Goal: Task Accomplishment & Management: Manage account settings

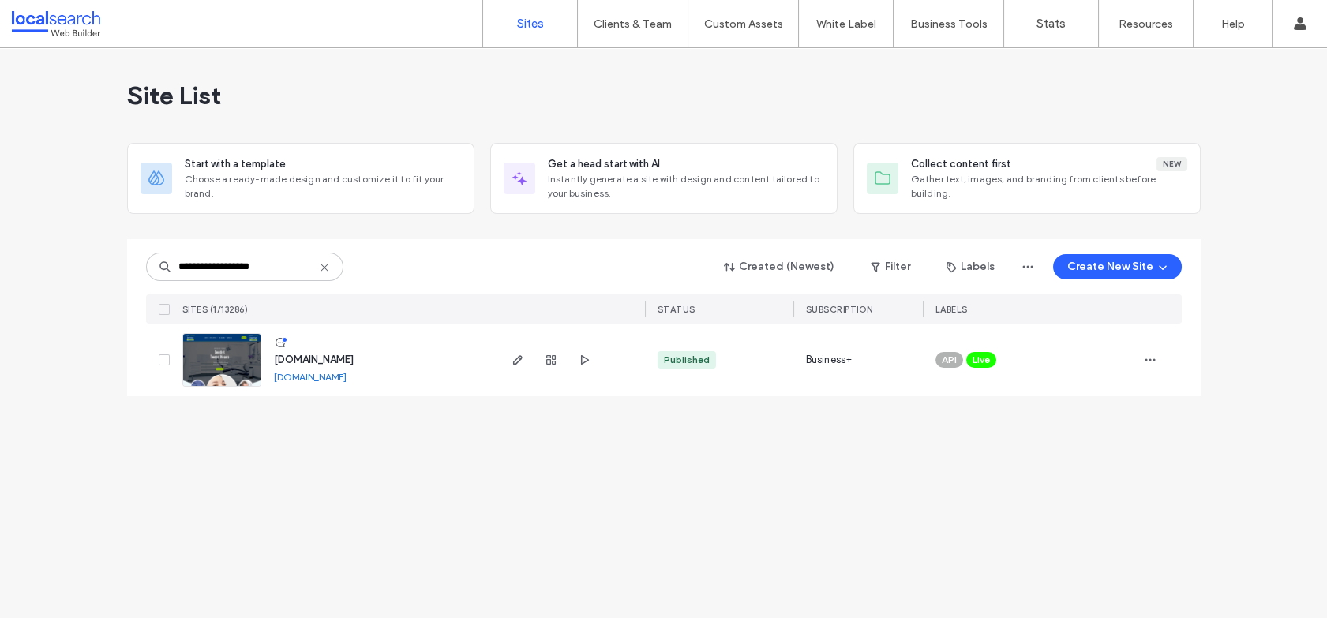
type input "**********"
click at [504, 502] on div "**********" at bounding box center [663, 333] width 1327 height 570
drag, startPoint x: 594, startPoint y: 459, endPoint x: 559, endPoint y: 393, distance: 74.2
click at [593, 459] on div "**********" at bounding box center [663, 333] width 1327 height 570
drag, startPoint x: 282, startPoint y: 479, endPoint x: 238, endPoint y: 365, distance: 122.0
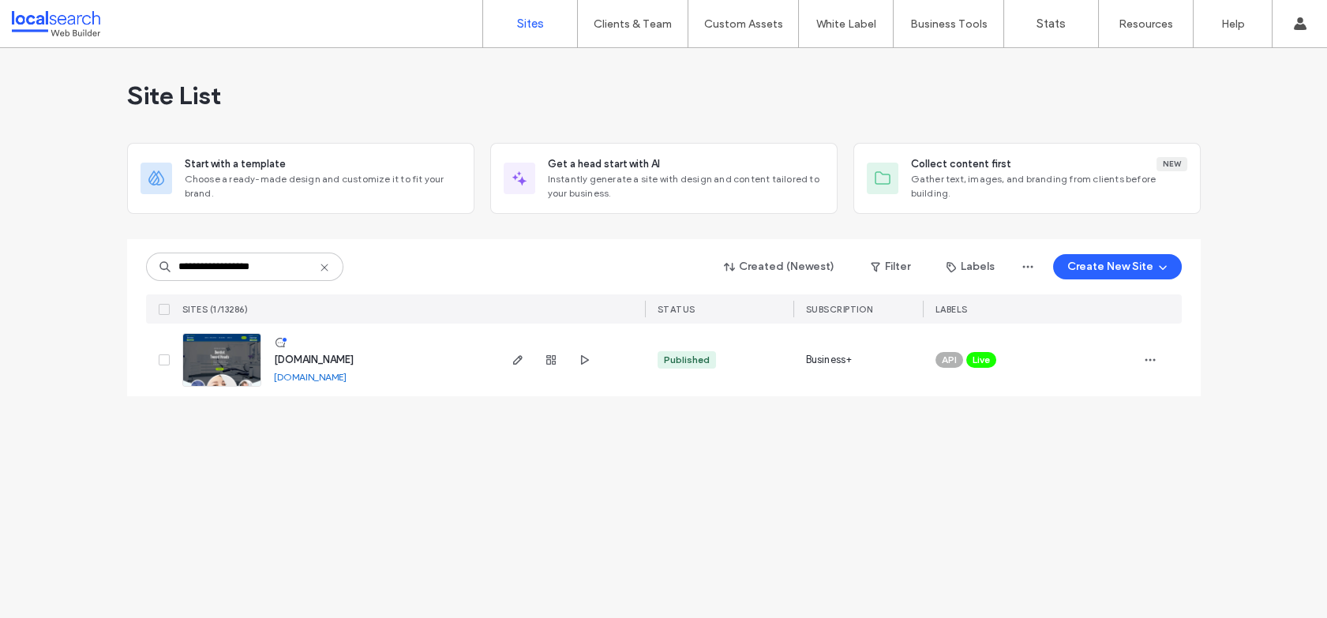
click at [281, 479] on div "**********" at bounding box center [663, 333] width 1327 height 570
click at [764, 498] on div "**********" at bounding box center [663, 333] width 1327 height 570
click at [556, 363] on icon "button" at bounding box center [551, 360] width 13 height 13
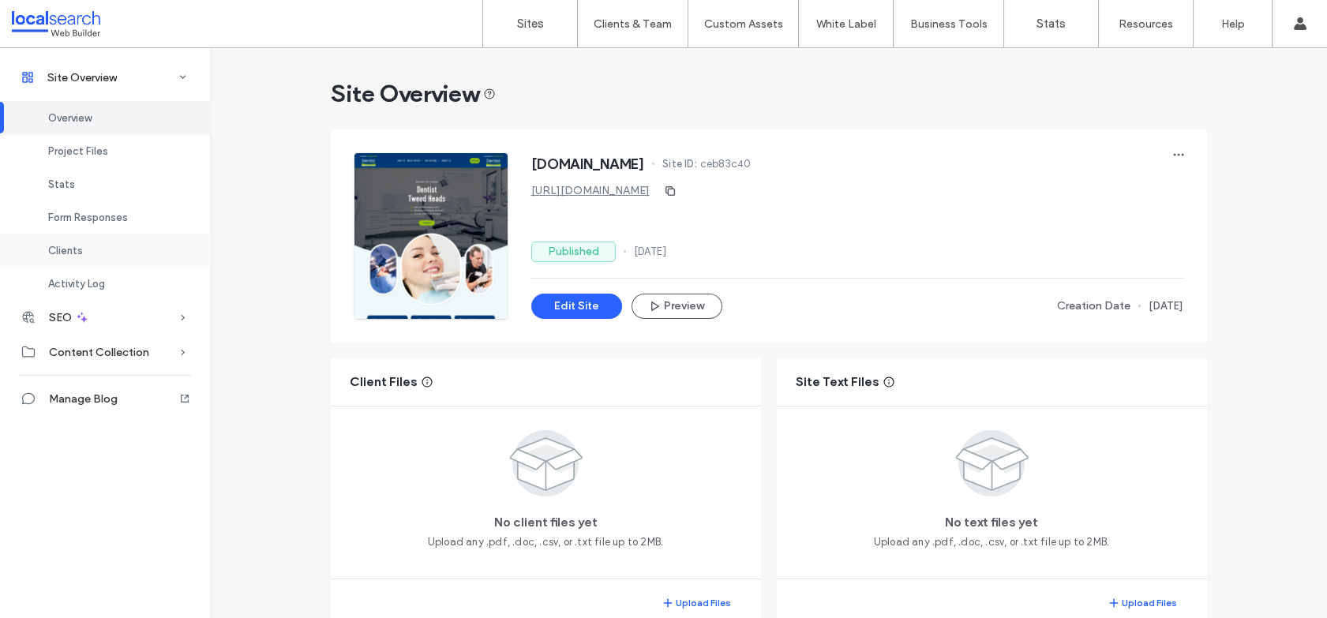
click at [83, 244] on div "Clients" at bounding box center [105, 250] width 210 height 33
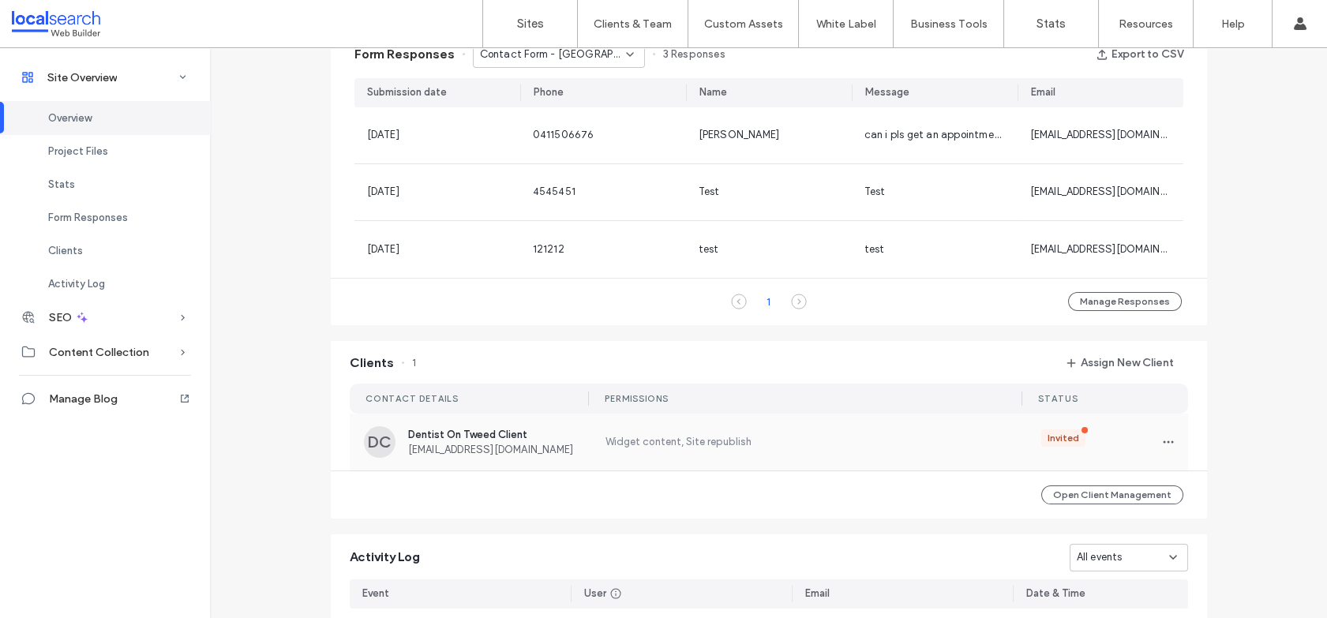
scroll to position [1047, 0]
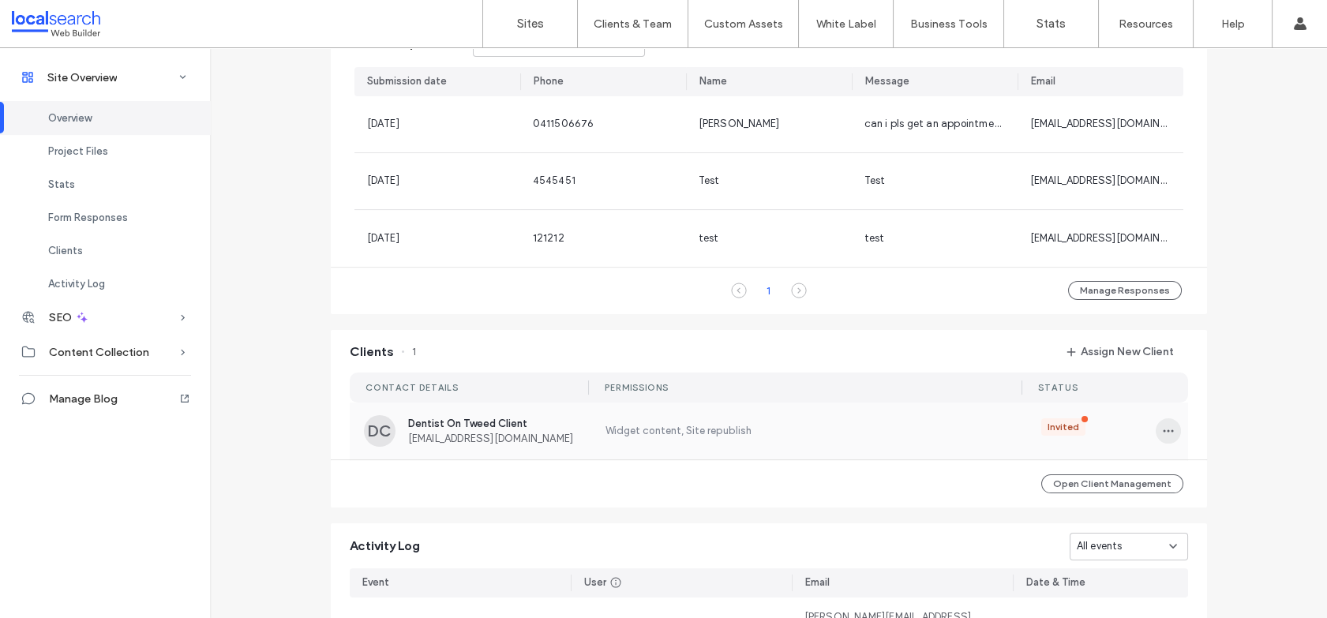
click at [1156, 431] on span "button" at bounding box center [1168, 430] width 25 height 25
click at [1241, 498] on span "Manage Access" at bounding box center [1220, 501] width 77 height 16
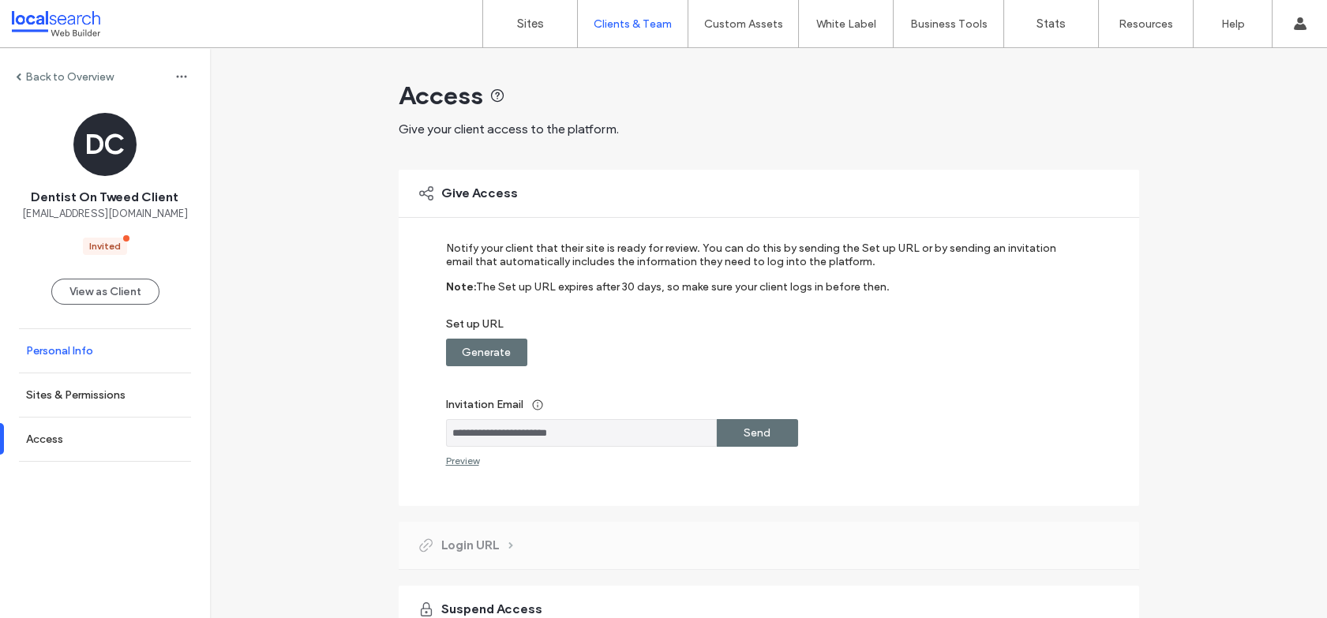
click at [103, 343] on link "Personal Info" at bounding box center [105, 350] width 210 height 43
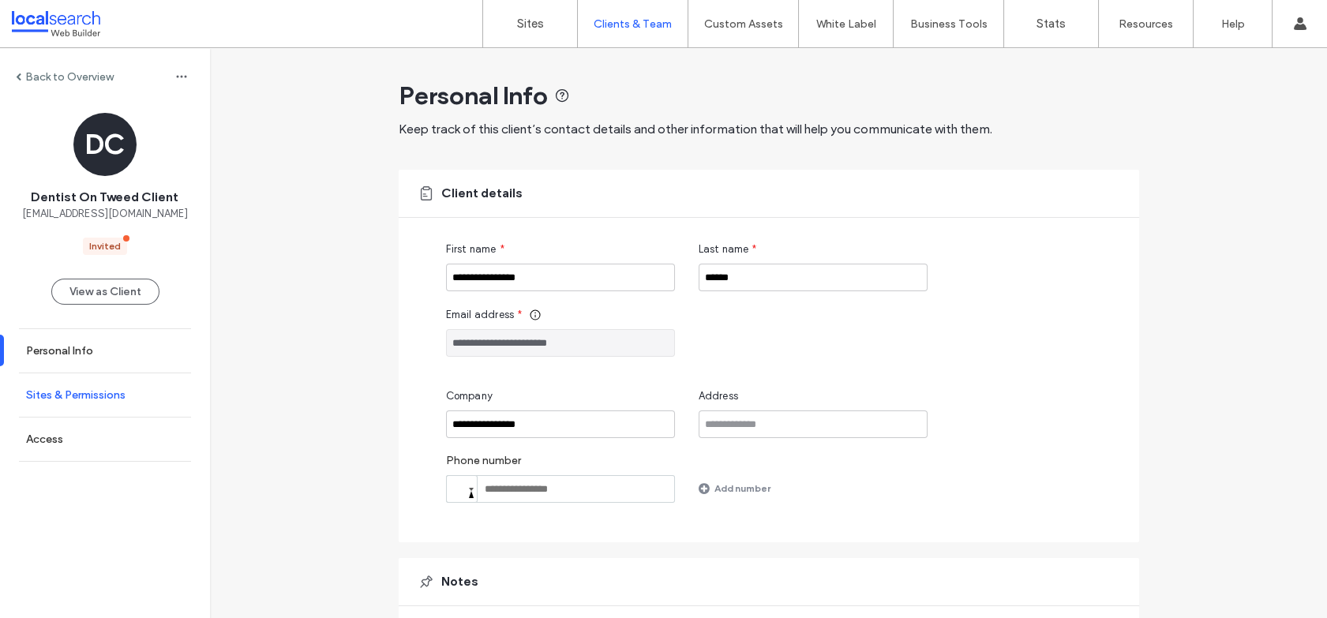
click at [115, 389] on label "Sites & Permissions" at bounding box center [75, 394] width 99 height 13
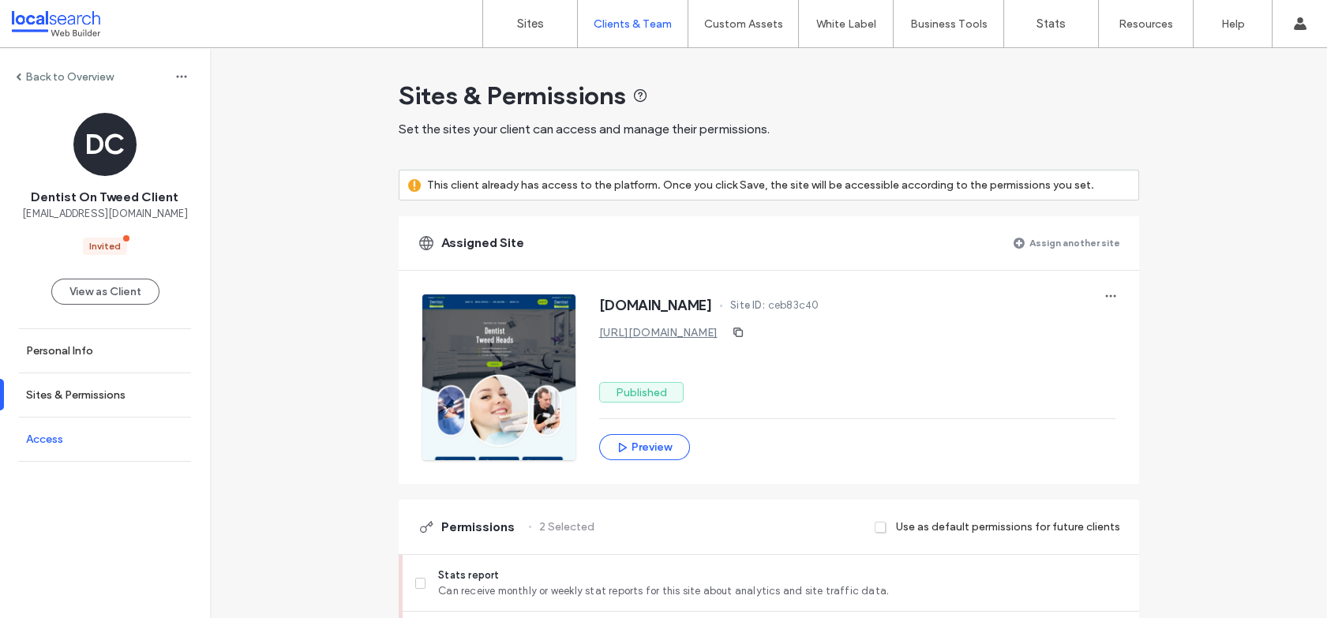
click at [96, 440] on link "Access" at bounding box center [105, 439] width 210 height 43
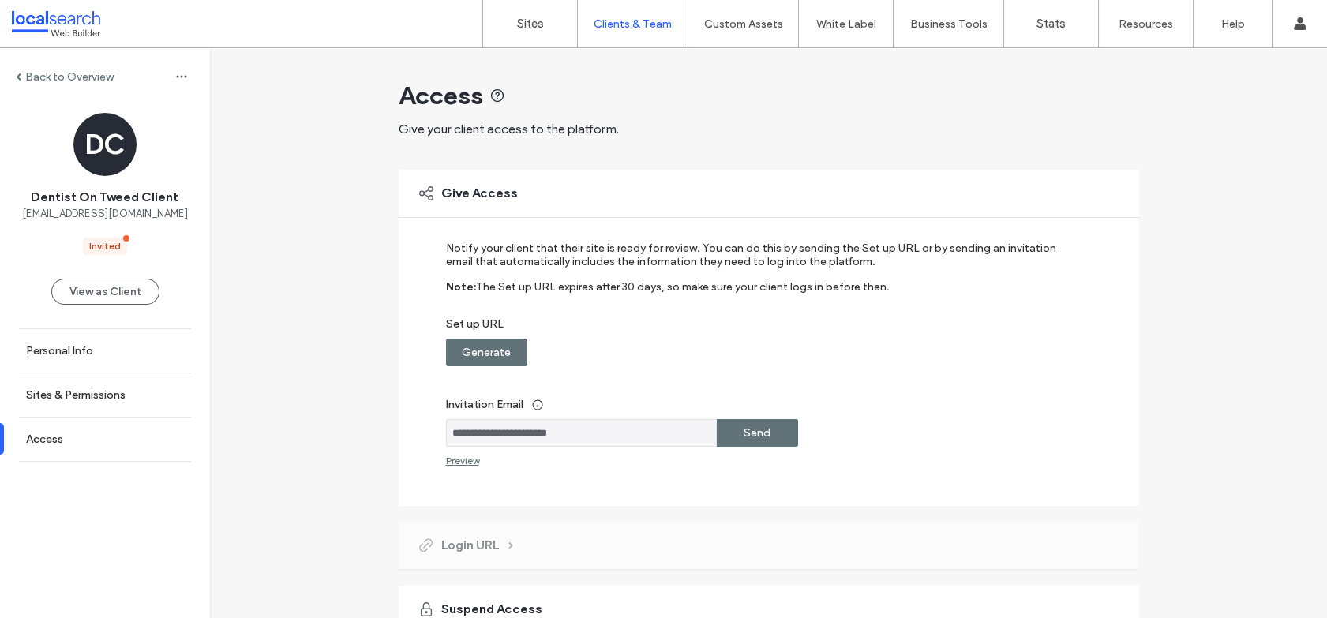
click at [486, 355] on label "Generate" at bounding box center [486, 352] width 49 height 29
click at [771, 355] on div "Copy" at bounding box center [757, 353] width 81 height 28
drag, startPoint x: 596, startPoint y: 437, endPoint x: 418, endPoint y: 429, distance: 178.6
click at [418, 429] on div "**********" at bounding box center [769, 338] width 740 height 336
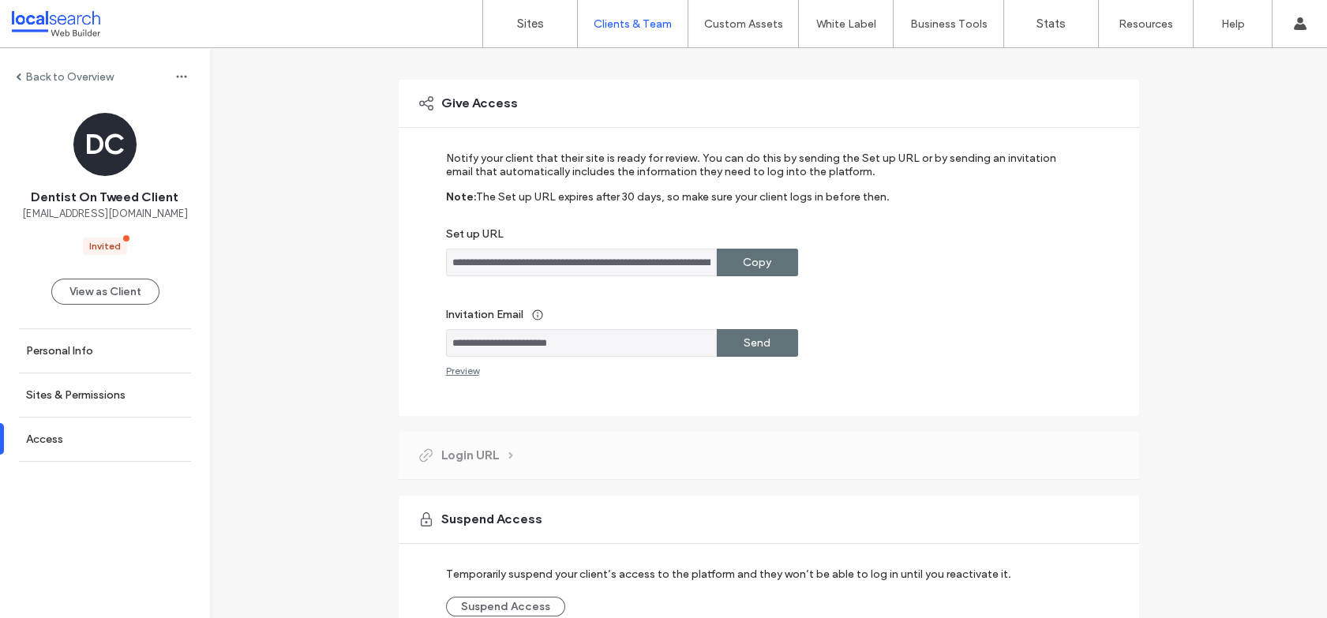
scroll to position [178, 0]
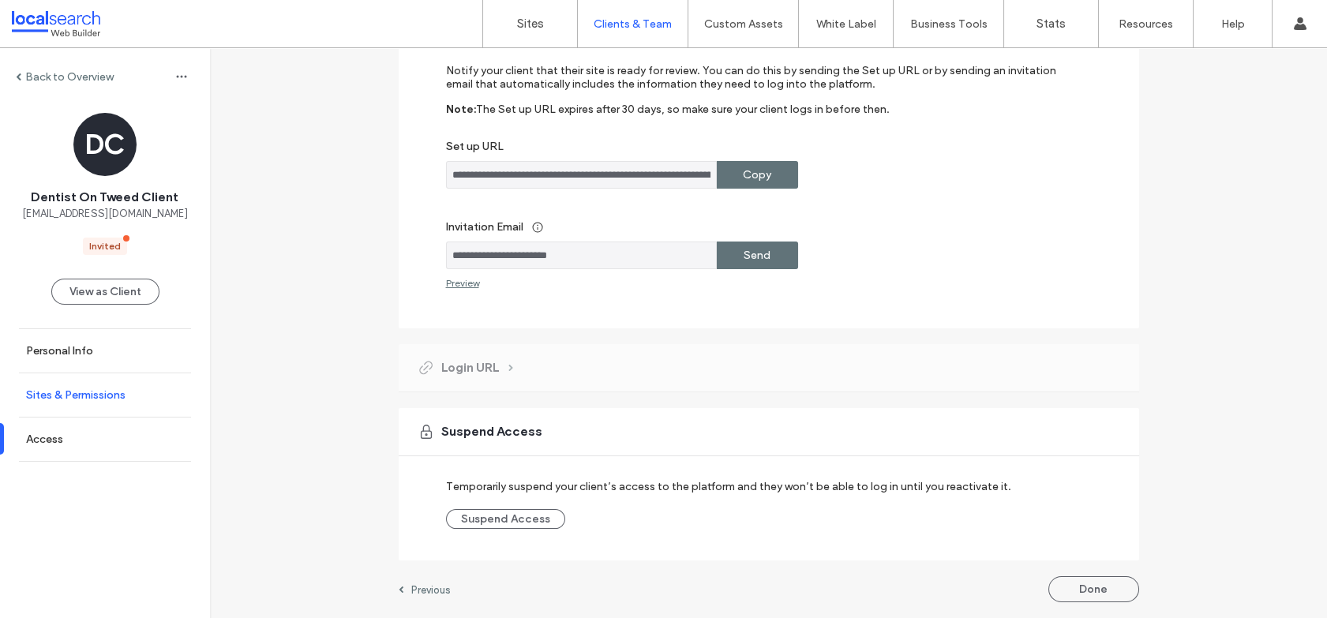
click at [92, 397] on label "Sites & Permissions" at bounding box center [75, 394] width 99 height 13
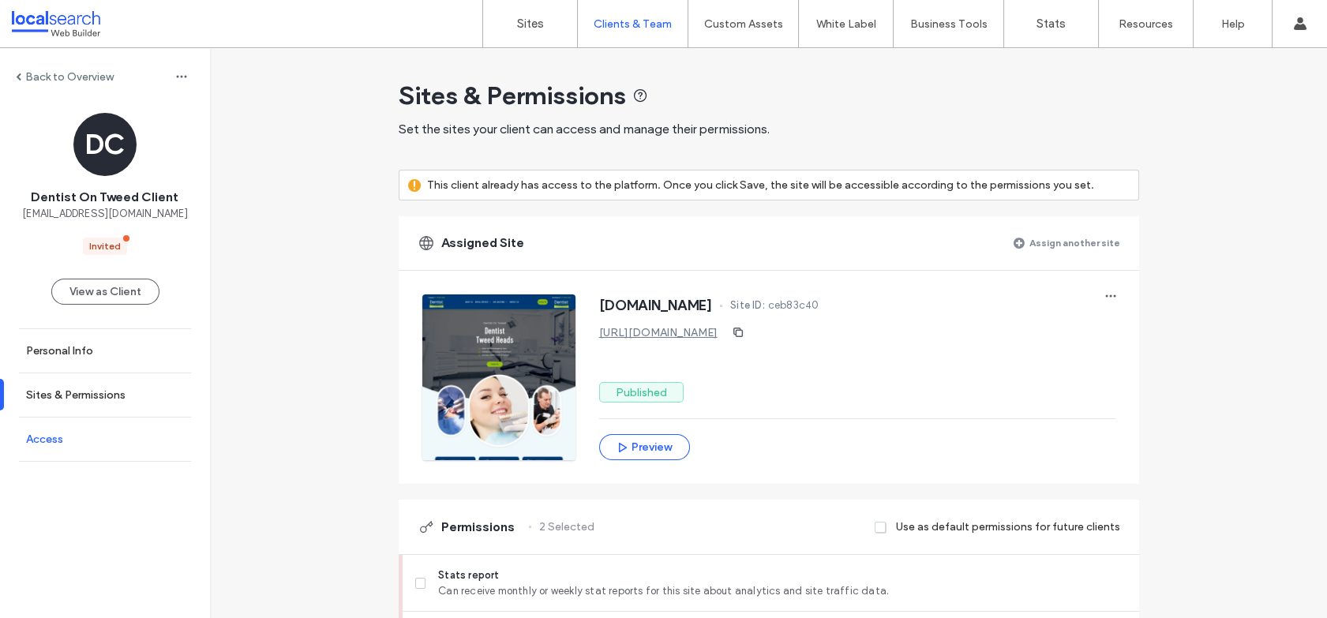
click at [114, 438] on link "Access" at bounding box center [105, 439] width 210 height 43
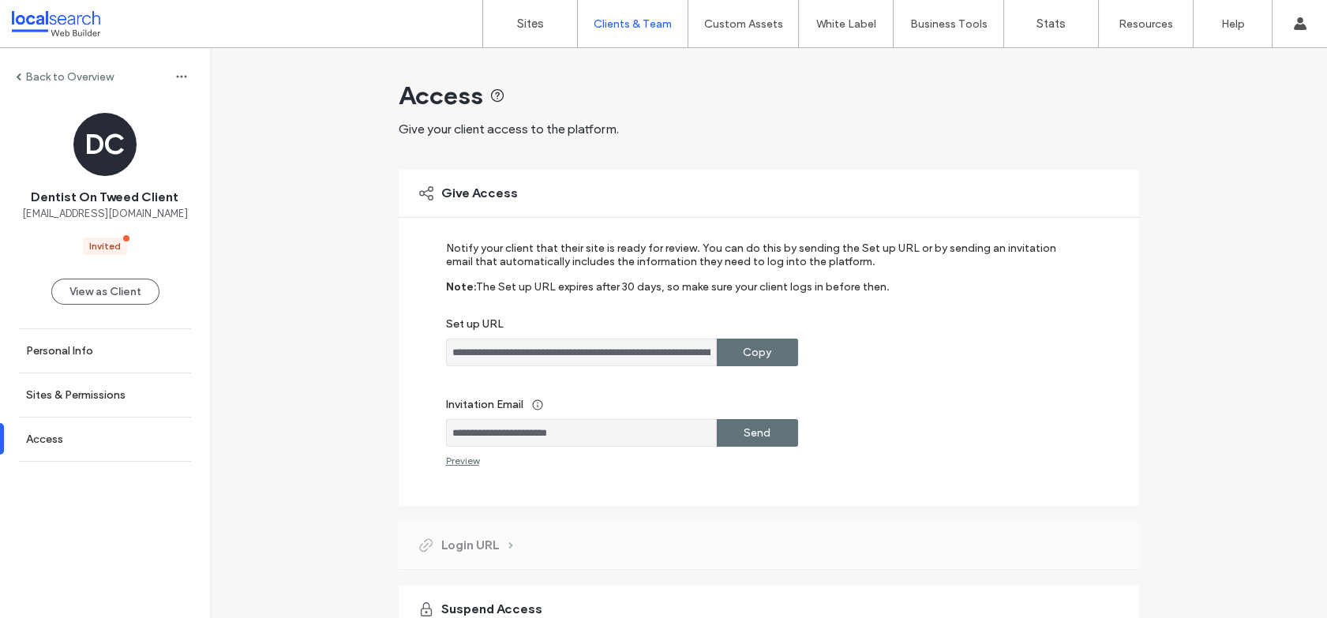
click at [737, 350] on div "Copy" at bounding box center [757, 353] width 81 height 28
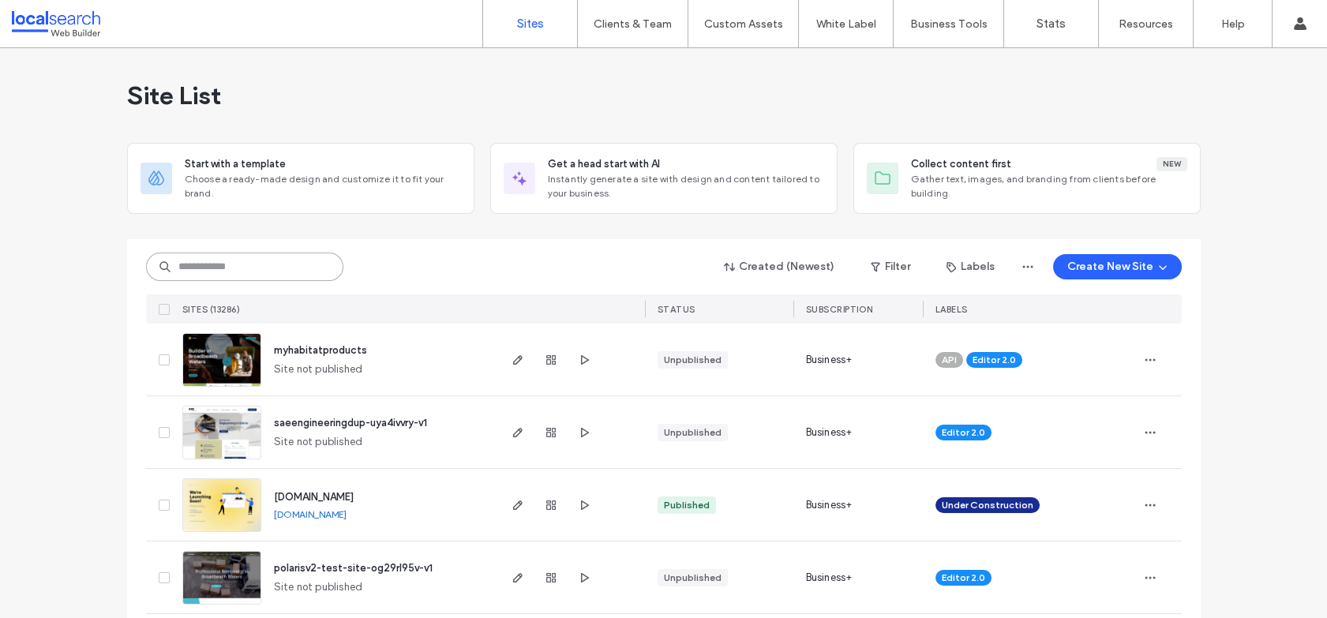
click at [237, 271] on input at bounding box center [244, 267] width 197 height 28
paste input "********"
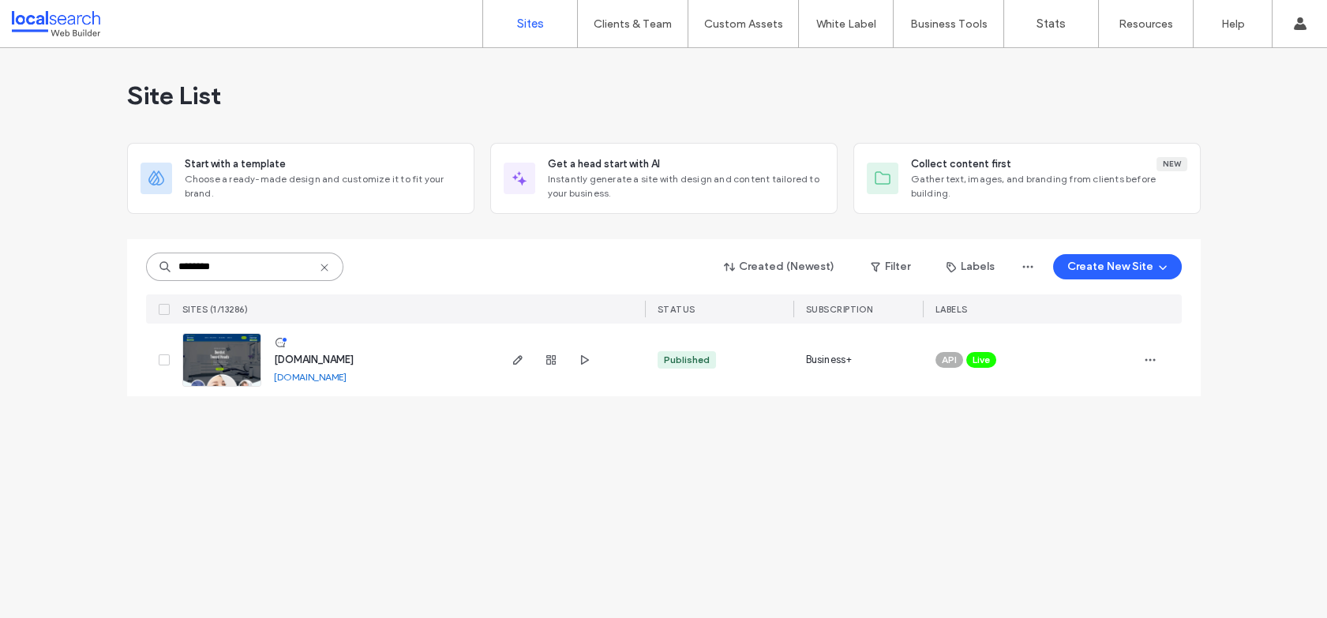
type input "********"
click at [216, 358] on img at bounding box center [221, 387] width 77 height 107
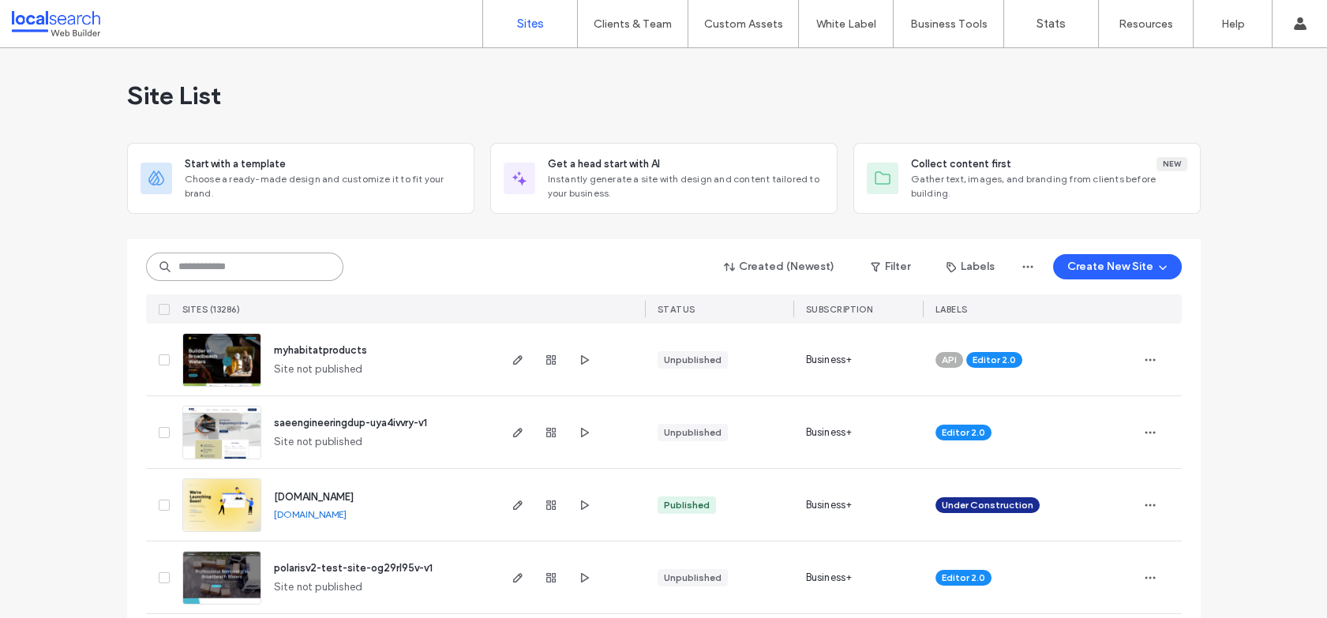
click at [256, 260] on input at bounding box center [244, 267] width 197 height 28
paste input "********"
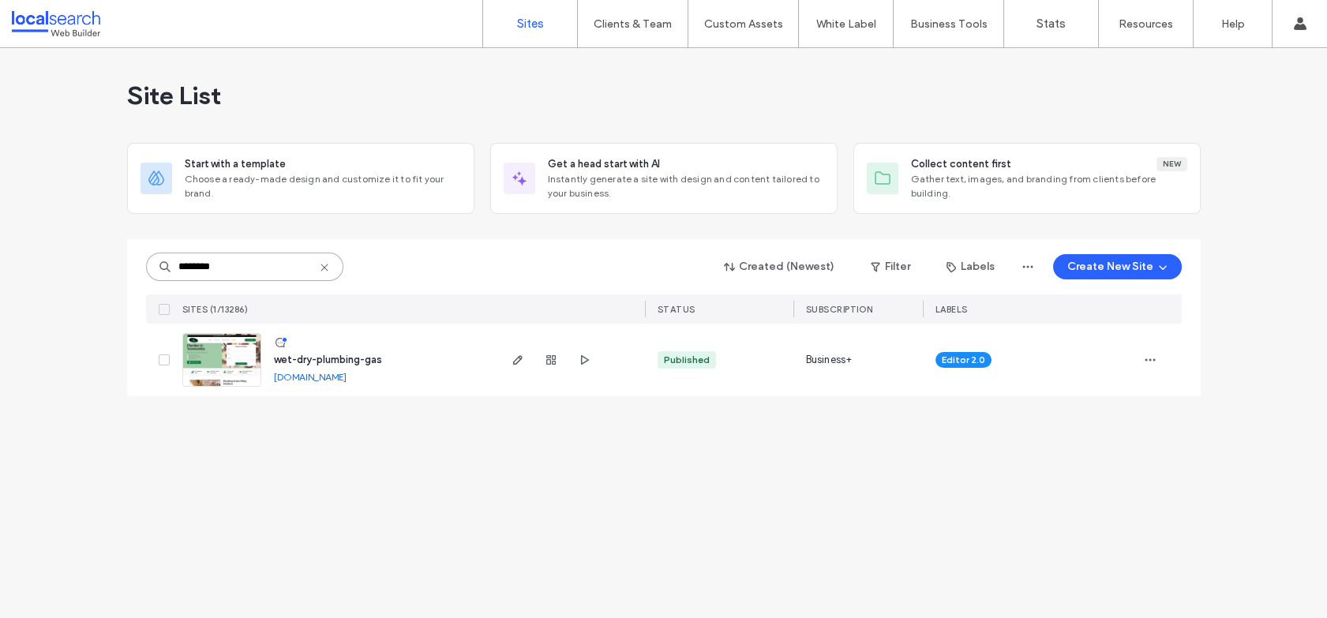
click at [271, 260] on input "********" at bounding box center [244, 267] width 197 height 28
click at [266, 264] on input "********" at bounding box center [244, 267] width 197 height 28
click at [258, 272] on input "********" at bounding box center [244, 267] width 197 height 28
paste input "**********"
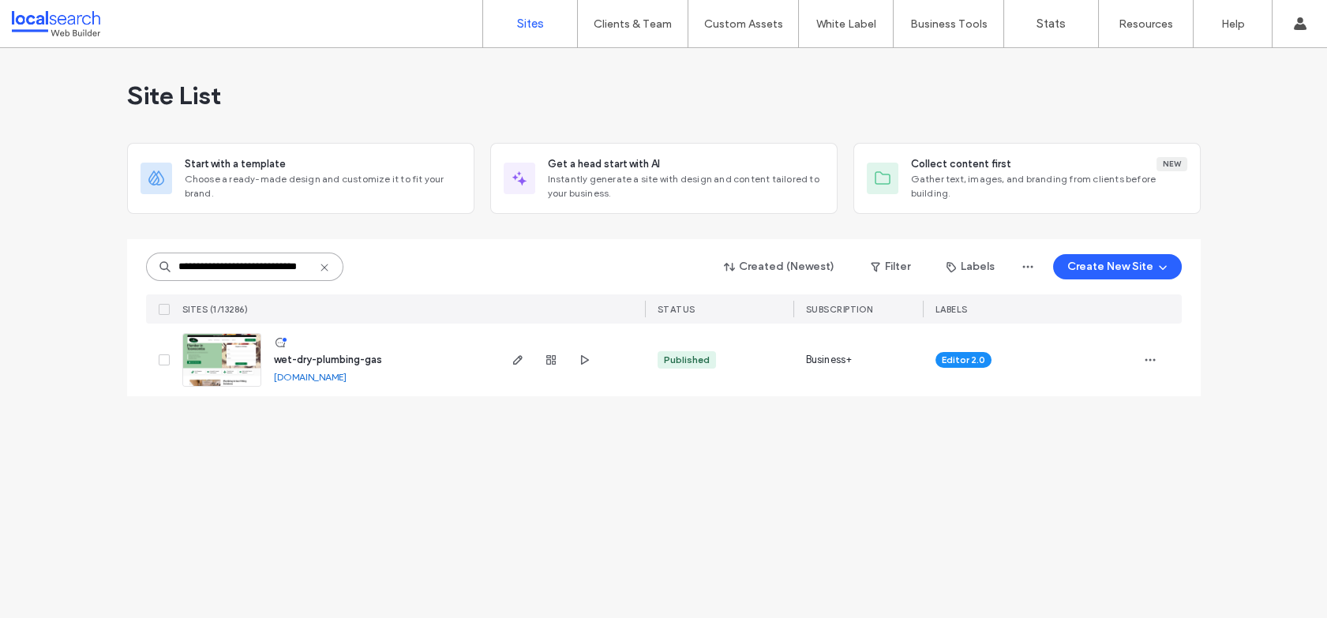
scroll to position [0, 39]
click at [239, 369] on img at bounding box center [221, 387] width 77 height 107
click at [687, 480] on div "**********" at bounding box center [663, 333] width 1327 height 570
click at [255, 260] on input "**********" at bounding box center [244, 267] width 197 height 28
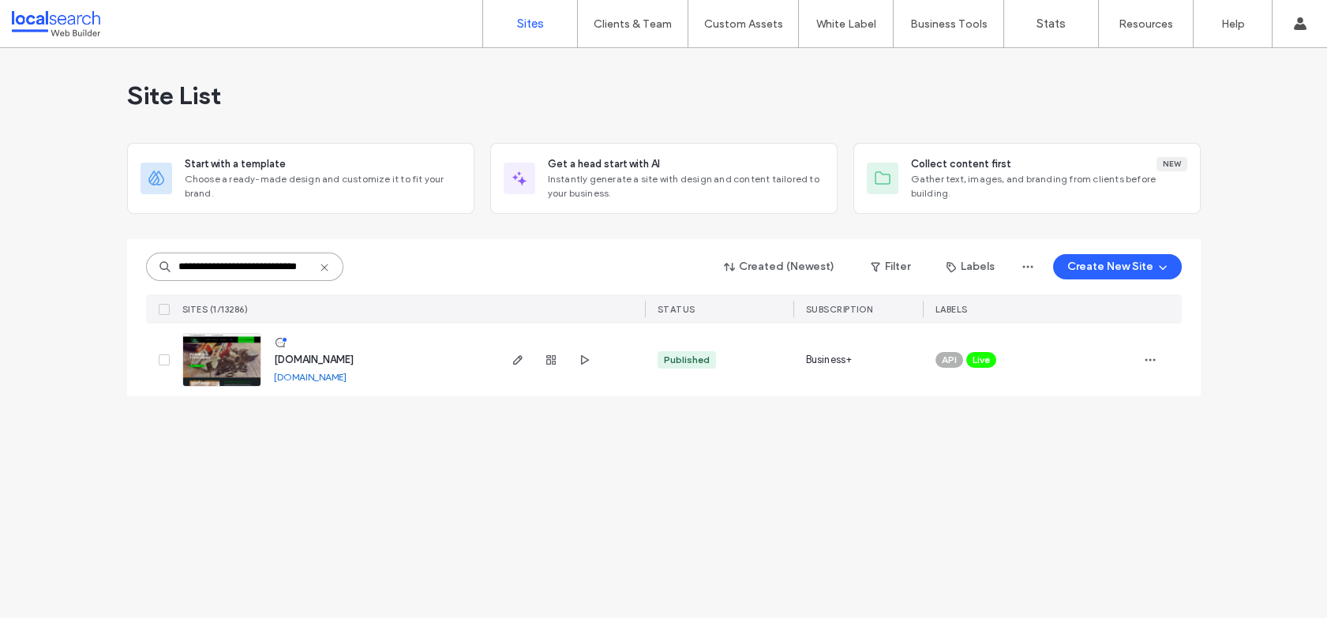
paste input
click at [975, 358] on span "Live" at bounding box center [981, 360] width 17 height 14
drag, startPoint x: 1005, startPoint y: 347, endPoint x: 1017, endPoint y: 352, distance: 12.8
click at [1006, 347] on icon at bounding box center [1006, 348] width 7 height 7
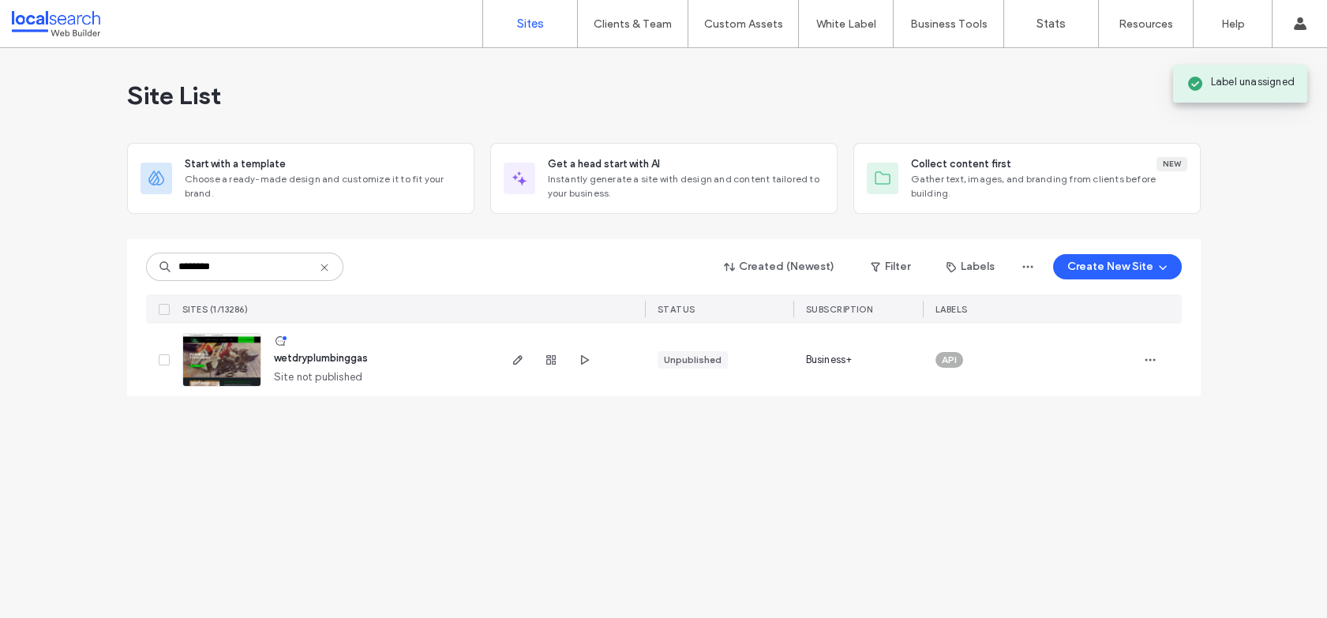
drag, startPoint x: 1138, startPoint y: 422, endPoint x: 1147, endPoint y: 382, distance: 41.2
click at [1138, 422] on div "Site List Start with a template Choose a ready-made design and customize it to …" at bounding box center [663, 333] width 1327 height 570
click at [1148, 358] on icon "button" at bounding box center [1150, 360] width 13 height 13
click at [1096, 414] on span "Assign Label" at bounding box center [1080, 414] width 59 height 16
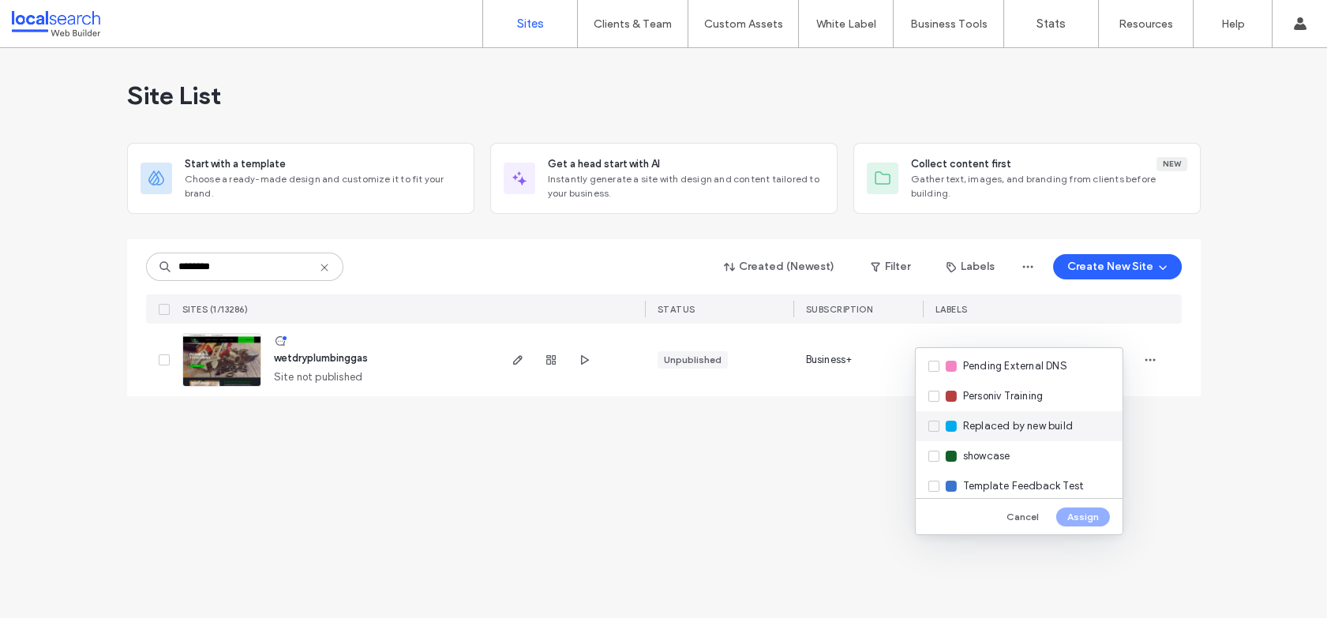
scroll to position [421, 0]
click at [1036, 428] on span "Replaced by new build" at bounding box center [1018, 429] width 110 height 16
click at [1079, 520] on button "Assign" at bounding box center [1083, 517] width 54 height 19
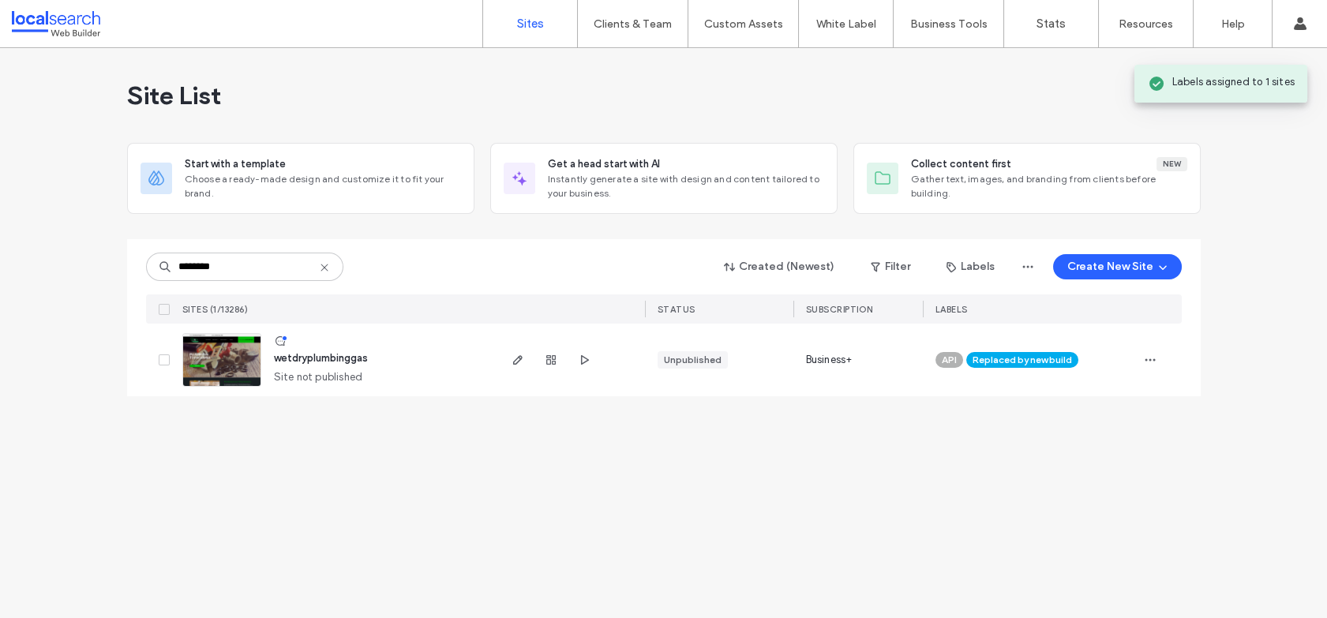
click at [745, 542] on div "Site List Start with a template Choose a ready-made design and customize it to …" at bounding box center [663, 333] width 1327 height 570
click at [237, 269] on input "********" at bounding box center [244, 267] width 197 height 28
paste input
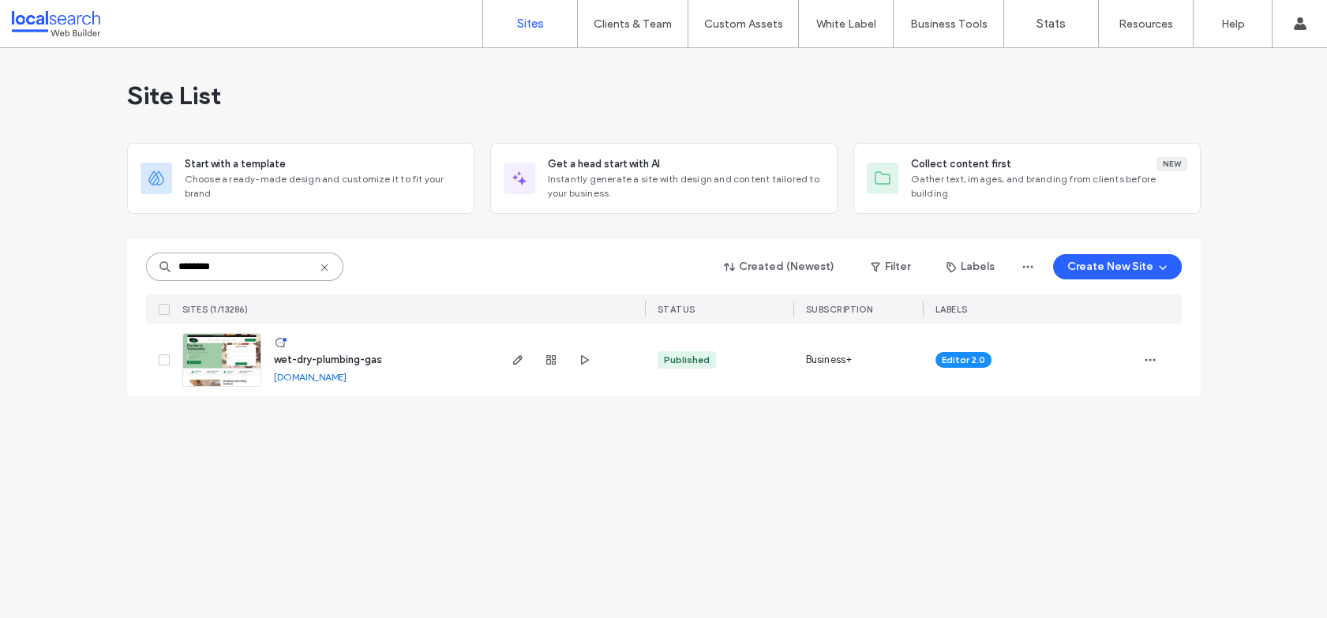
type input "********"
click at [227, 358] on img at bounding box center [221, 387] width 77 height 107
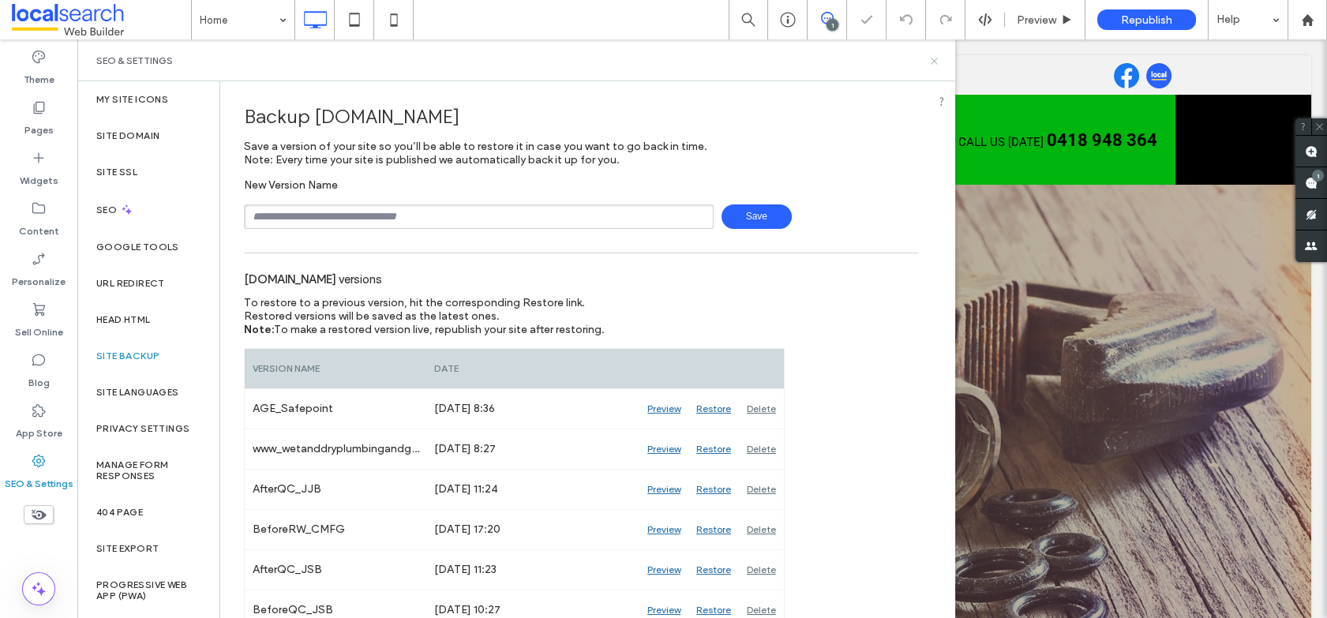
drag, startPoint x: 936, startPoint y: 57, endPoint x: 588, endPoint y: 94, distance: 350.1
click at [936, 57] on icon at bounding box center [934, 61] width 12 height 12
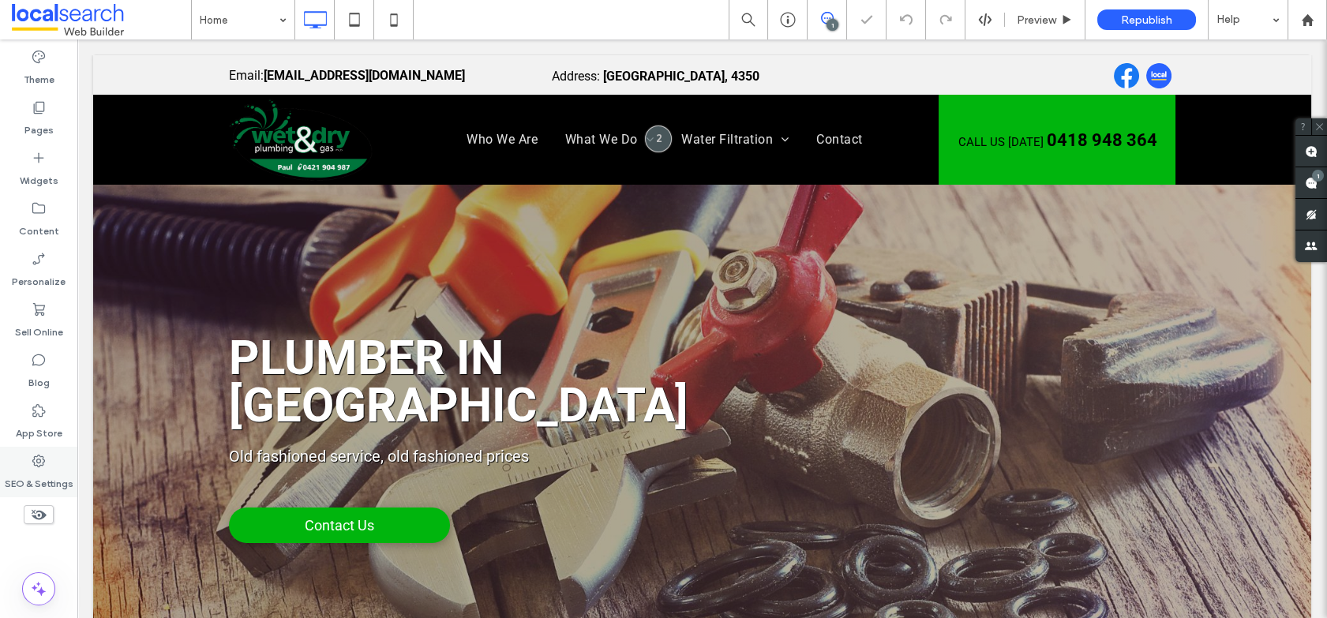
click at [39, 467] on icon at bounding box center [39, 461] width 16 height 16
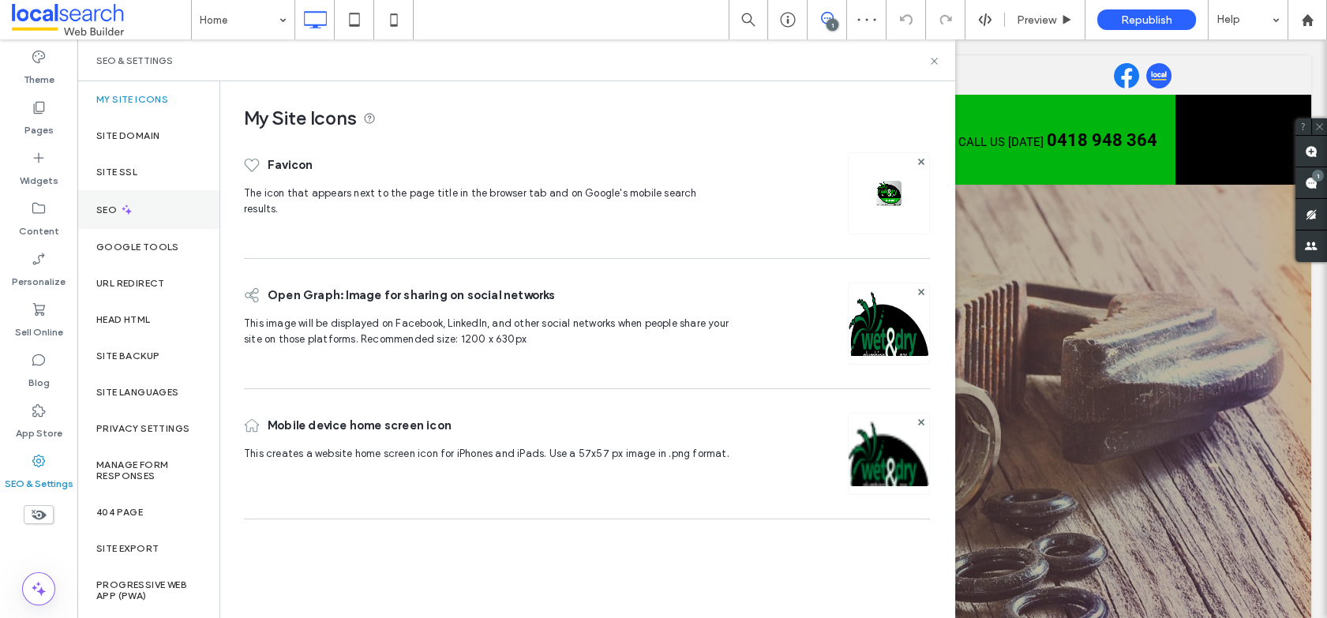
click at [105, 204] on label "SEO" at bounding box center [108, 209] width 24 height 11
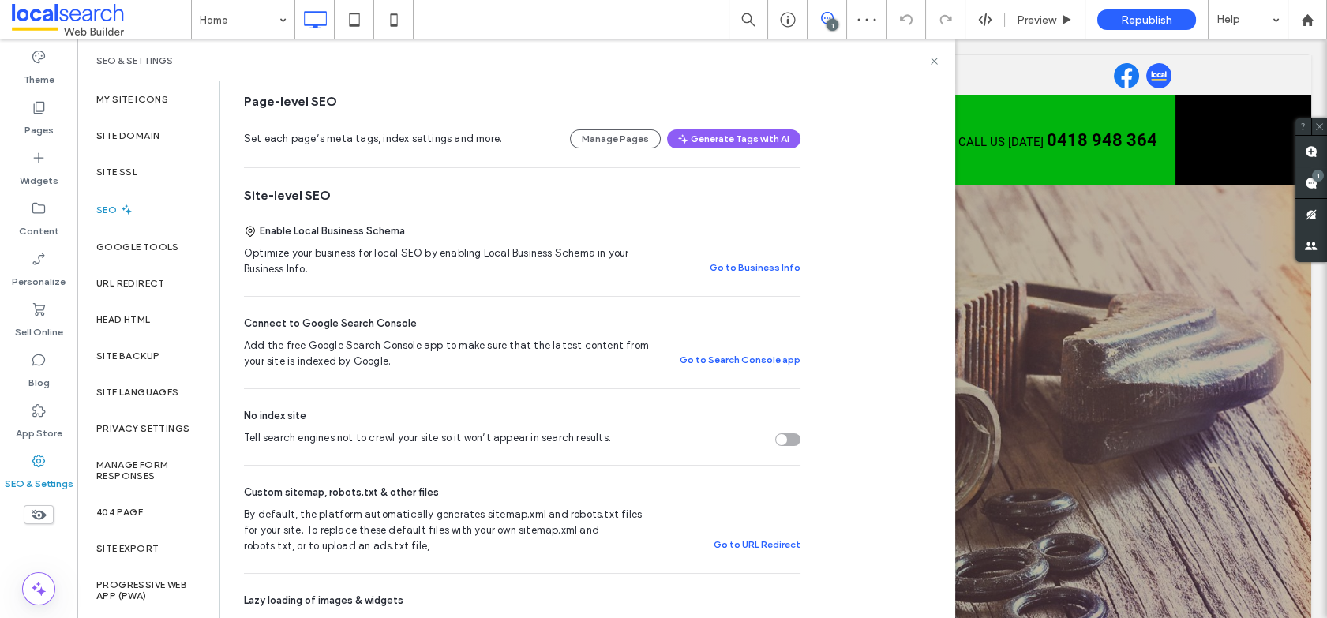
scroll to position [479, 0]
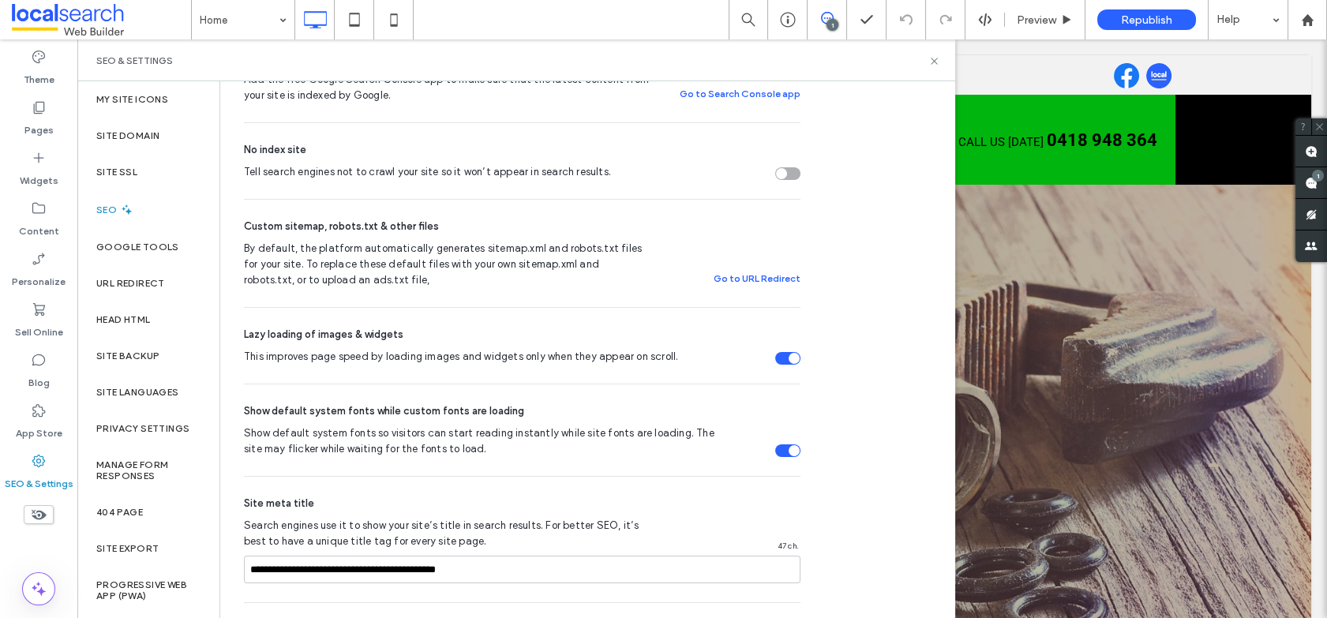
click at [787, 176] on div "Tell search engines not to crawl your site so it won’t appear in search results." at bounding box center [787, 173] width 25 height 13
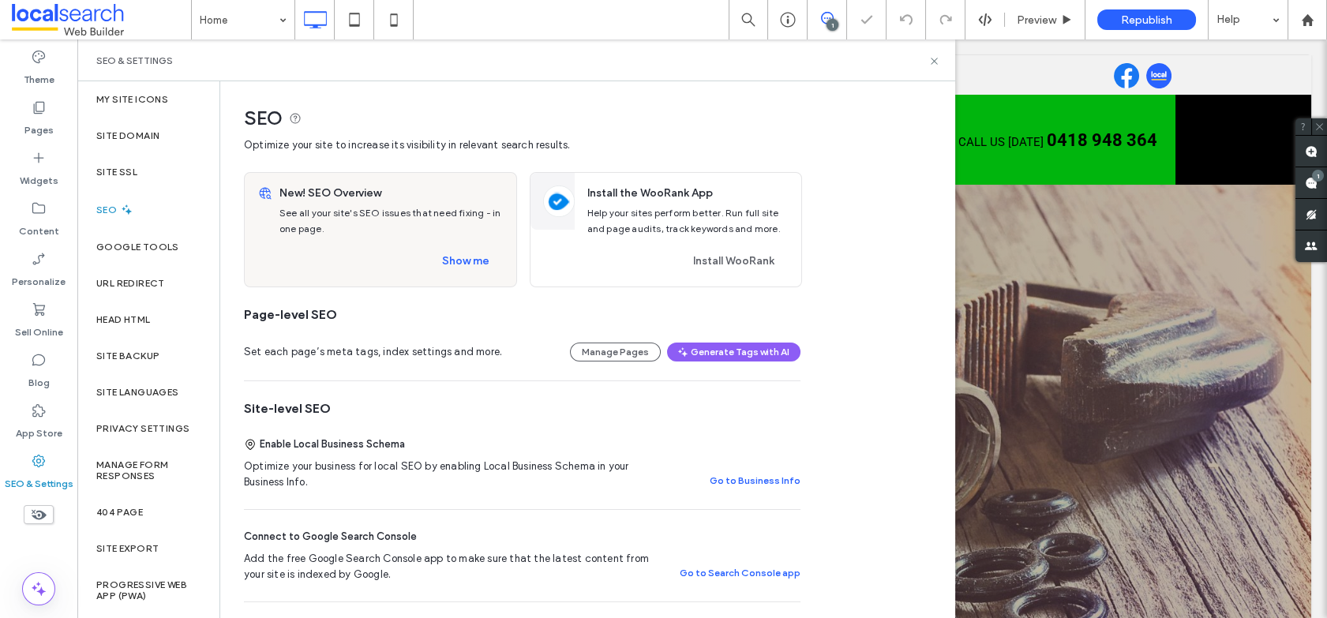
scroll to position [0, 0]
click at [156, 133] on label "Site Domain" at bounding box center [127, 135] width 63 height 11
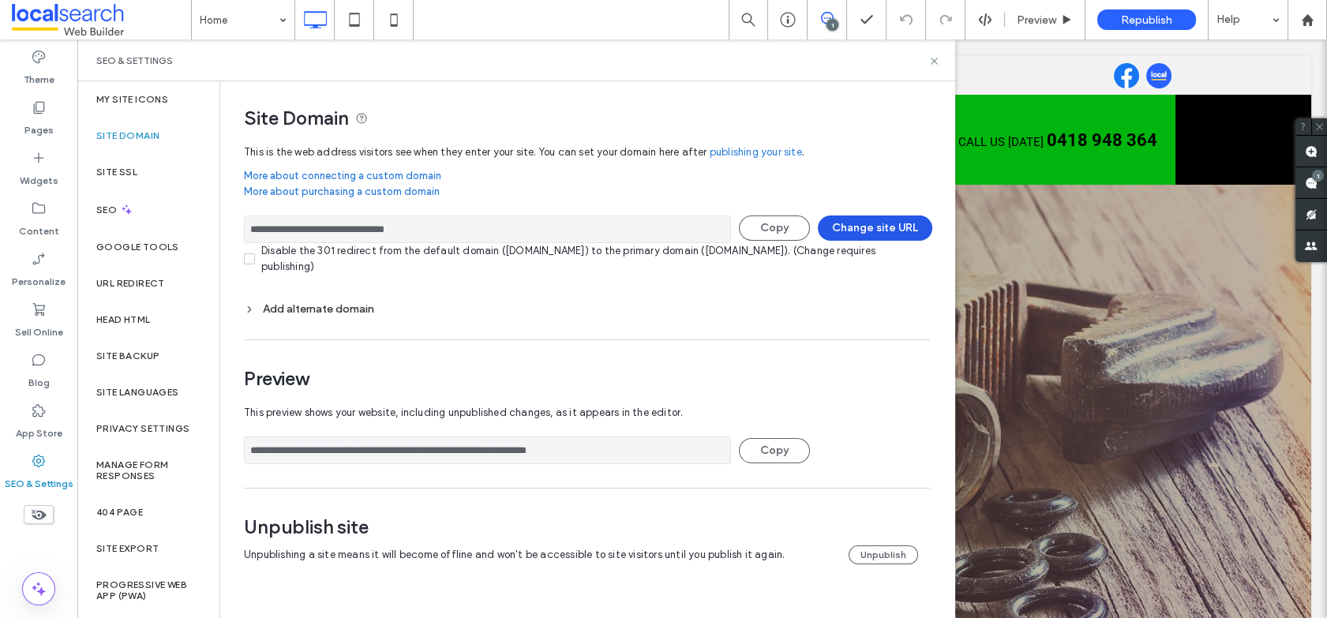
click at [904, 227] on button "Change site URL" at bounding box center [875, 228] width 114 height 25
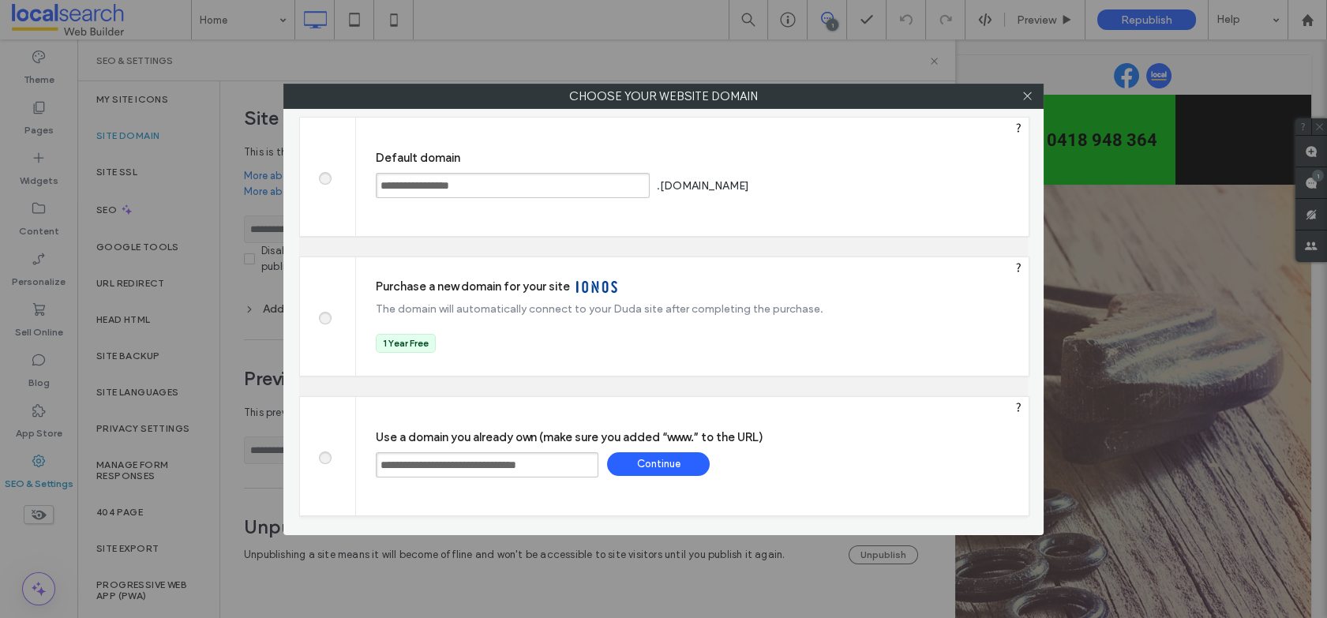
click at [324, 178] on span at bounding box center [324, 177] width 0 height 12
click at [864, 189] on div "Save" at bounding box center [812, 186] width 103 height 24
type input "**********"
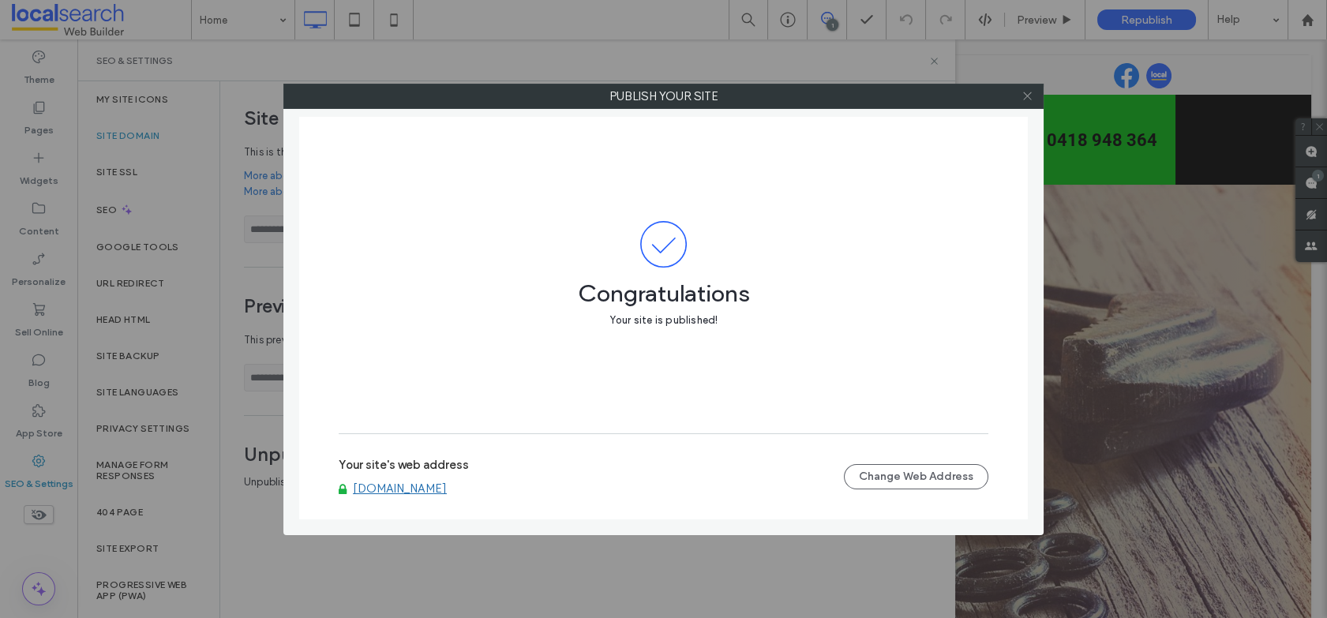
click at [1025, 98] on use at bounding box center [1027, 96] width 8 height 8
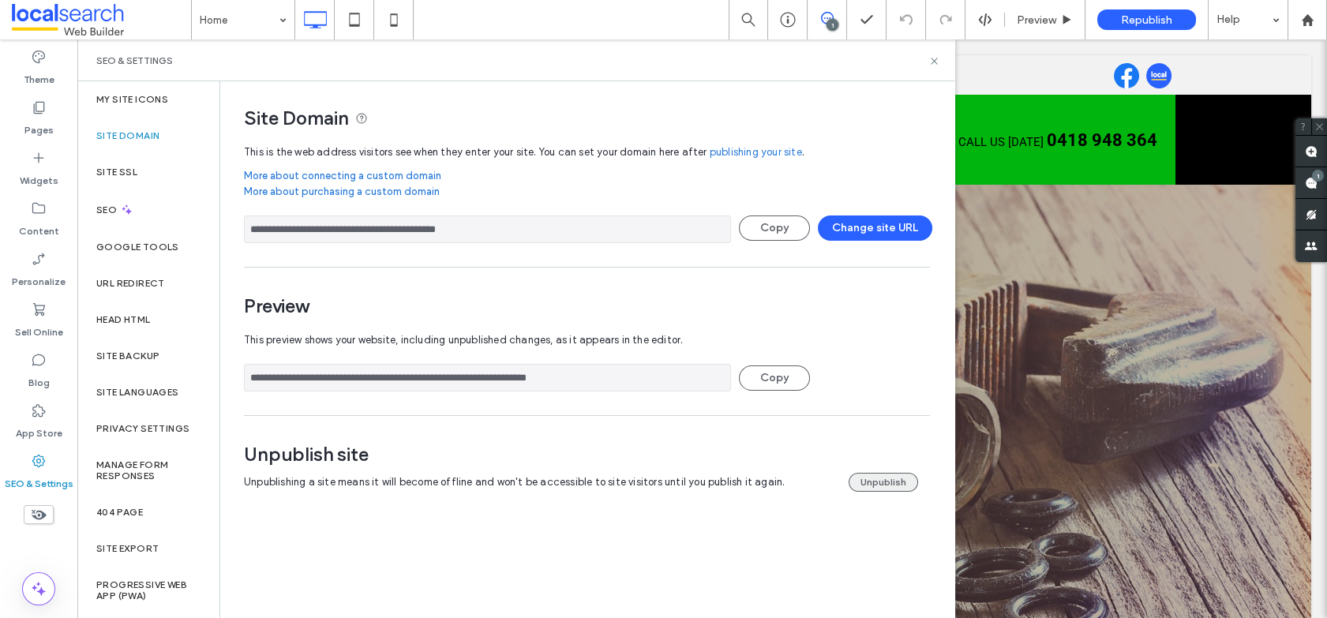
click at [894, 481] on button "Unpublish" at bounding box center [883, 482] width 69 height 19
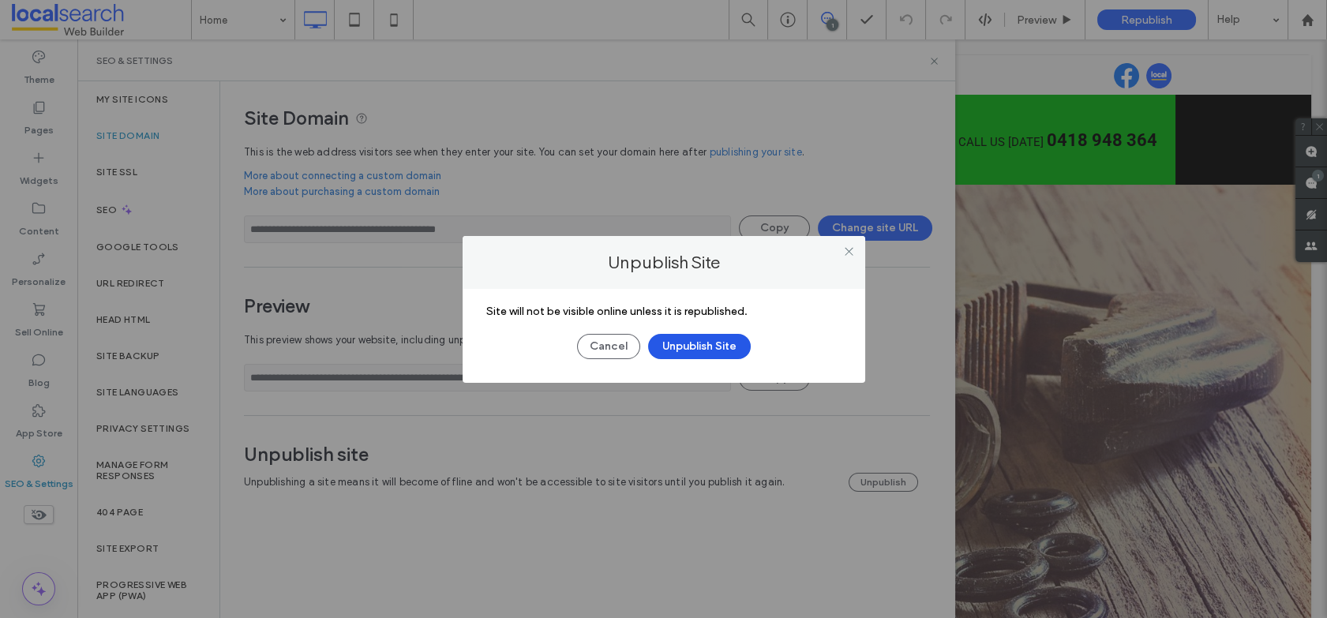
click at [684, 344] on button "Unpublish Site" at bounding box center [699, 346] width 103 height 25
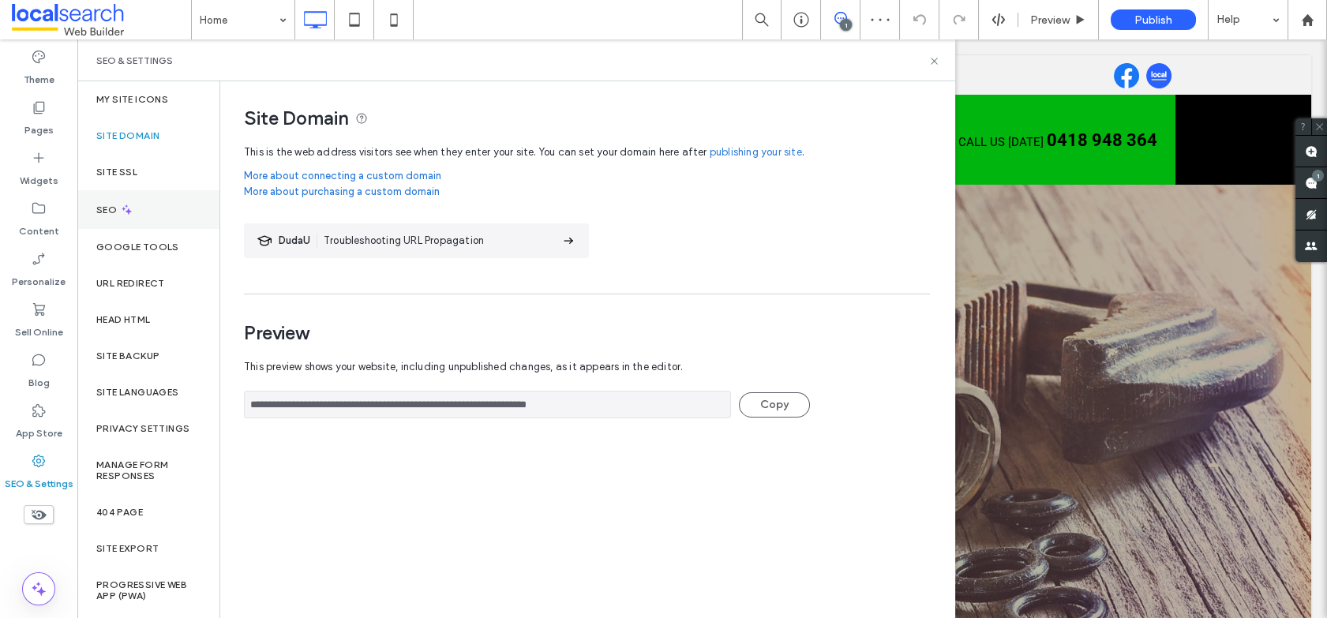
click at [114, 216] on div "SEO" at bounding box center [148, 209] width 142 height 39
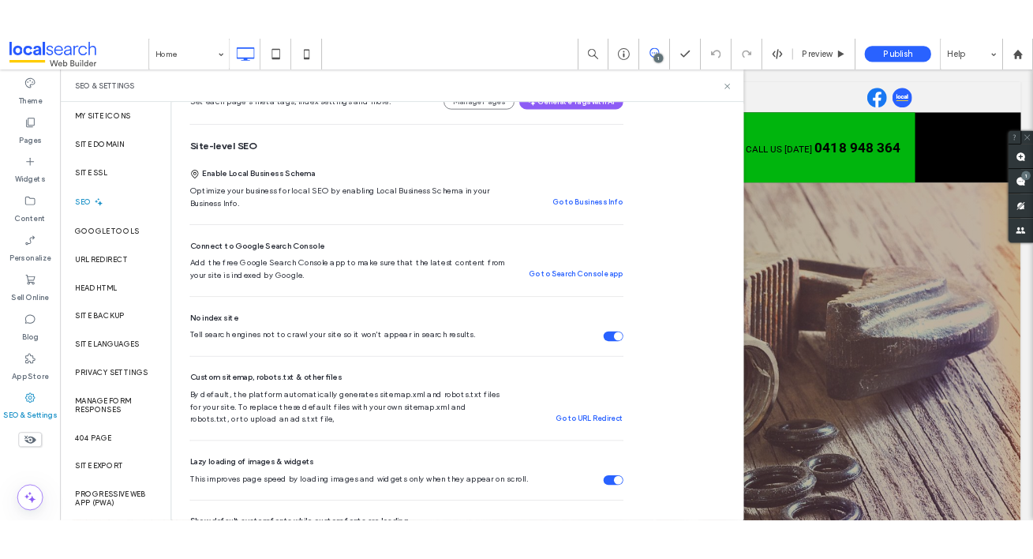
scroll to position [384, 0]
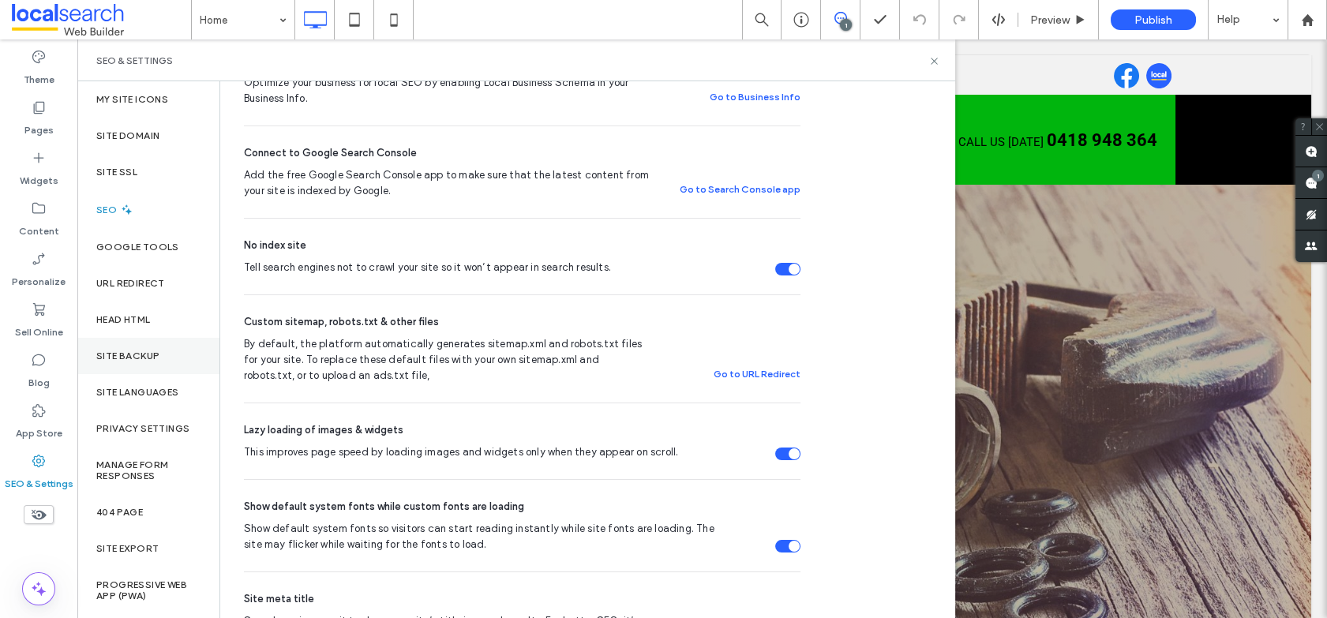
click at [136, 358] on label "Site Backup" at bounding box center [127, 355] width 63 height 11
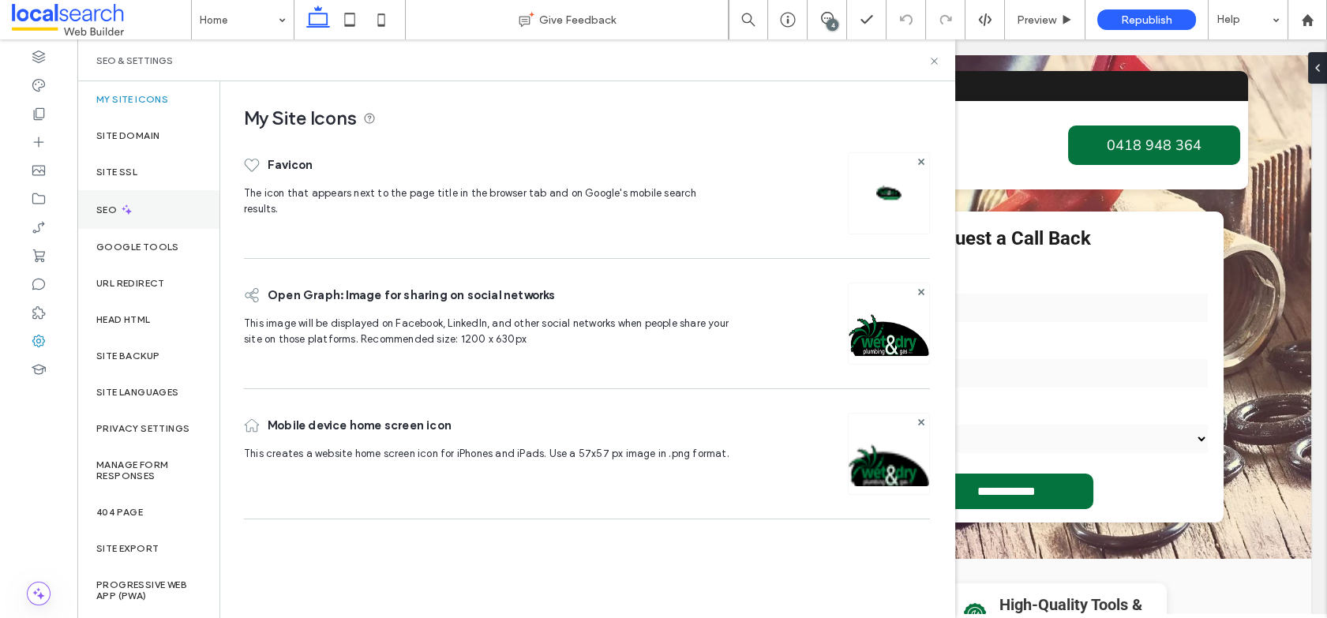
click at [111, 205] on label "SEO" at bounding box center [108, 209] width 24 height 11
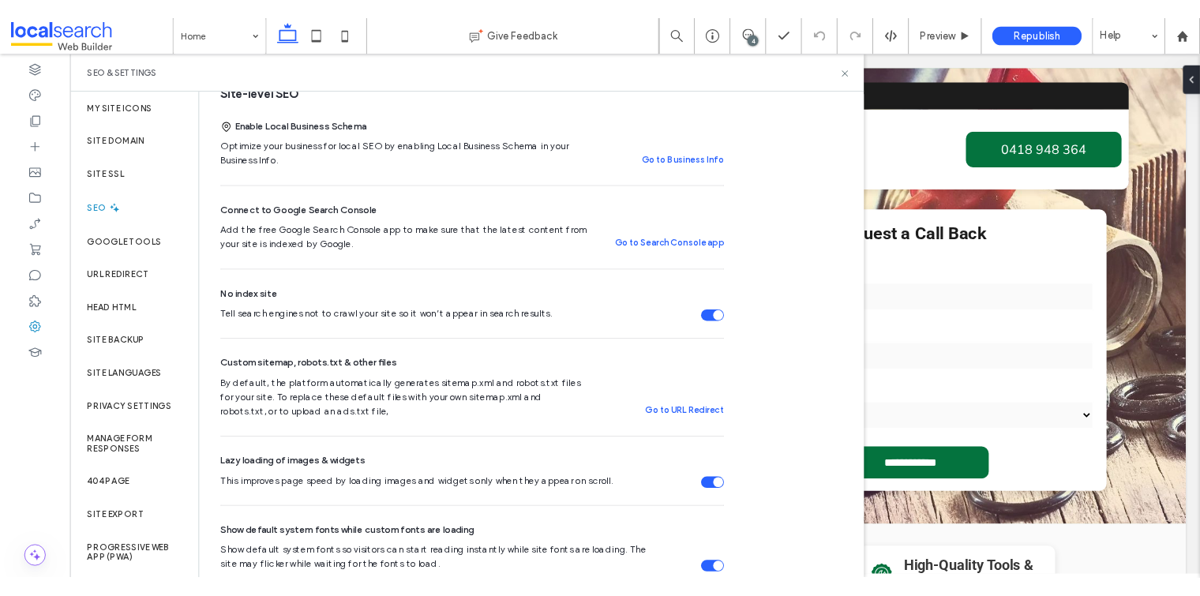
scroll to position [347, 0]
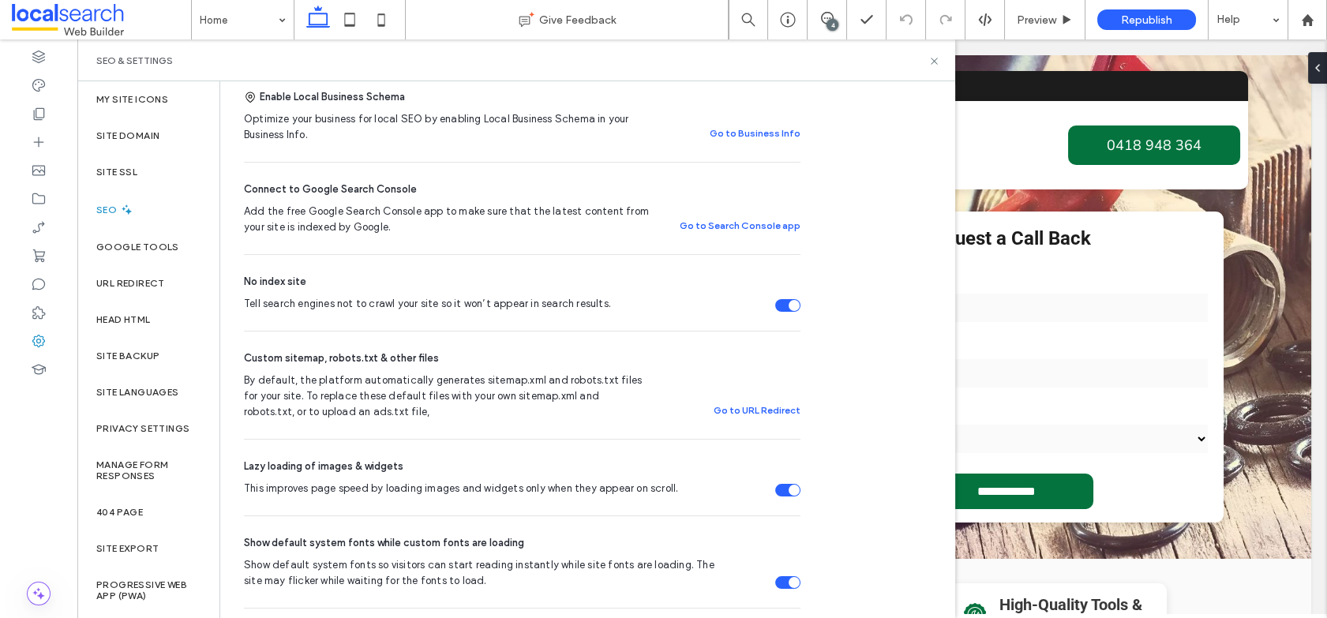
click at [785, 302] on div "Tell search engines not to crawl your site so it won’t appear in search results." at bounding box center [787, 305] width 25 height 13
click at [159, 133] on label "Site Domain" at bounding box center [127, 135] width 63 height 11
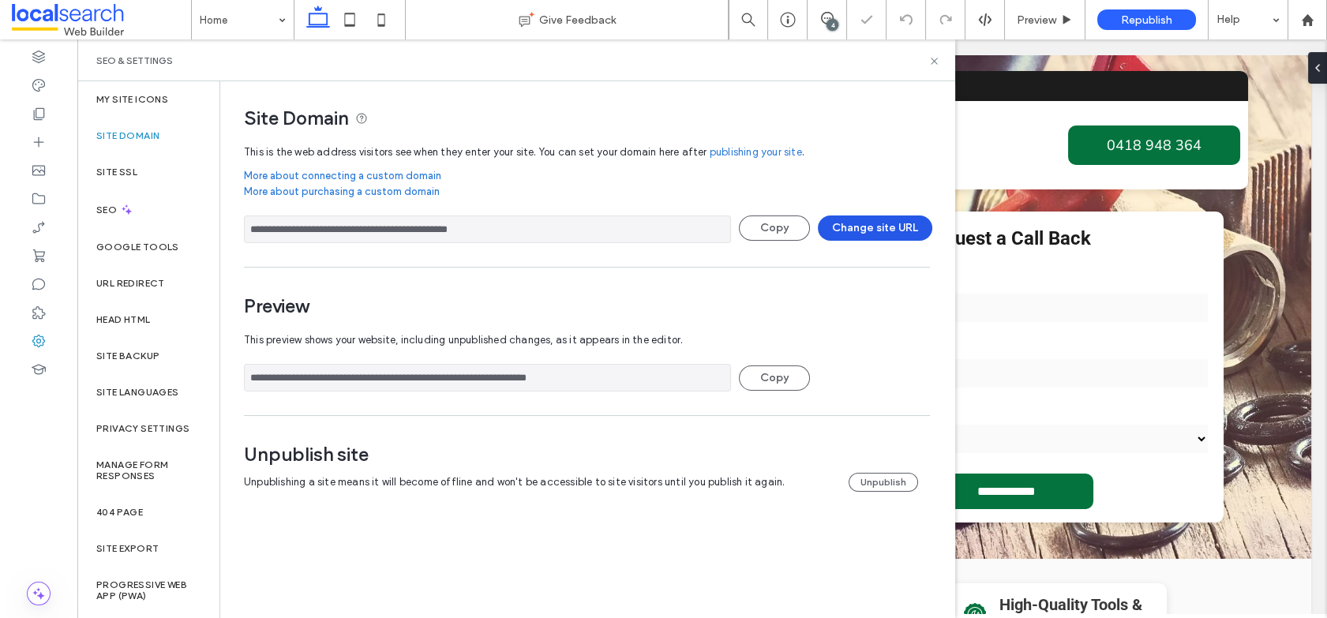
click at [877, 228] on button "Change site URL" at bounding box center [875, 228] width 114 height 25
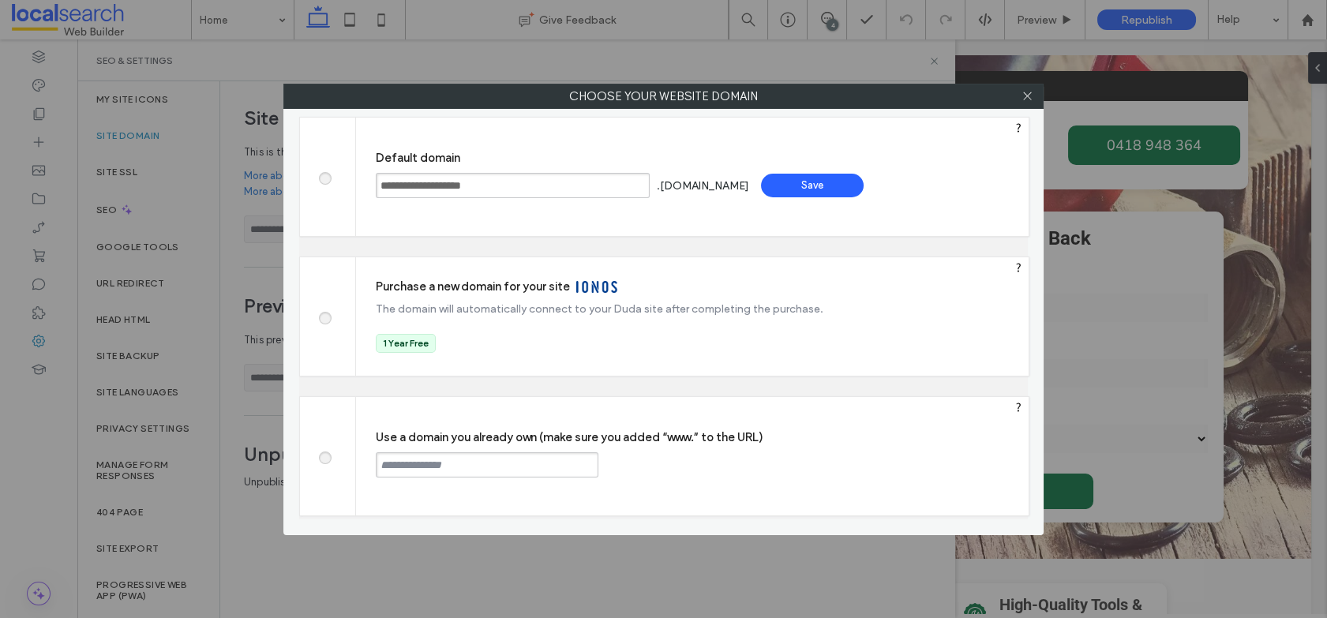
click at [478, 457] on input "text" at bounding box center [487, 464] width 223 height 25
click at [523, 460] on input "text" at bounding box center [487, 464] width 223 height 25
paste input "********"
paste input "**********"
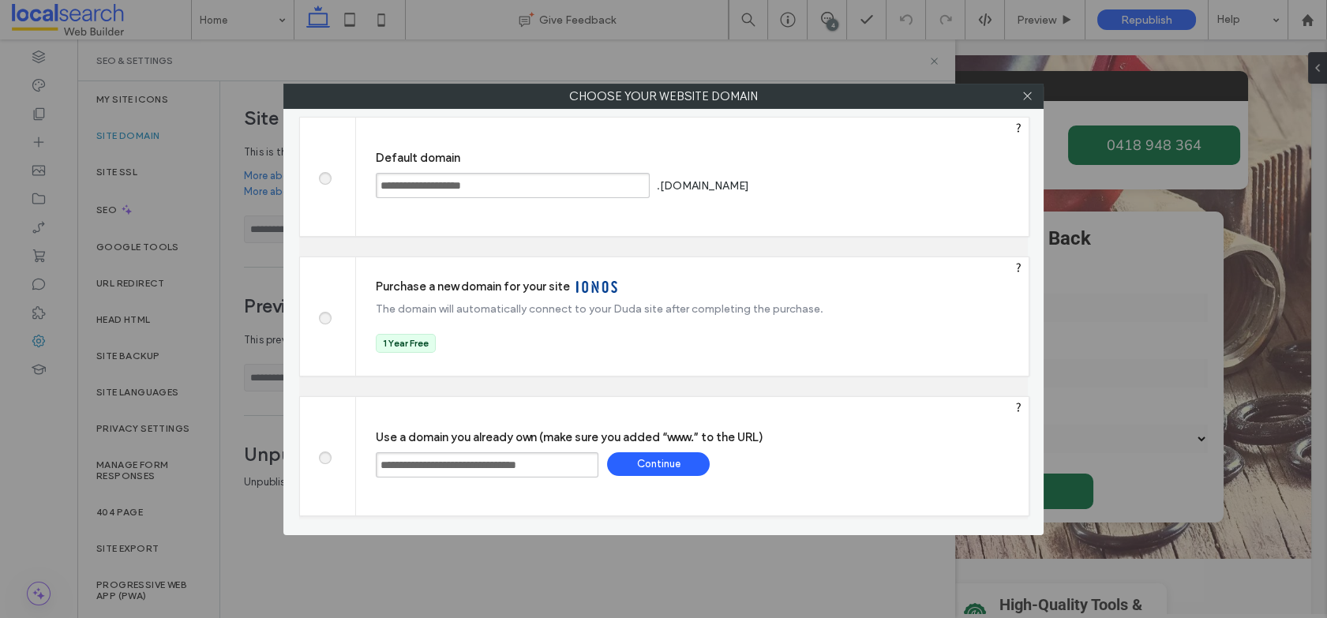
type input "**********"
click at [677, 457] on div "Continue" at bounding box center [658, 464] width 103 height 24
type input "**********"
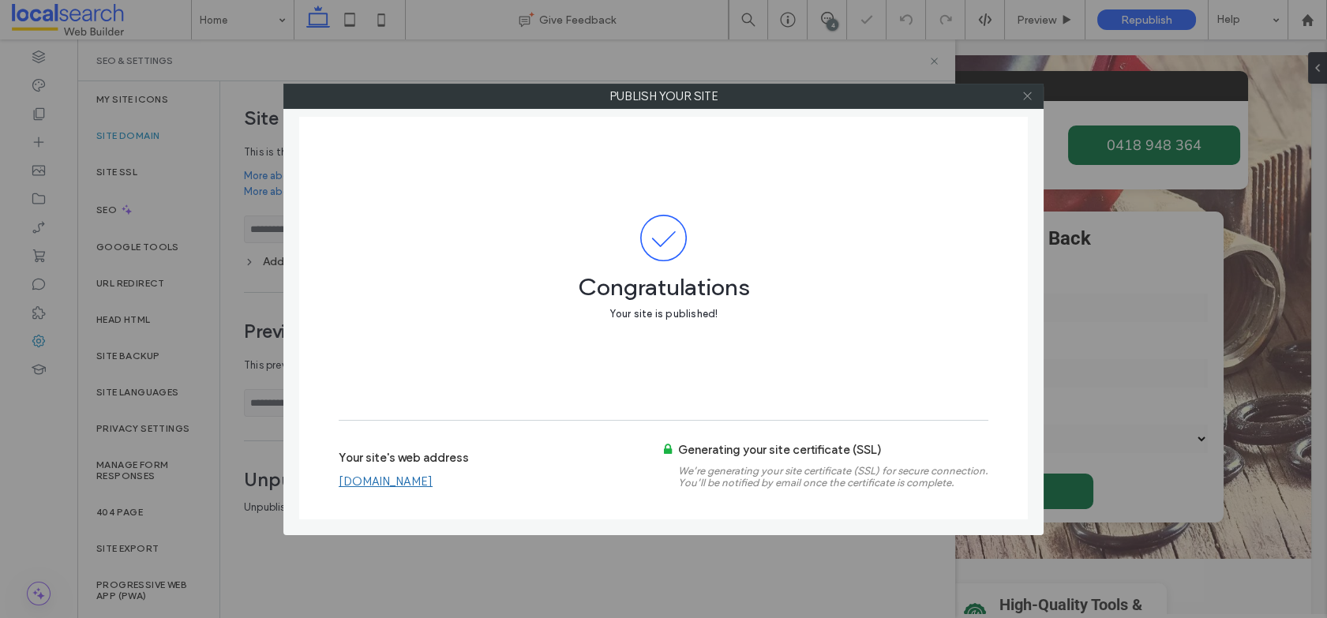
click at [1026, 96] on use at bounding box center [1027, 96] width 8 height 8
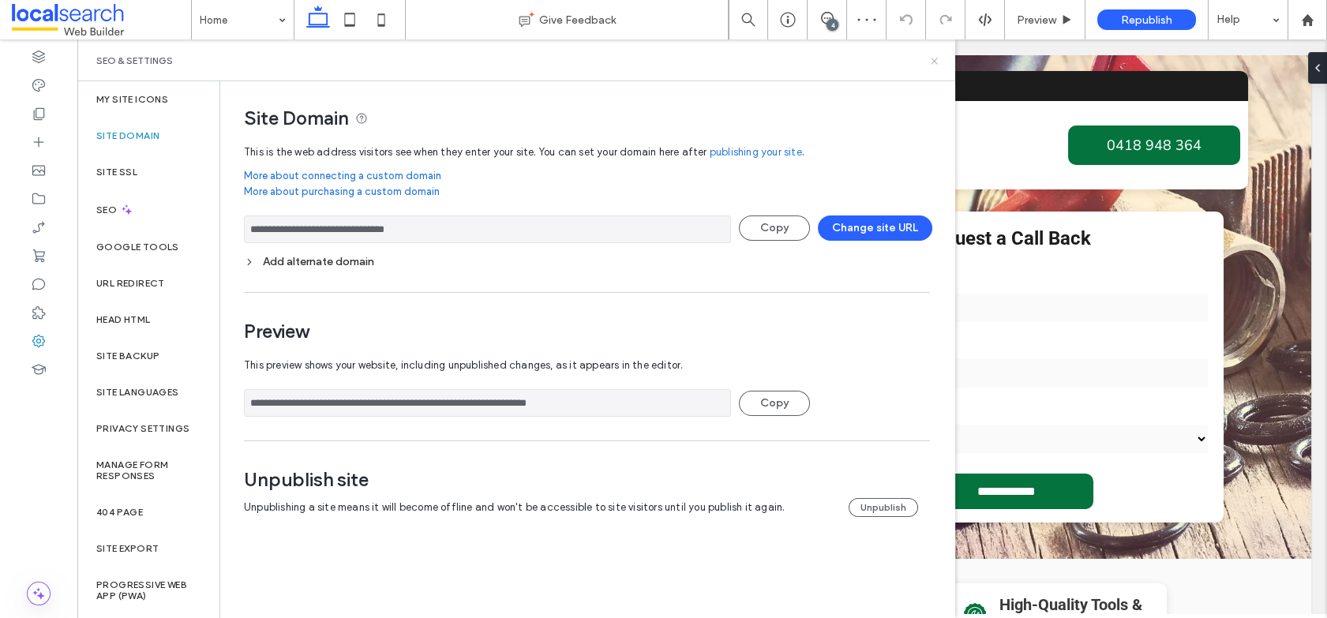
click at [938, 65] on icon at bounding box center [934, 61] width 12 height 12
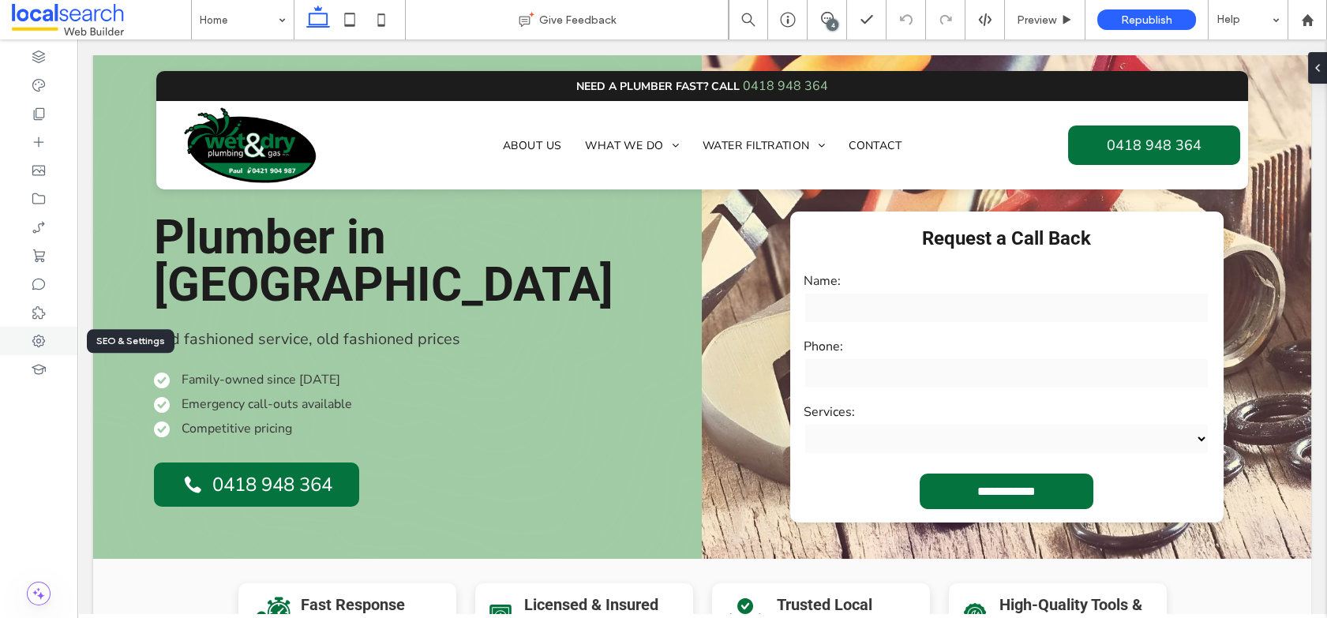
click at [36, 340] on icon at bounding box center [39, 341] width 16 height 16
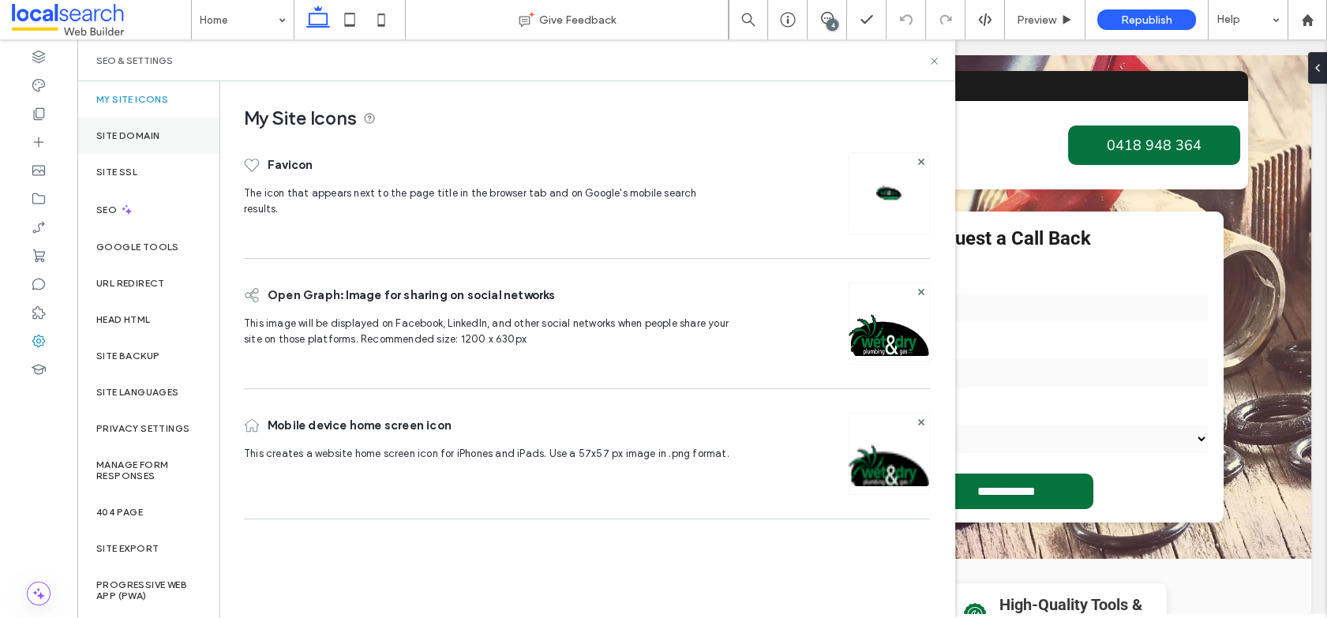
click at [130, 124] on div "Site Domain" at bounding box center [148, 136] width 142 height 36
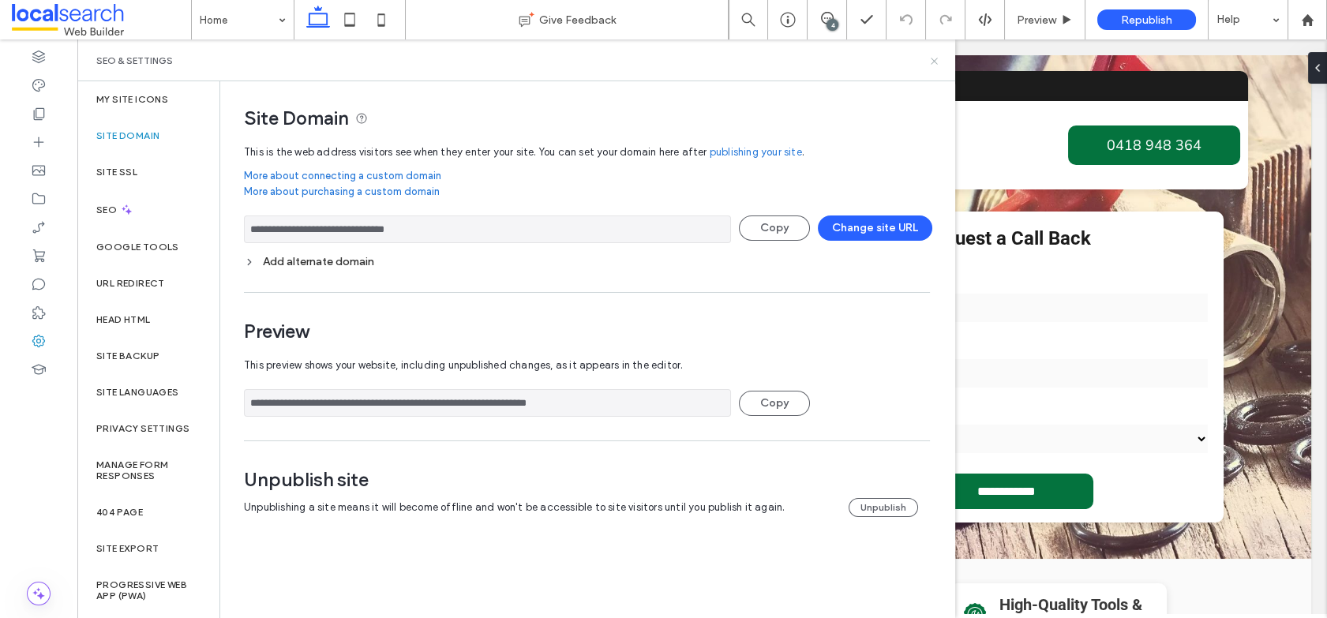
click at [934, 62] on icon at bounding box center [934, 61] width 12 height 12
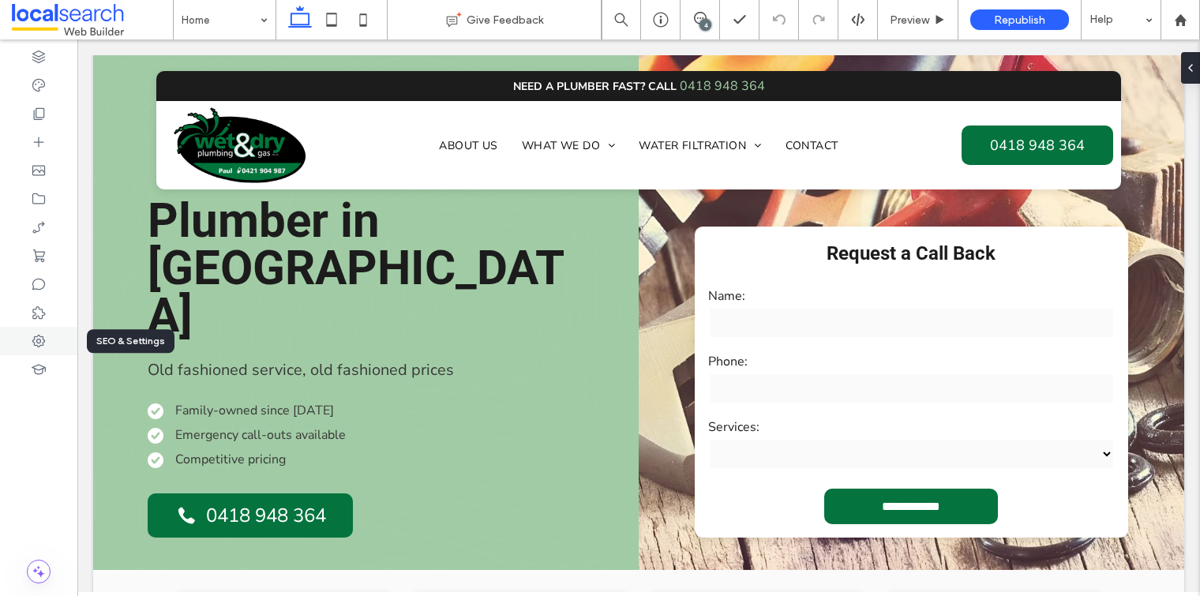
click at [50, 332] on div at bounding box center [38, 341] width 77 height 28
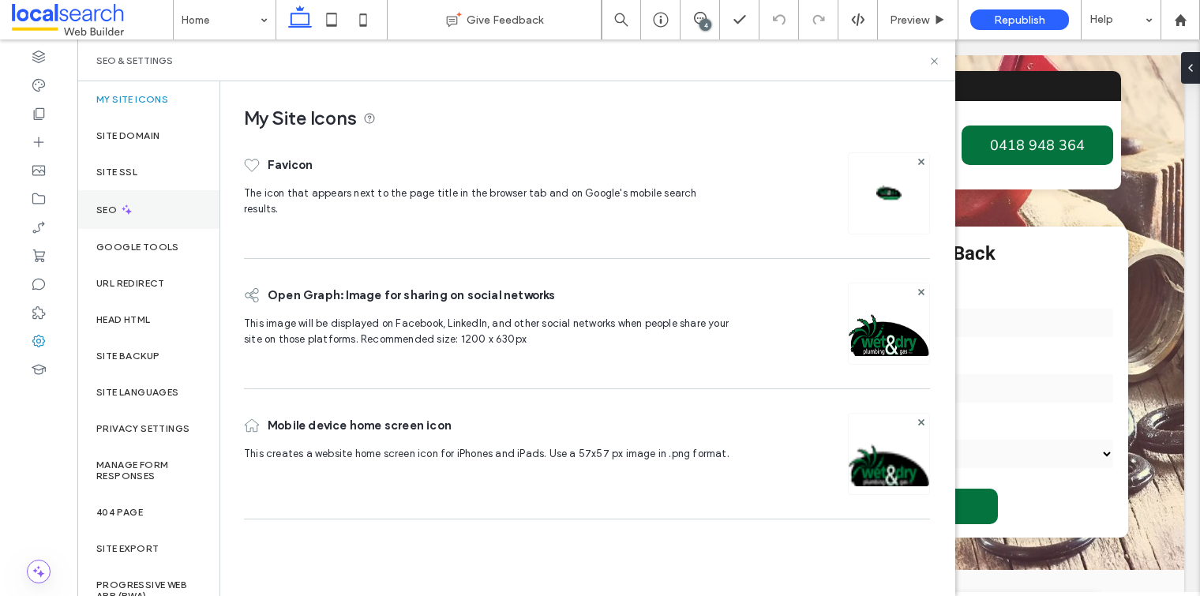
click at [115, 208] on label "SEO" at bounding box center [108, 209] width 24 height 11
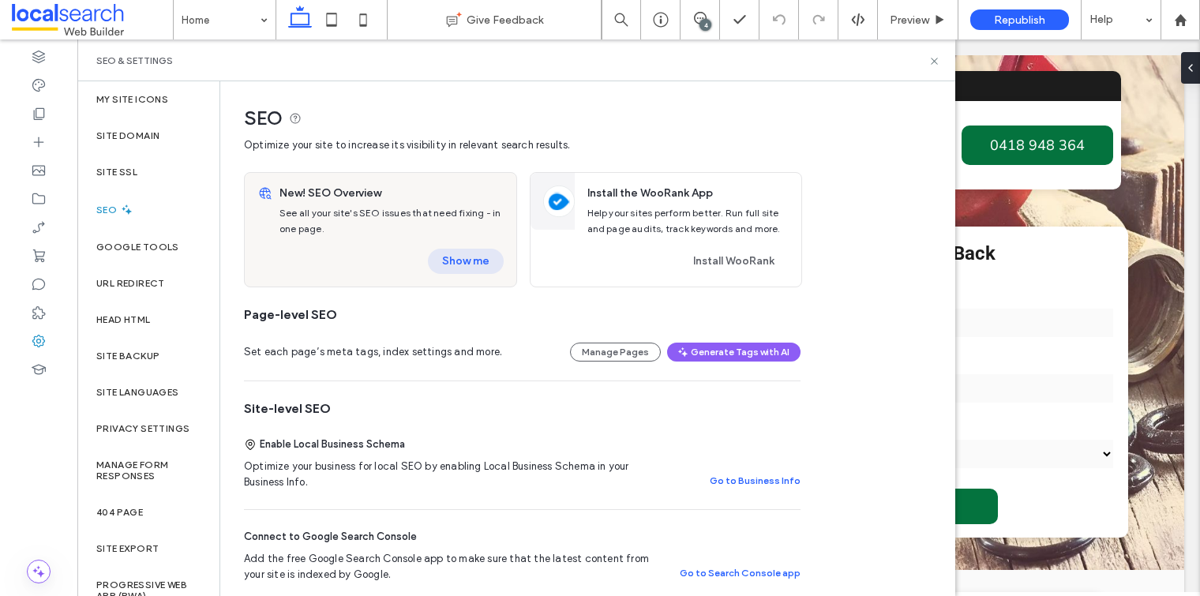
click at [436, 260] on button "Show me" at bounding box center [466, 261] width 76 height 25
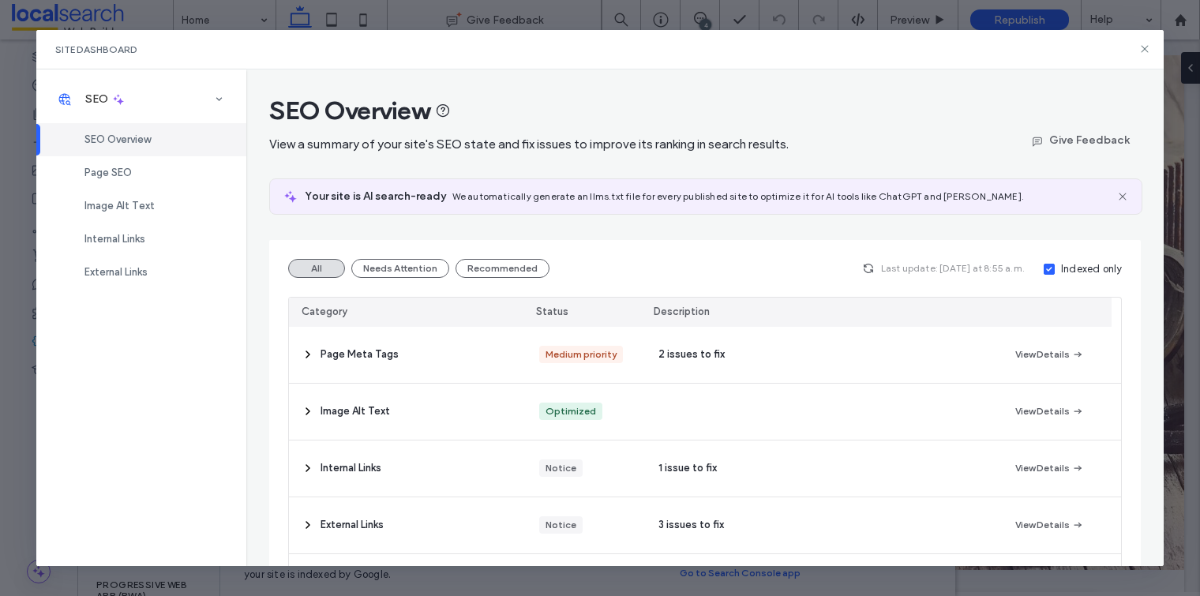
scroll to position [286, 0]
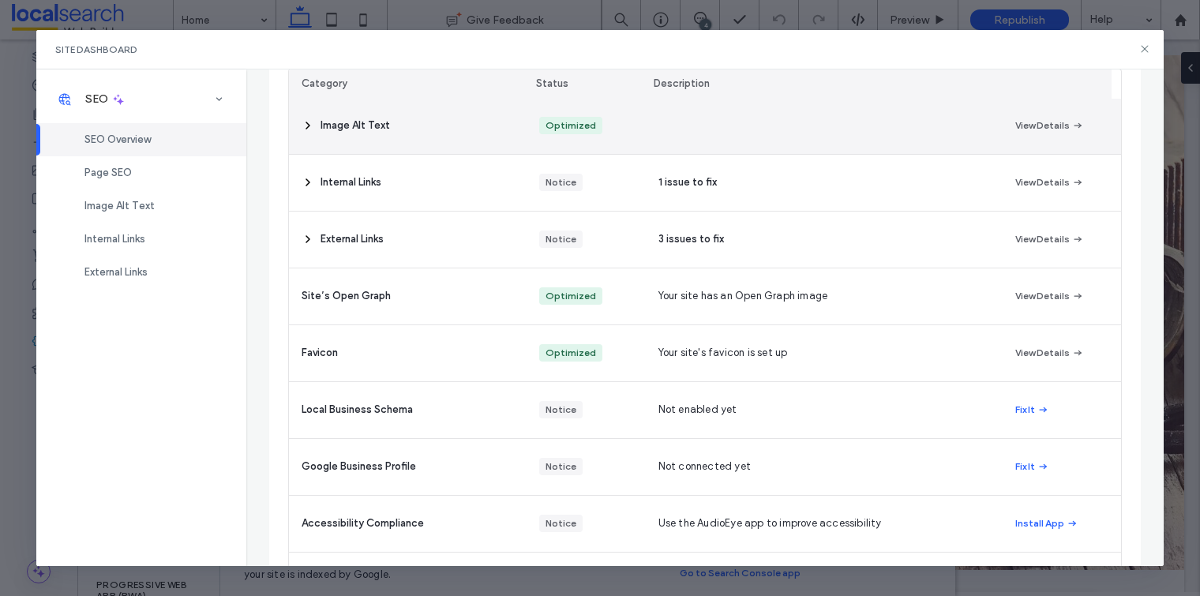
click at [332, 121] on span "Image Alt Text" at bounding box center [354, 126] width 69 height 16
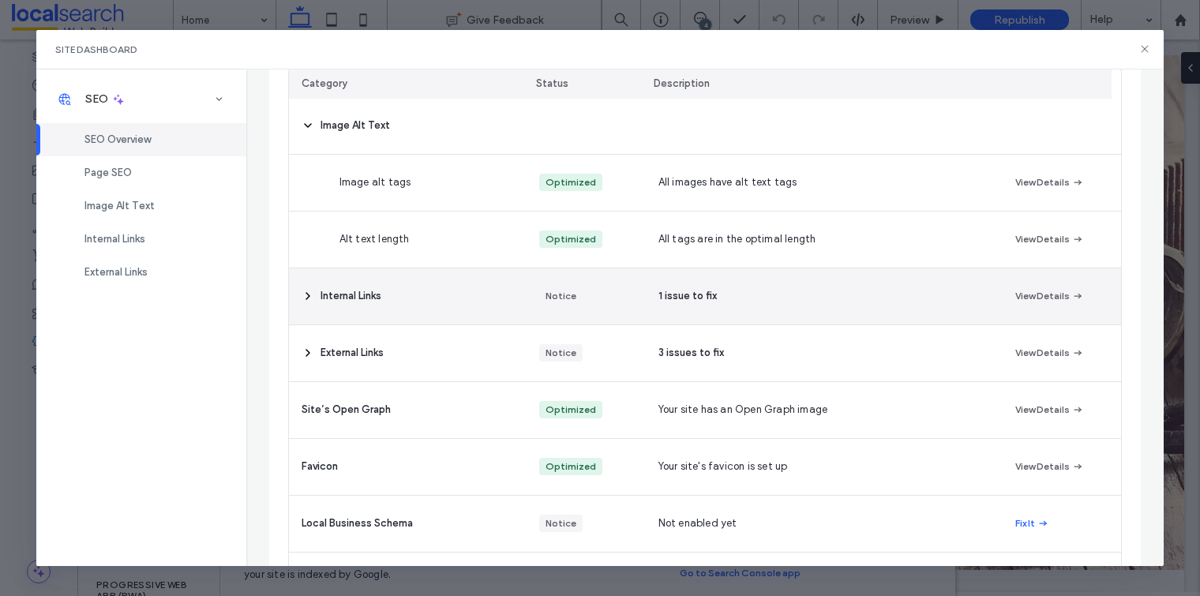
click at [482, 281] on div "Internal Links" at bounding box center [408, 296] width 238 height 56
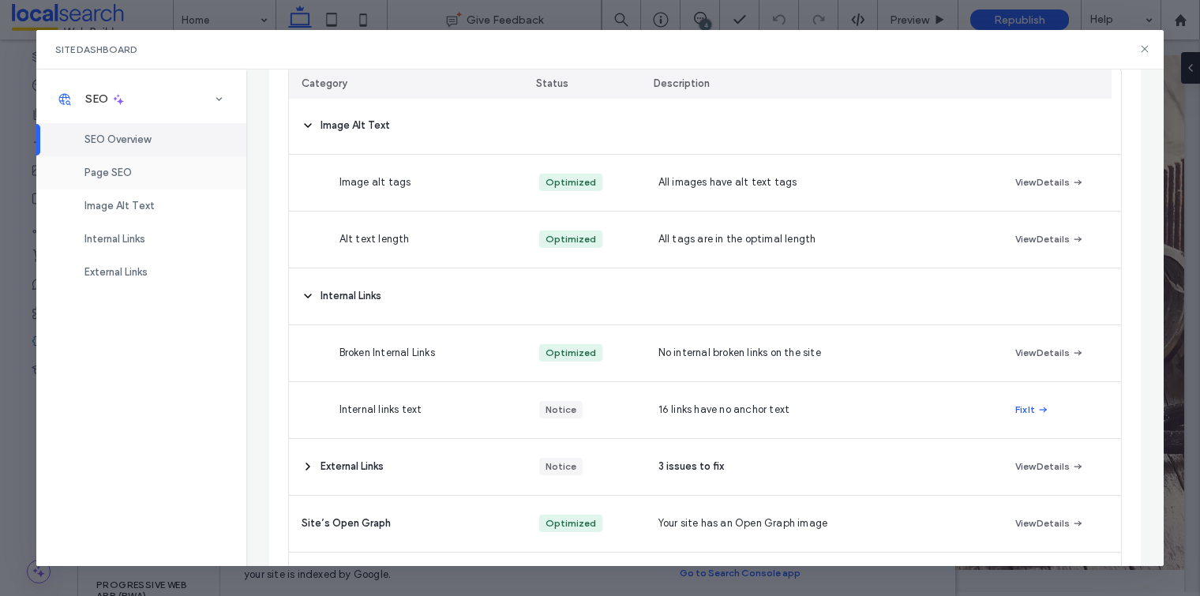
click at [193, 173] on div "Page SEO" at bounding box center [141, 172] width 210 height 33
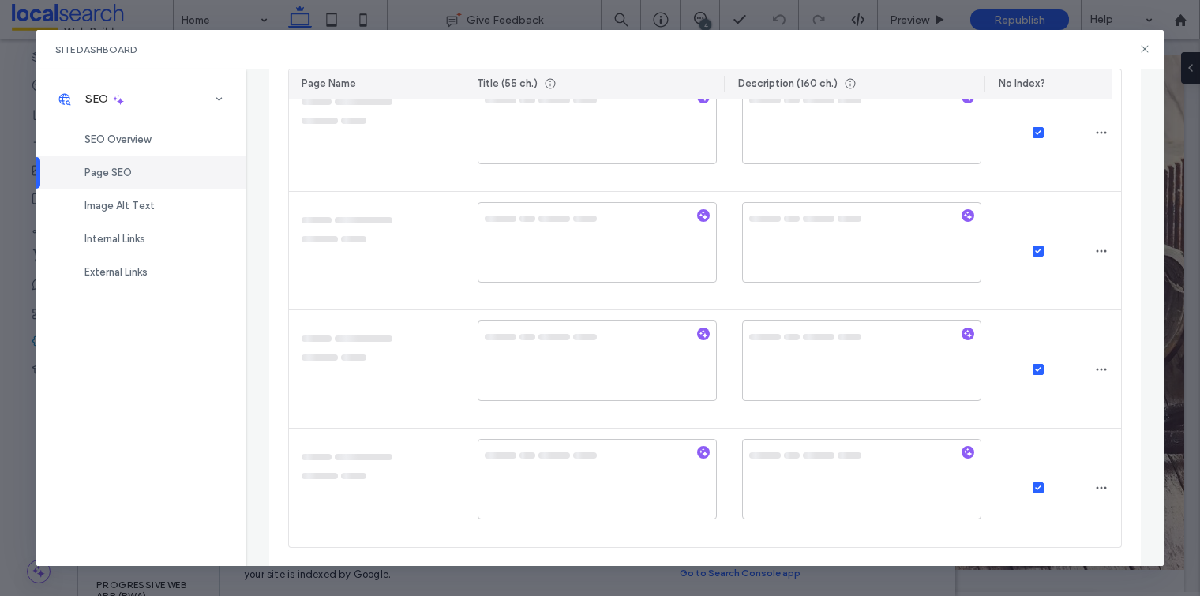
scroll to position [0, 0]
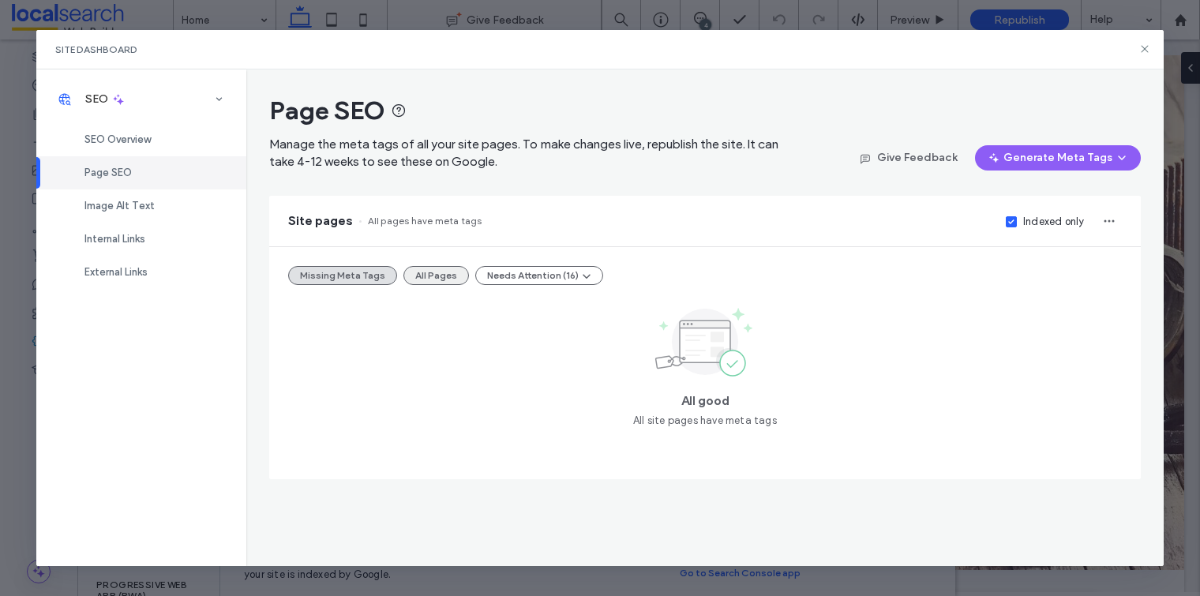
click at [441, 276] on button "All Pages" at bounding box center [436, 275] width 66 height 19
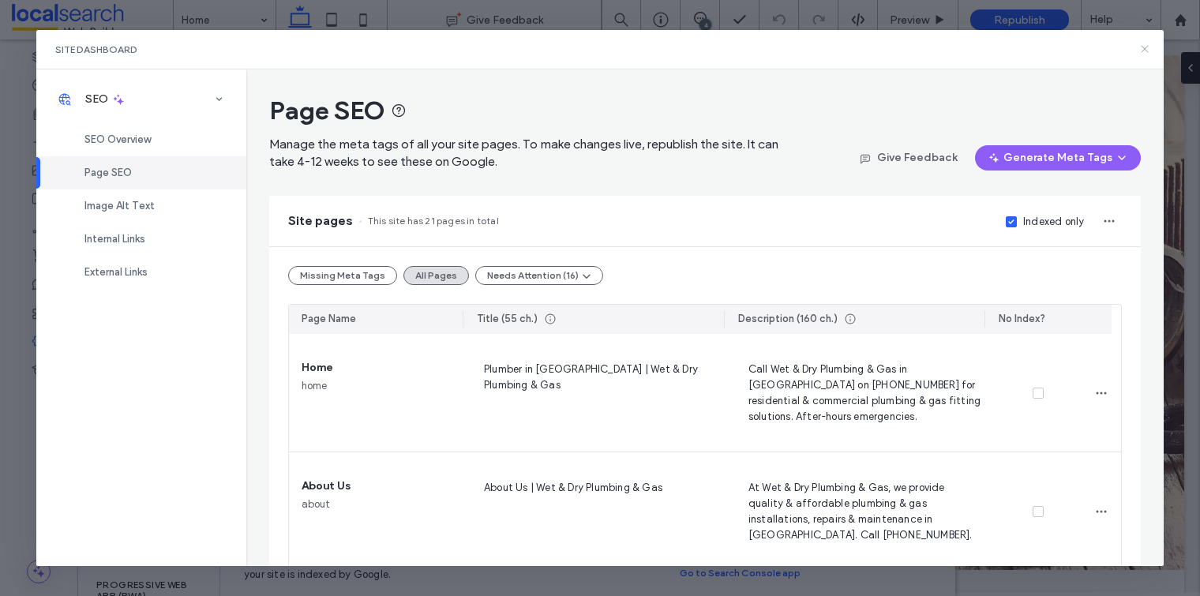
click at [1145, 48] on icon at bounding box center [1144, 49] width 13 height 13
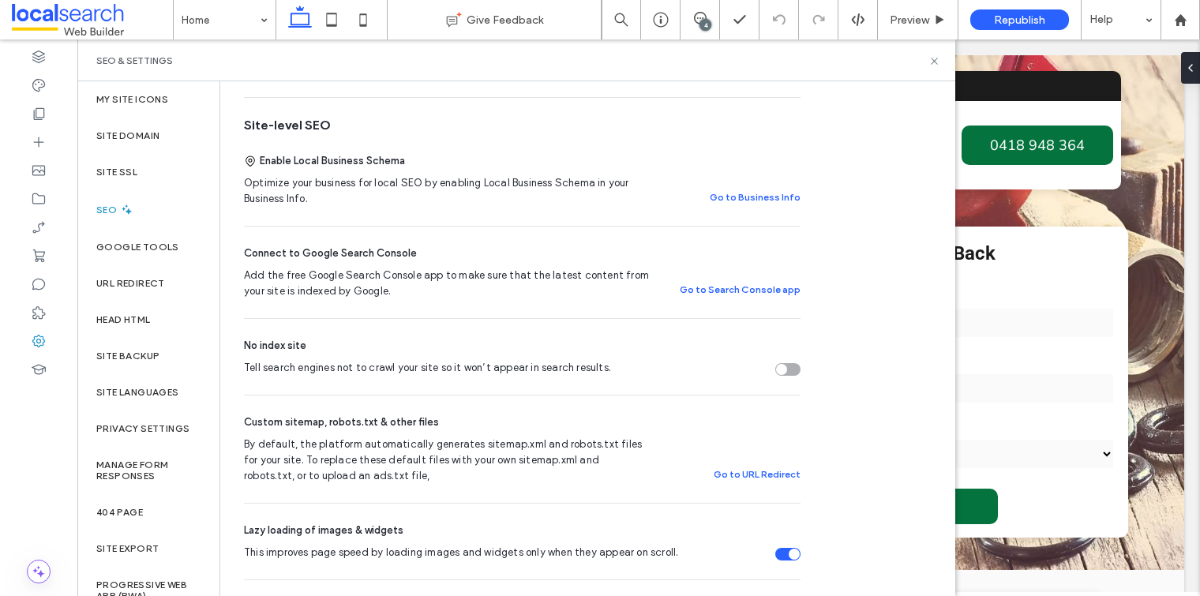
scroll to position [369, 0]
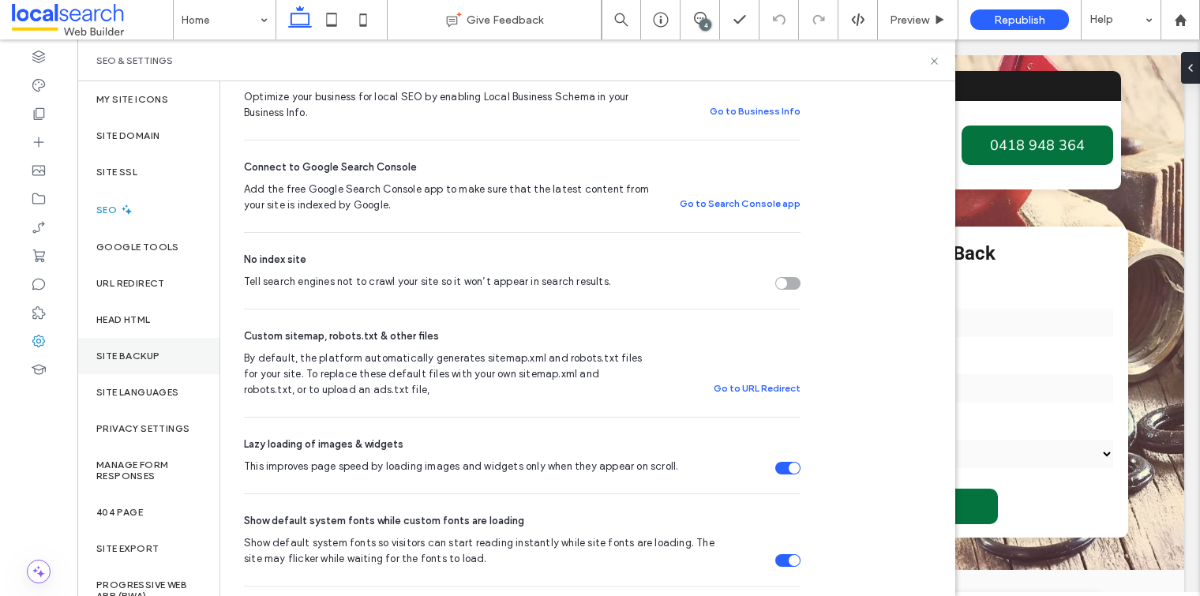
click at [155, 353] on label "Site Backup" at bounding box center [127, 355] width 63 height 11
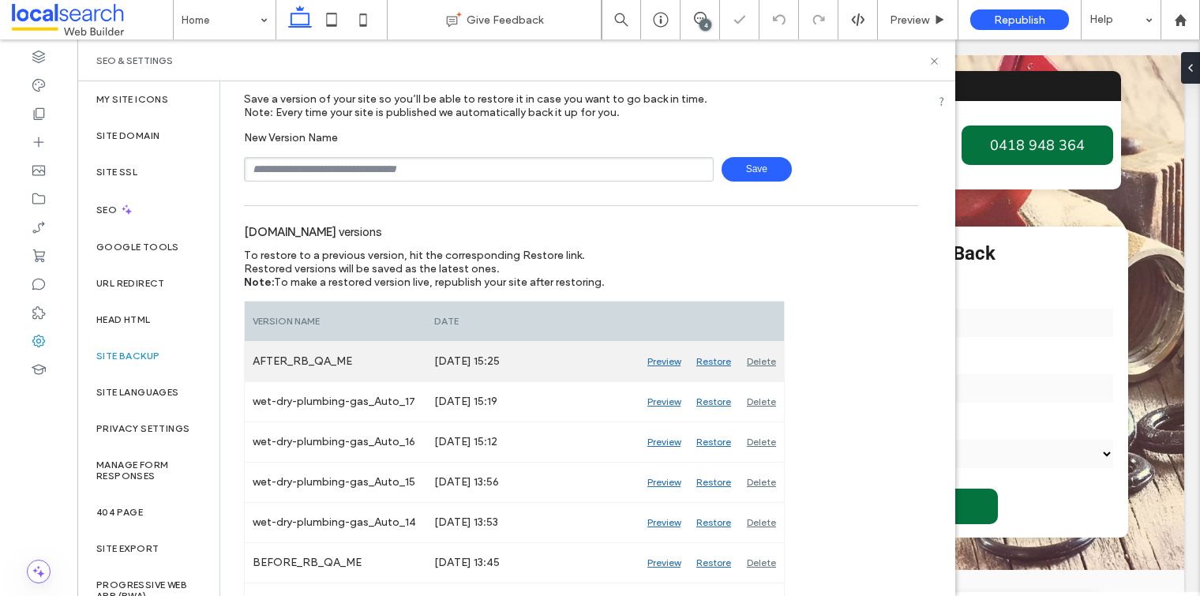
scroll to position [0, 0]
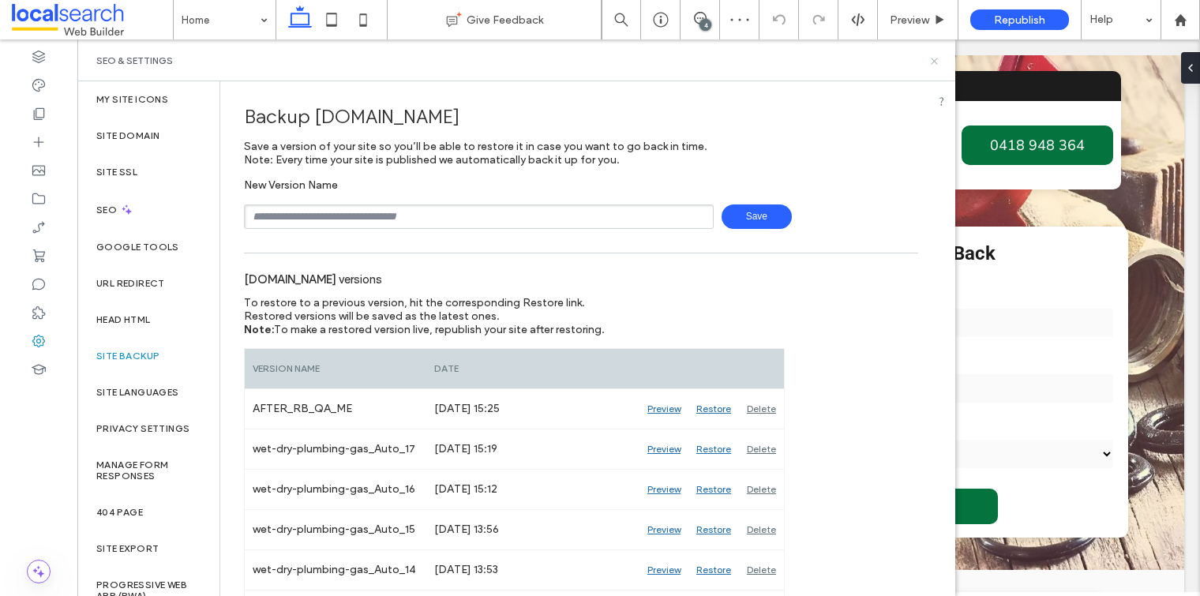
click at [934, 58] on icon at bounding box center [934, 61] width 12 height 12
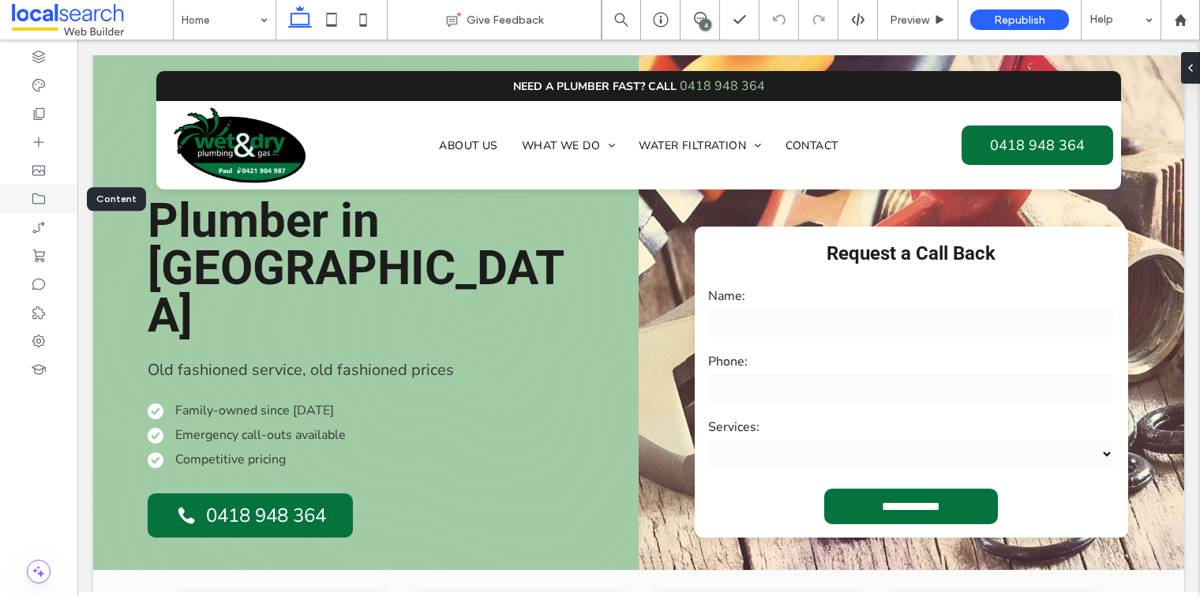
click at [39, 199] on icon at bounding box center [39, 199] width 16 height 16
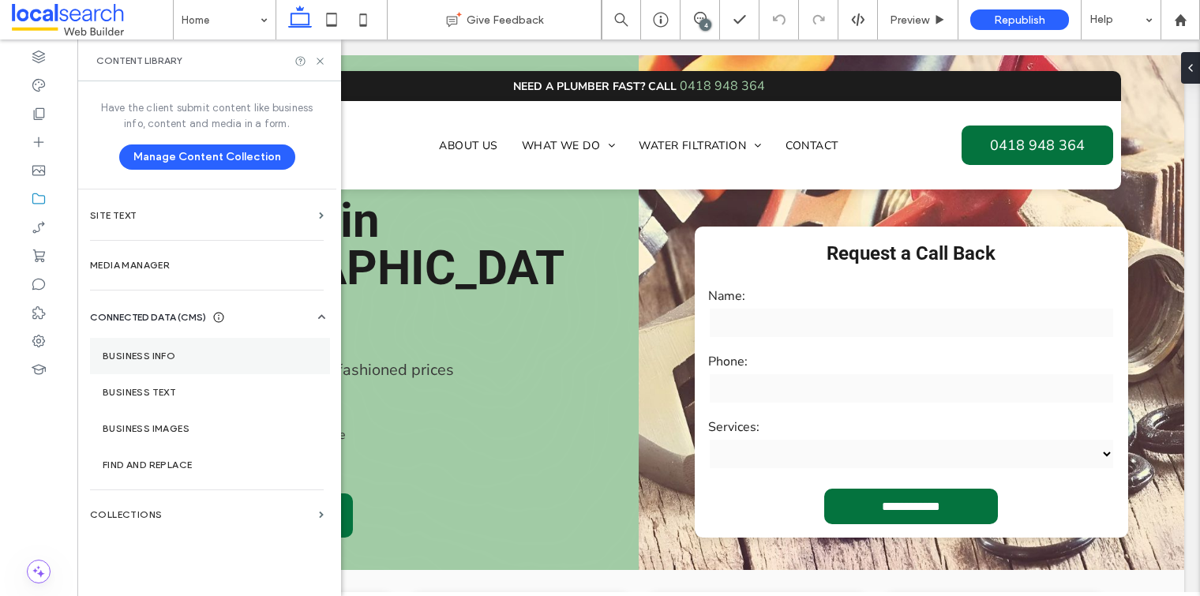
click at [169, 356] on label "Business Info" at bounding box center [210, 355] width 215 height 11
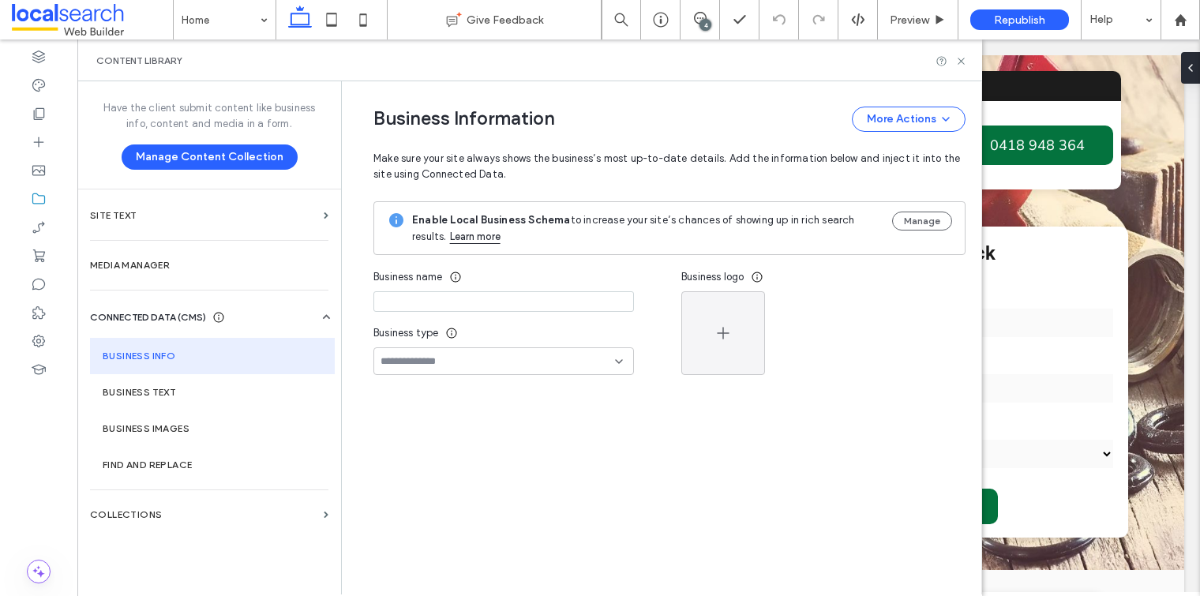
type input "**********"
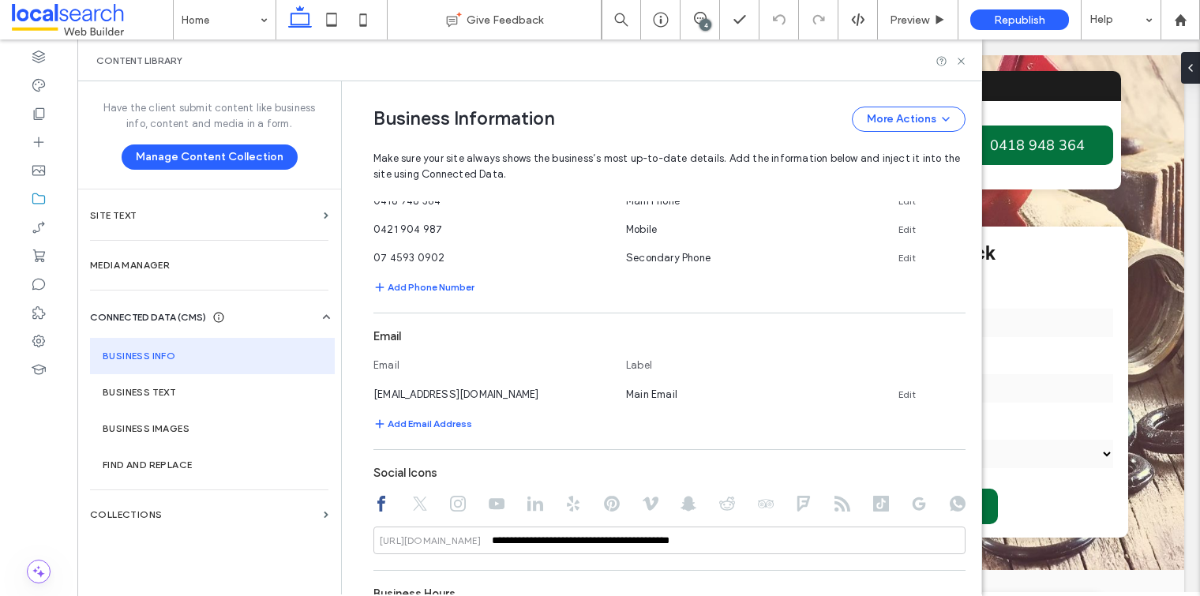
scroll to position [999, 0]
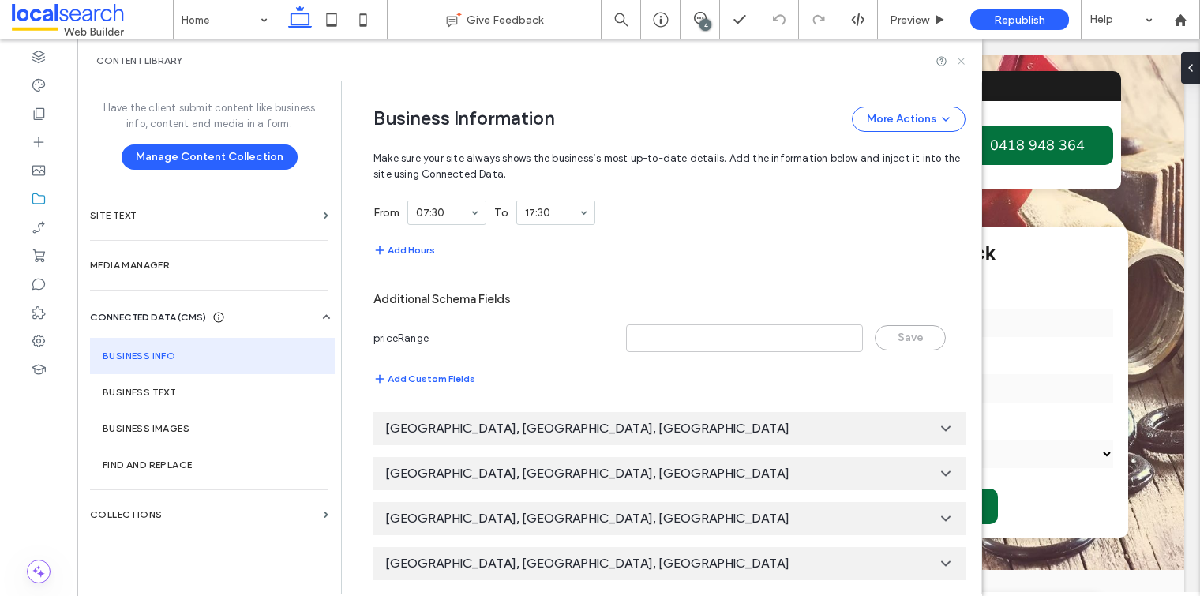
click at [961, 56] on icon at bounding box center [961, 61] width 12 height 12
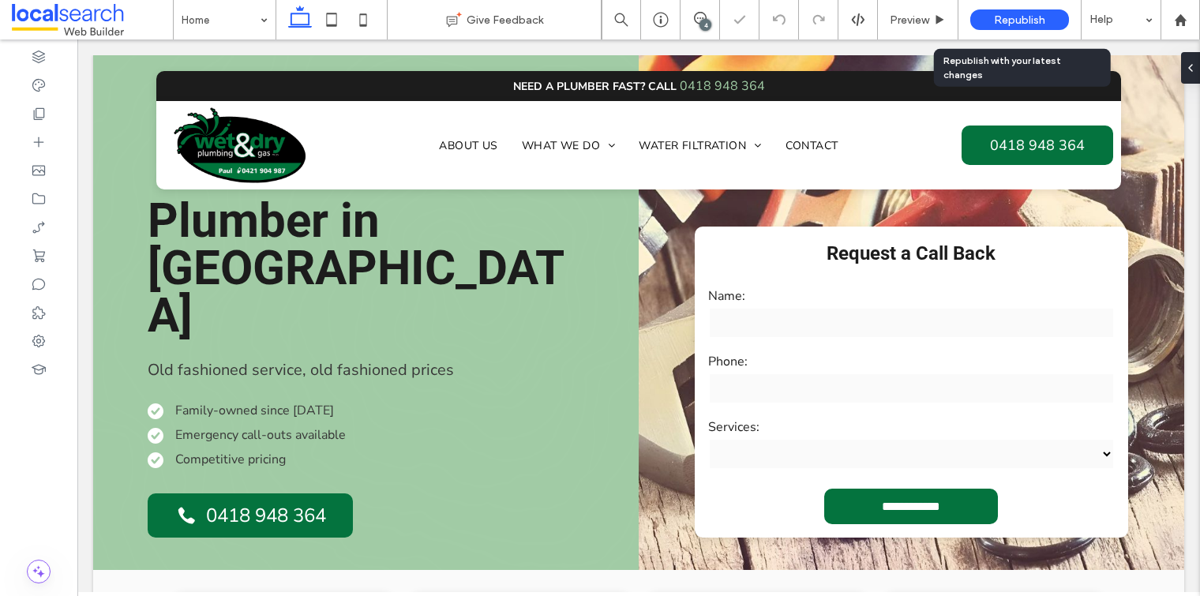
click at [1029, 15] on span "Republish" at bounding box center [1019, 19] width 51 height 13
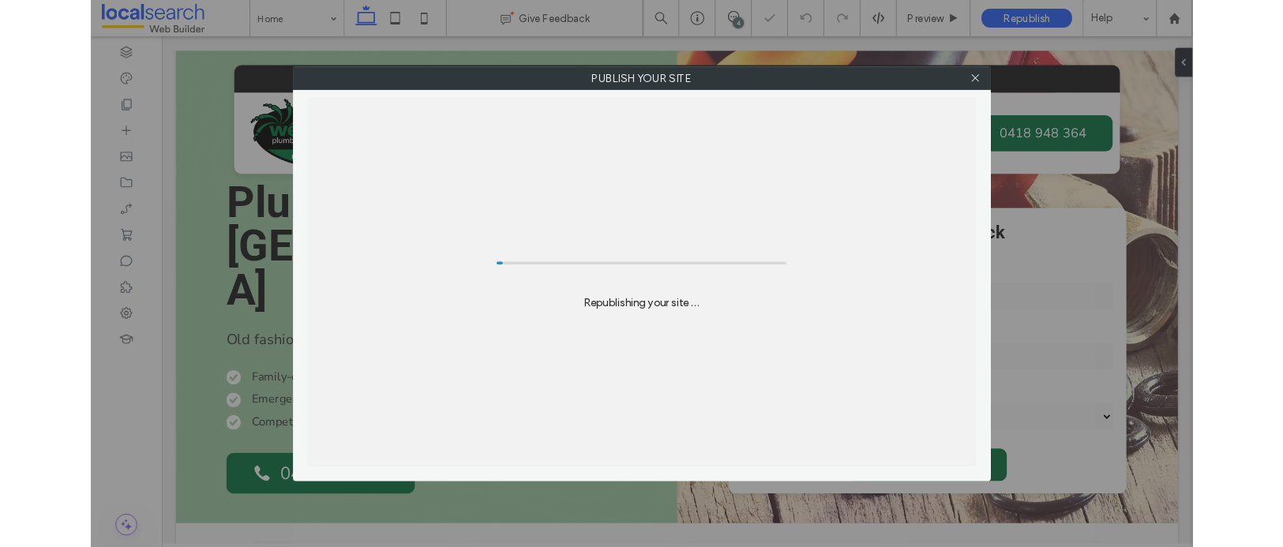
scroll to position [0, 0]
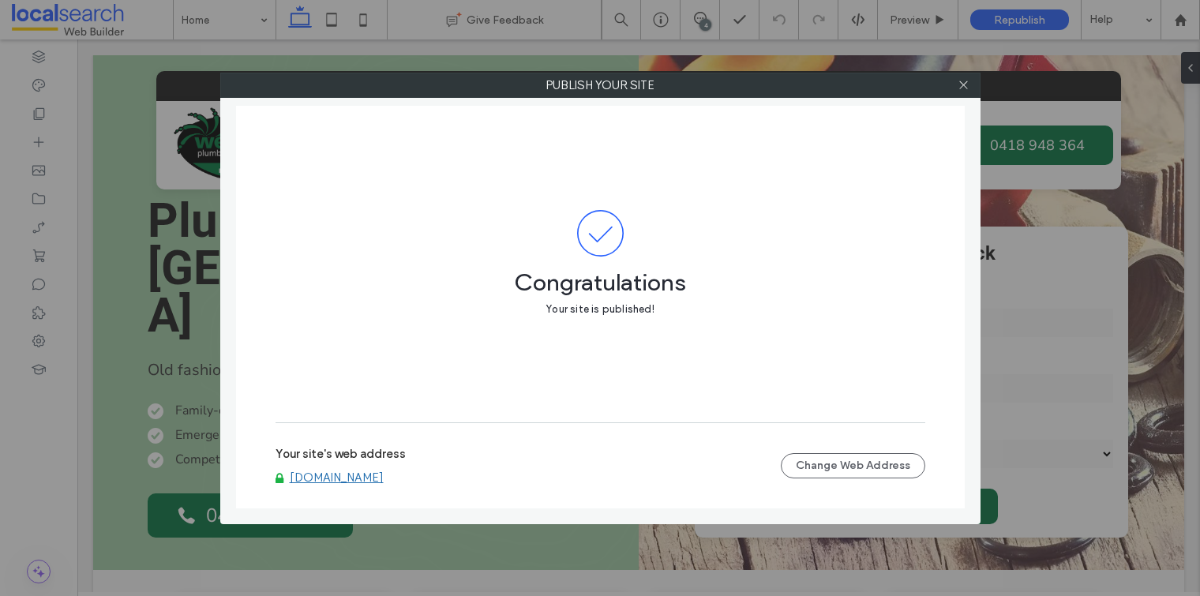
click at [962, 84] on use at bounding box center [963, 85] width 8 height 8
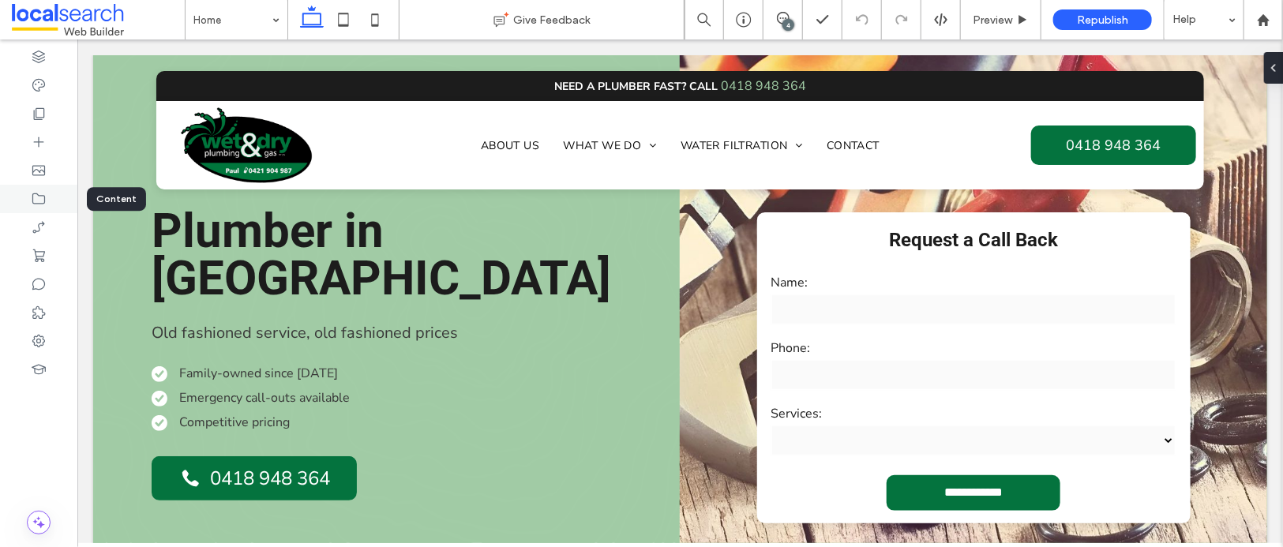
click at [41, 198] on icon at bounding box center [39, 199] width 16 height 16
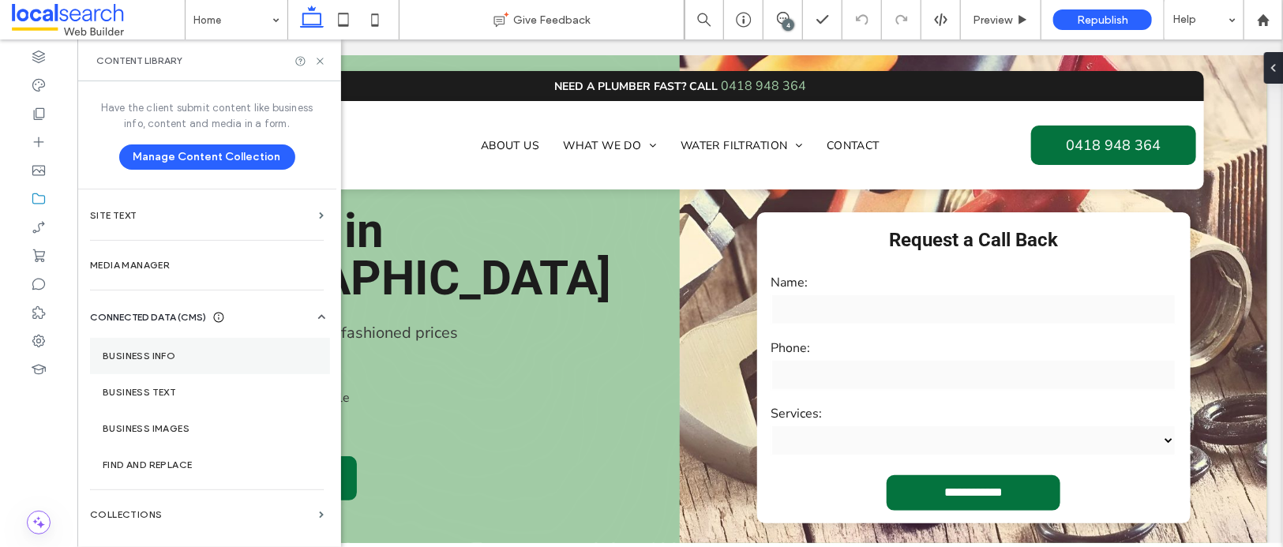
click at [178, 343] on section "Business Info" at bounding box center [210, 356] width 240 height 36
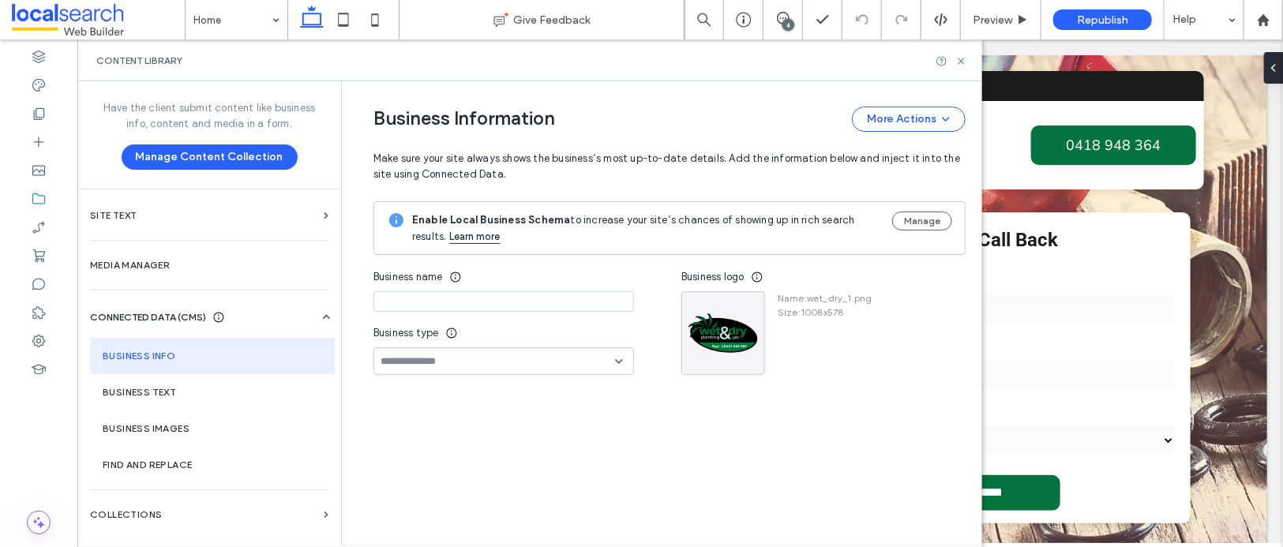
type input "**********"
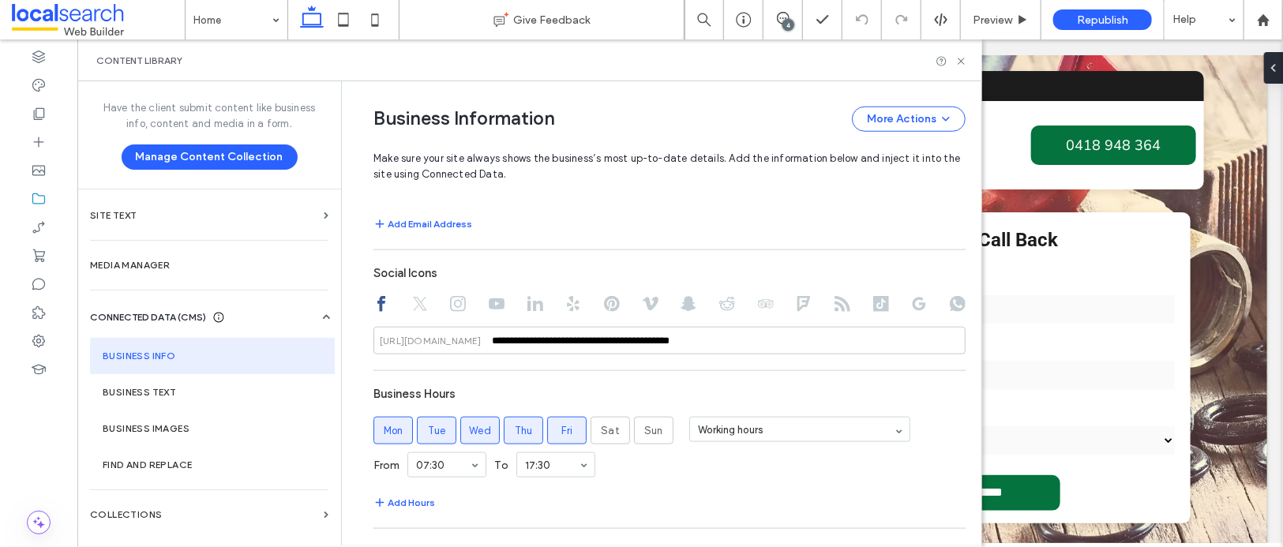
scroll to position [606, 0]
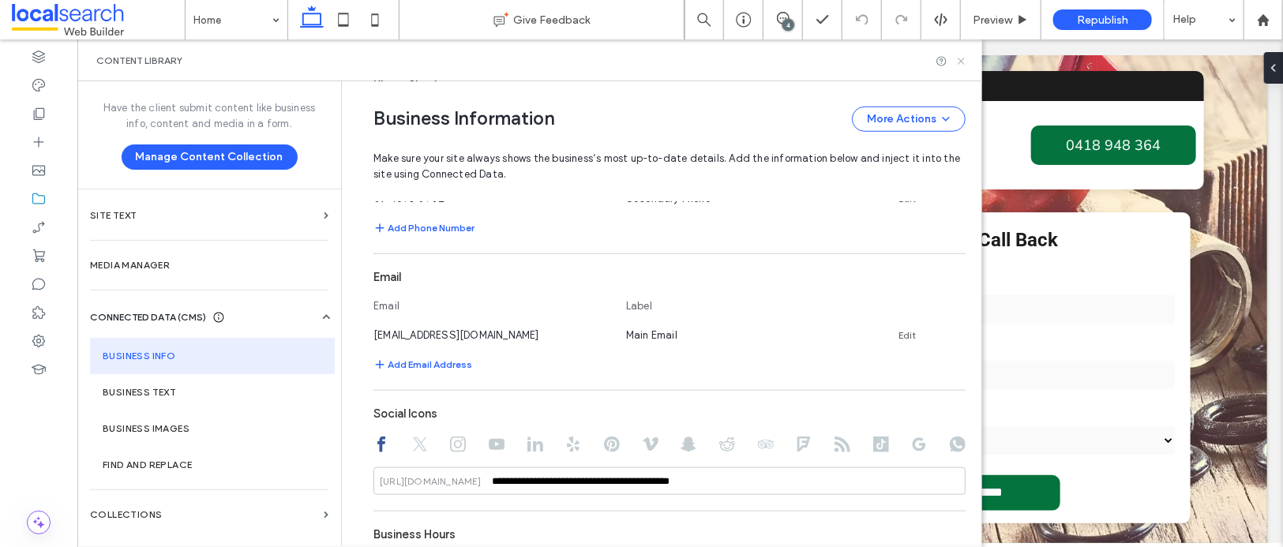
click at [961, 58] on icon at bounding box center [961, 61] width 12 height 12
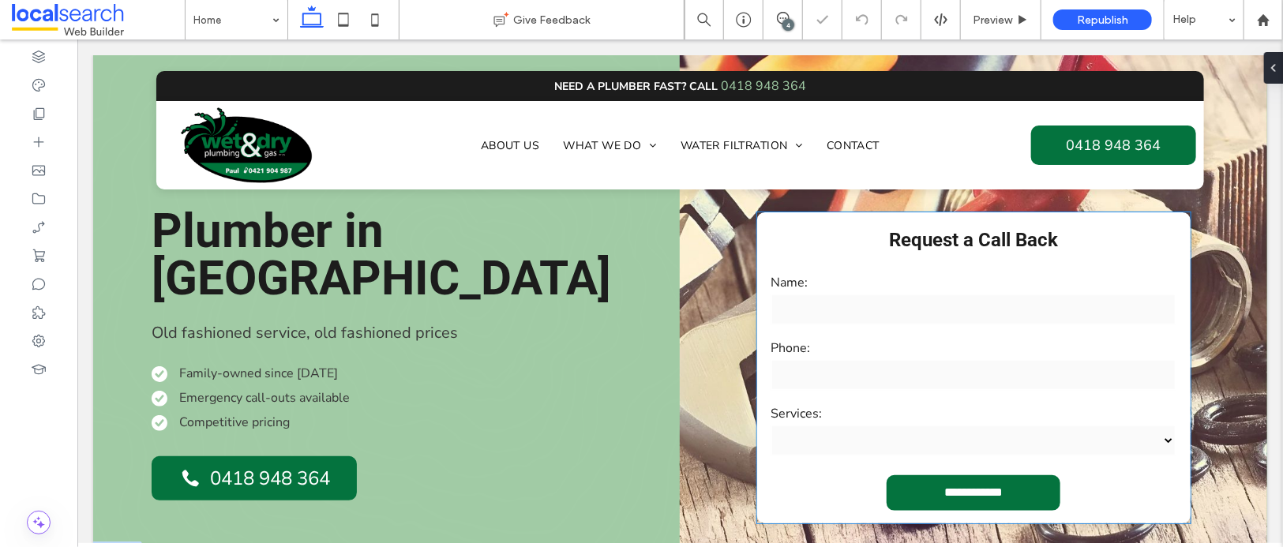
click at [939, 317] on input "text" at bounding box center [973, 309] width 406 height 32
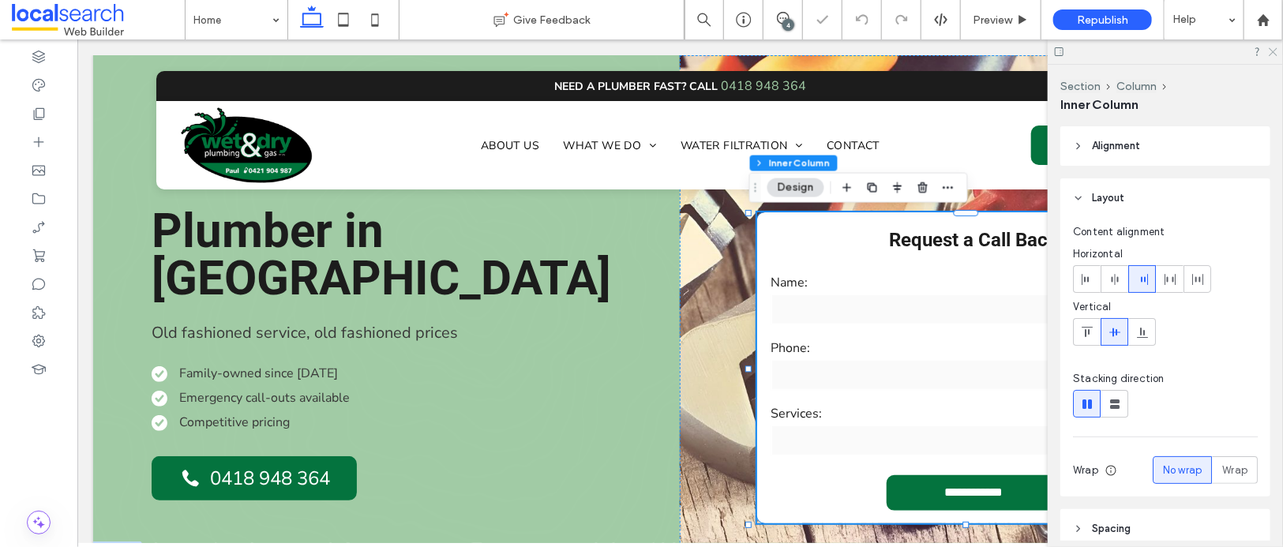
click at [1274, 49] on icon at bounding box center [1272, 51] width 10 height 10
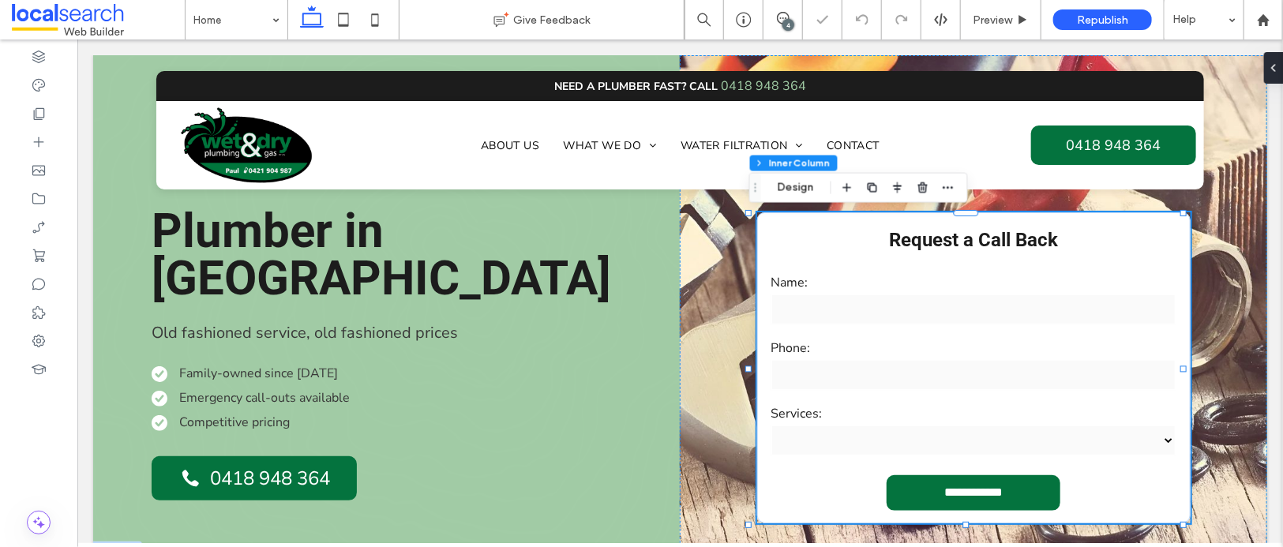
scroll to position [0, 0]
click at [913, 407] on label "Services:" at bounding box center [973, 412] width 406 height 17
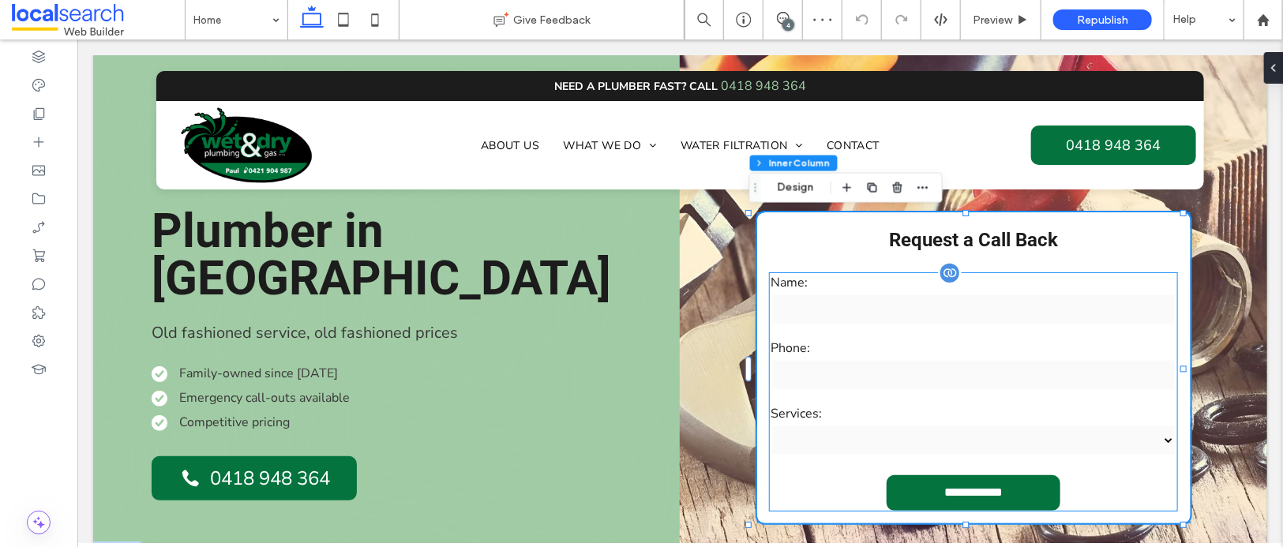
click at [943, 369] on input "tel" at bounding box center [973, 374] width 406 height 32
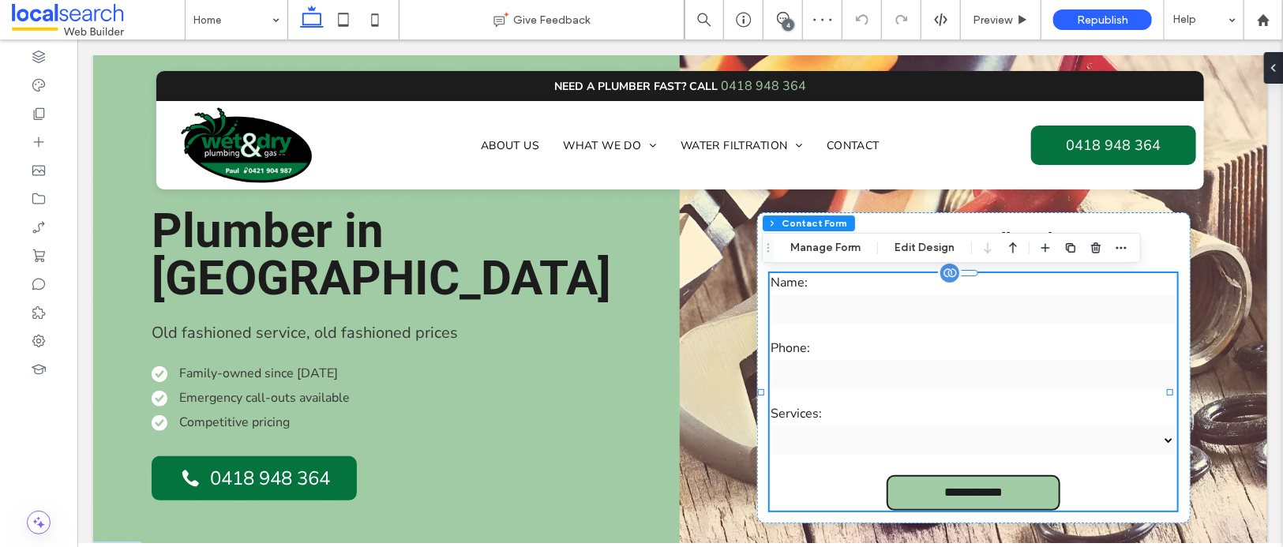
type input "*"
type input "***"
type input "*"
type input "***"
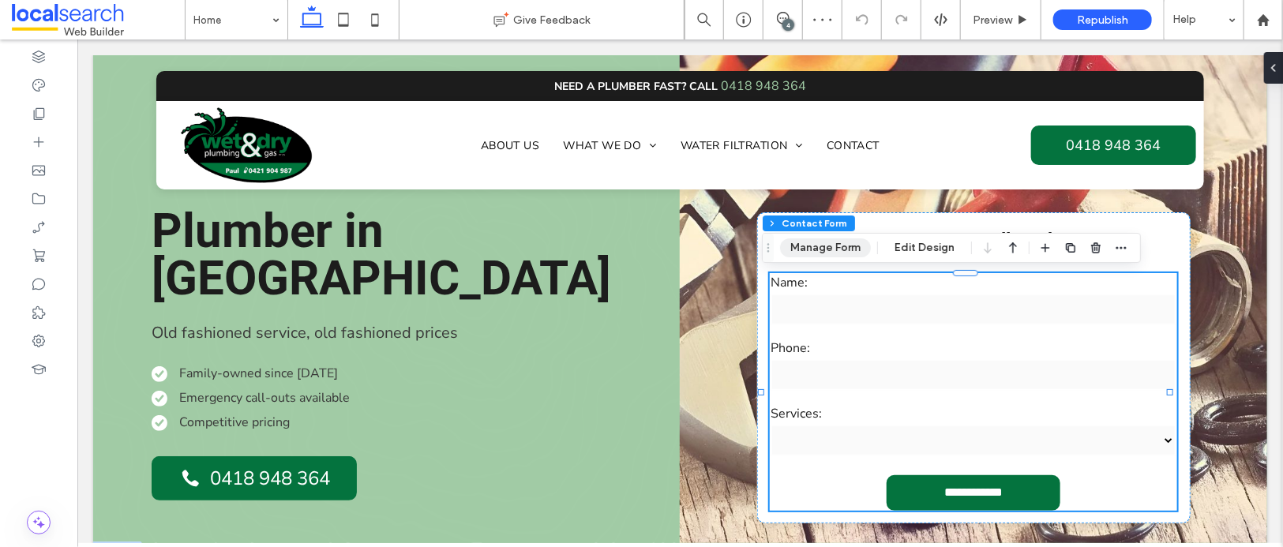
drag, startPoint x: 835, startPoint y: 246, endPoint x: 789, endPoint y: 257, distance: 47.9
click at [835, 246] on button "Manage Form" at bounding box center [825, 247] width 91 height 19
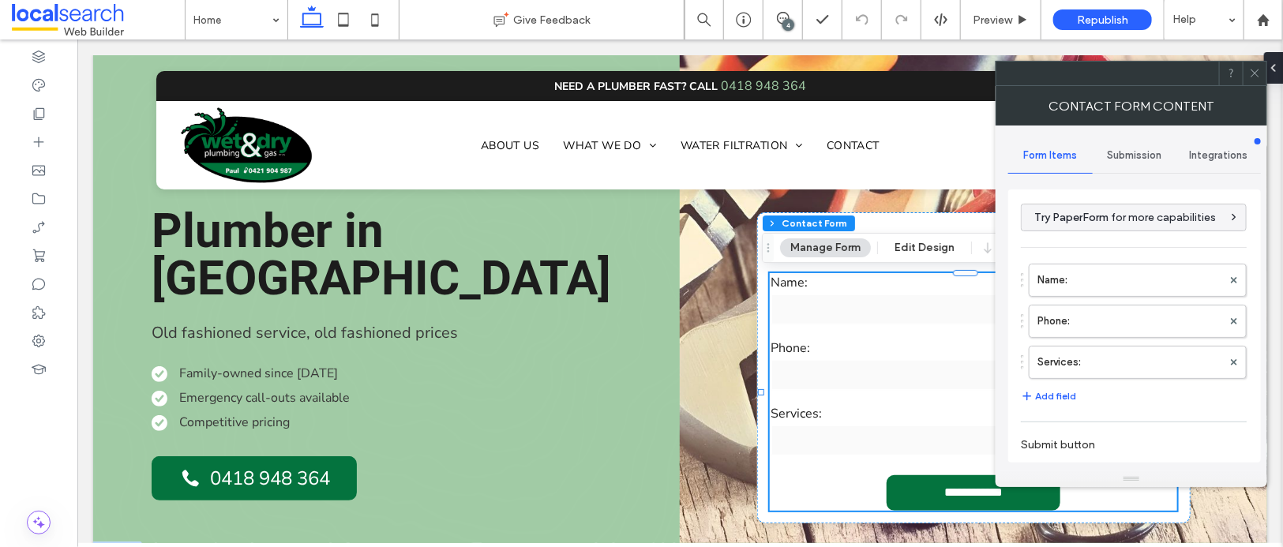
click at [1125, 149] on span "Submission" at bounding box center [1135, 155] width 54 height 13
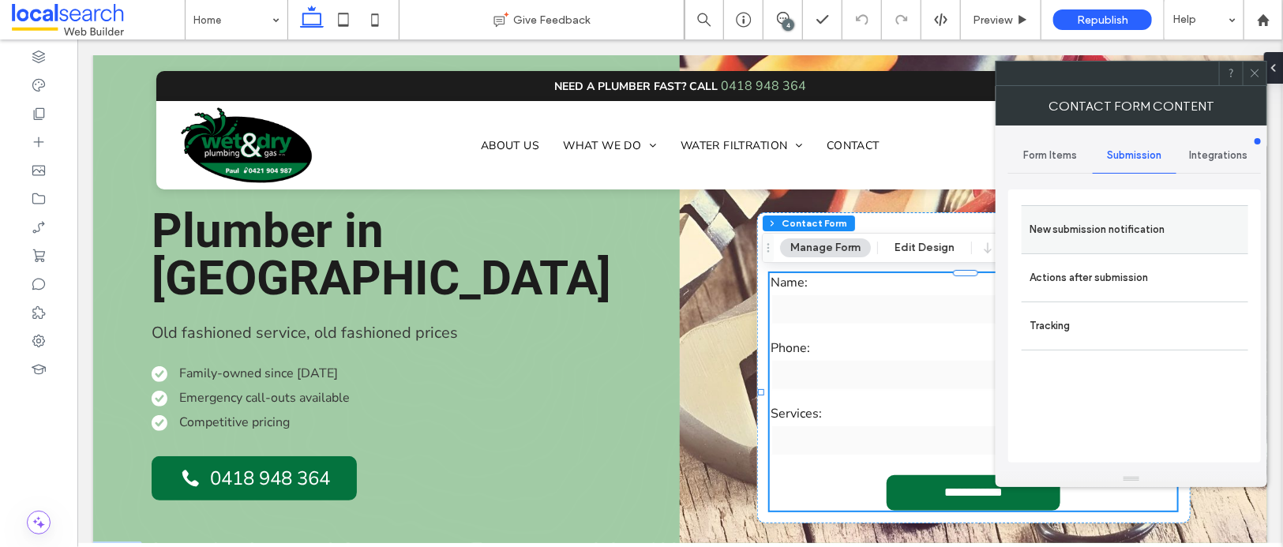
click at [1083, 229] on label "New submission notification" at bounding box center [1134, 230] width 211 height 32
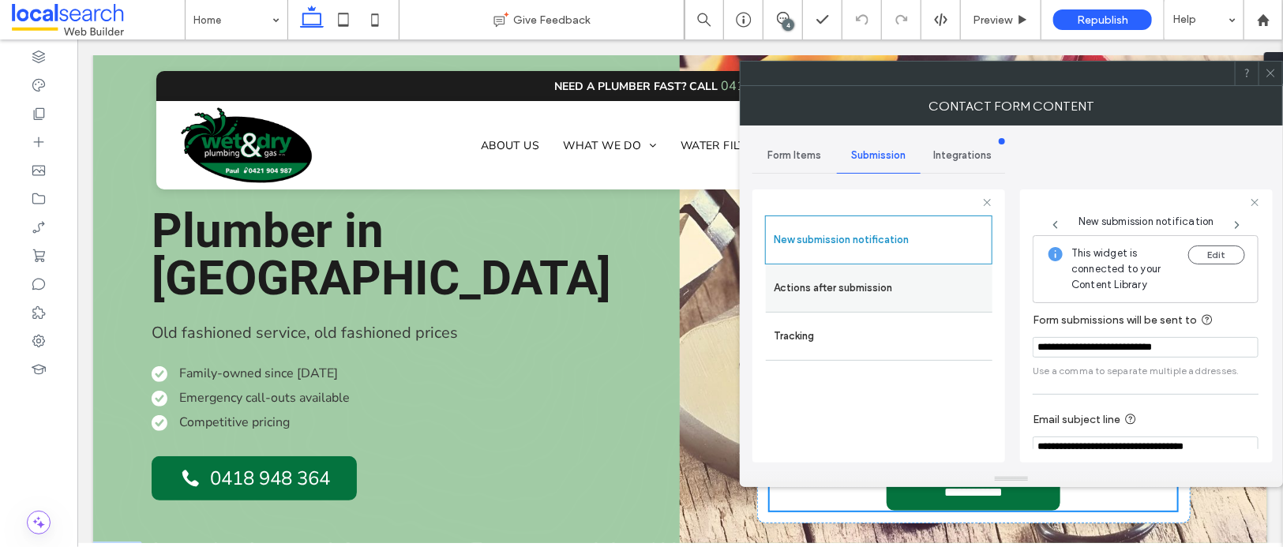
click at [892, 290] on label "Actions after submission" at bounding box center [879, 288] width 211 height 32
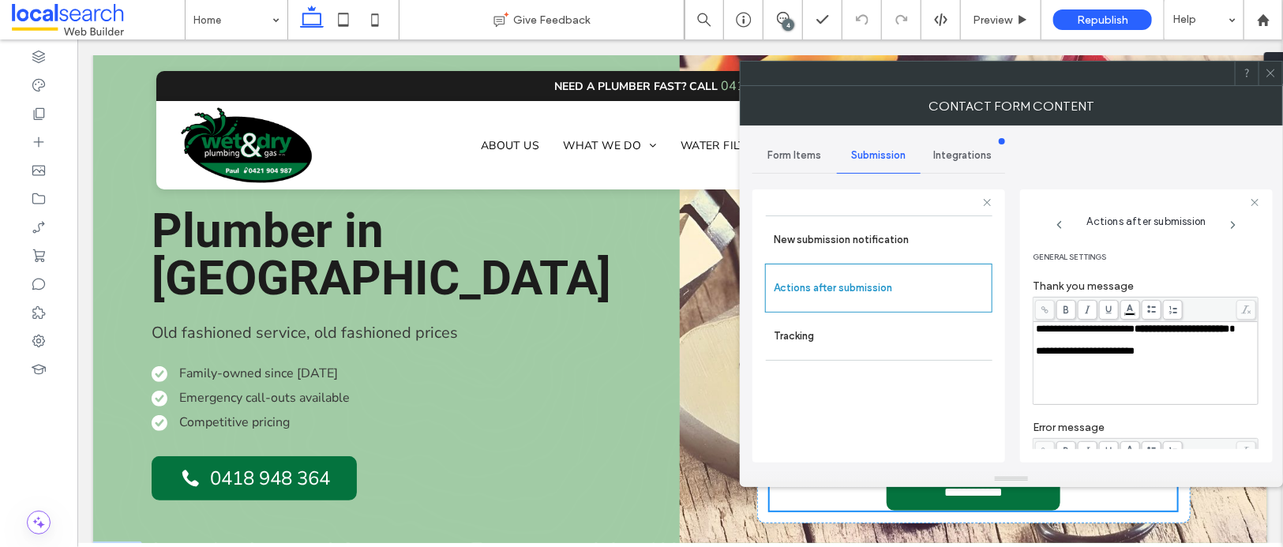
click at [1274, 80] on span at bounding box center [1271, 74] width 12 height 24
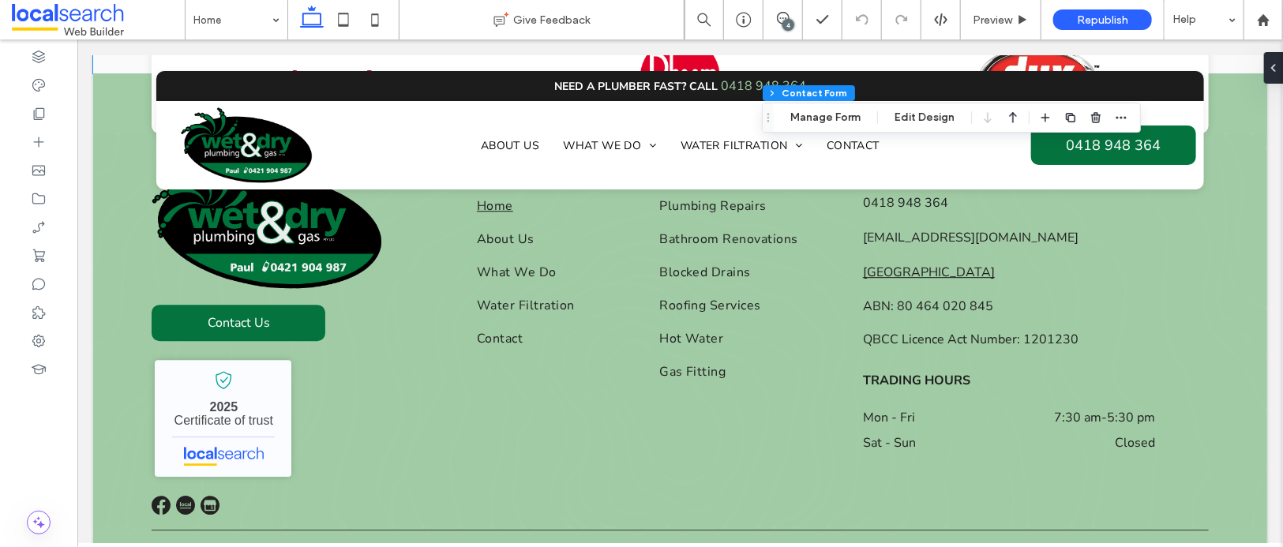
scroll to position [4937, 0]
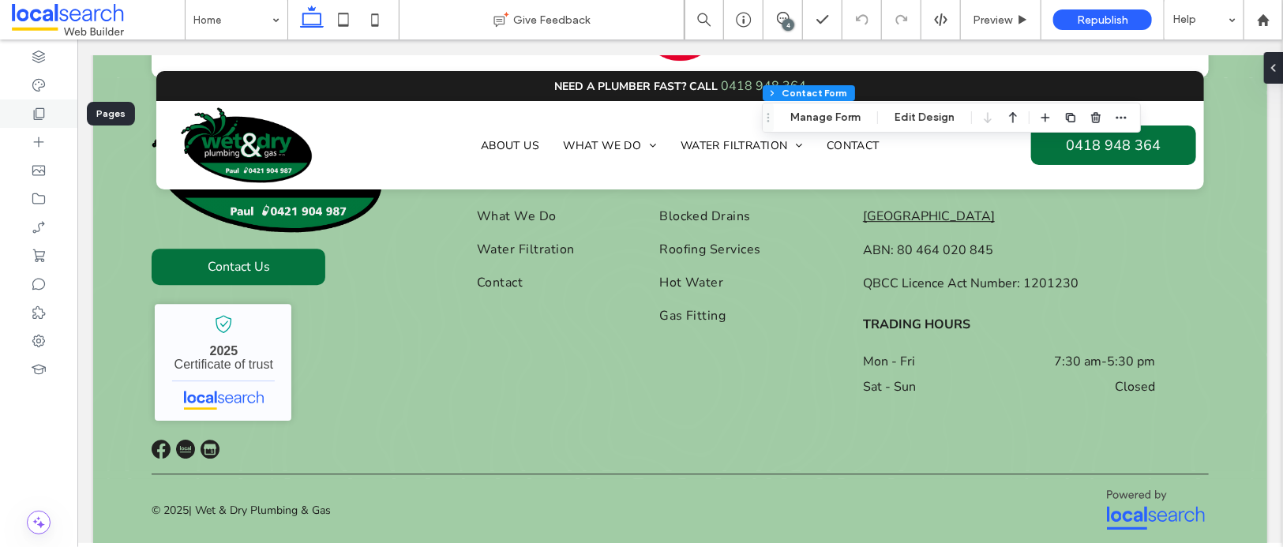
click at [58, 116] on div at bounding box center [38, 113] width 77 height 28
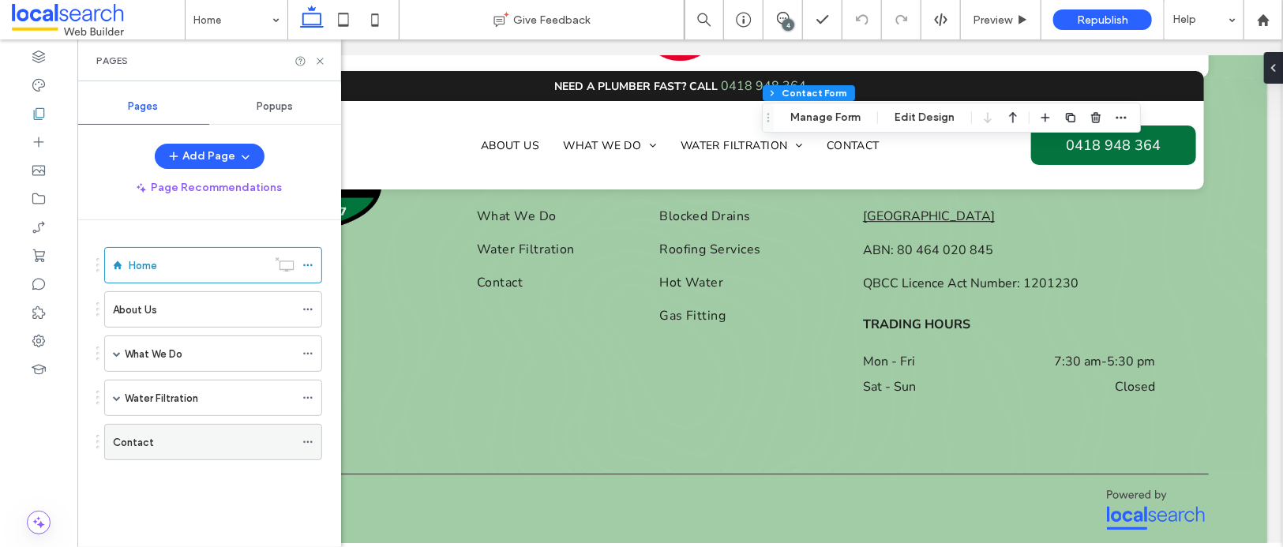
click at [169, 440] on div "Contact" at bounding box center [204, 442] width 182 height 17
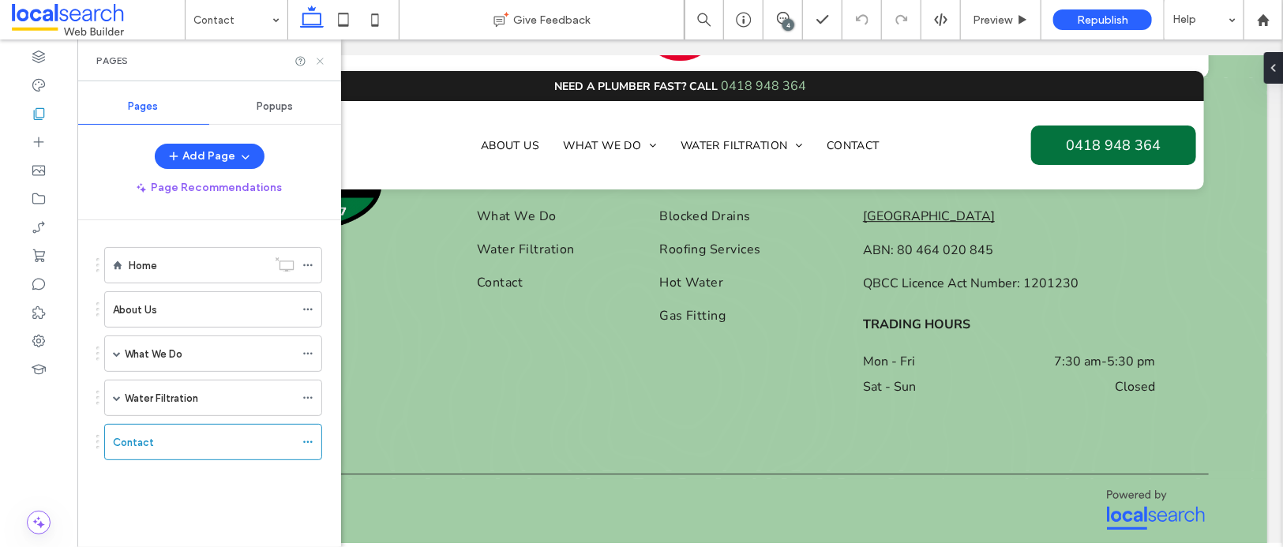
click at [322, 58] on icon at bounding box center [320, 61] width 12 height 12
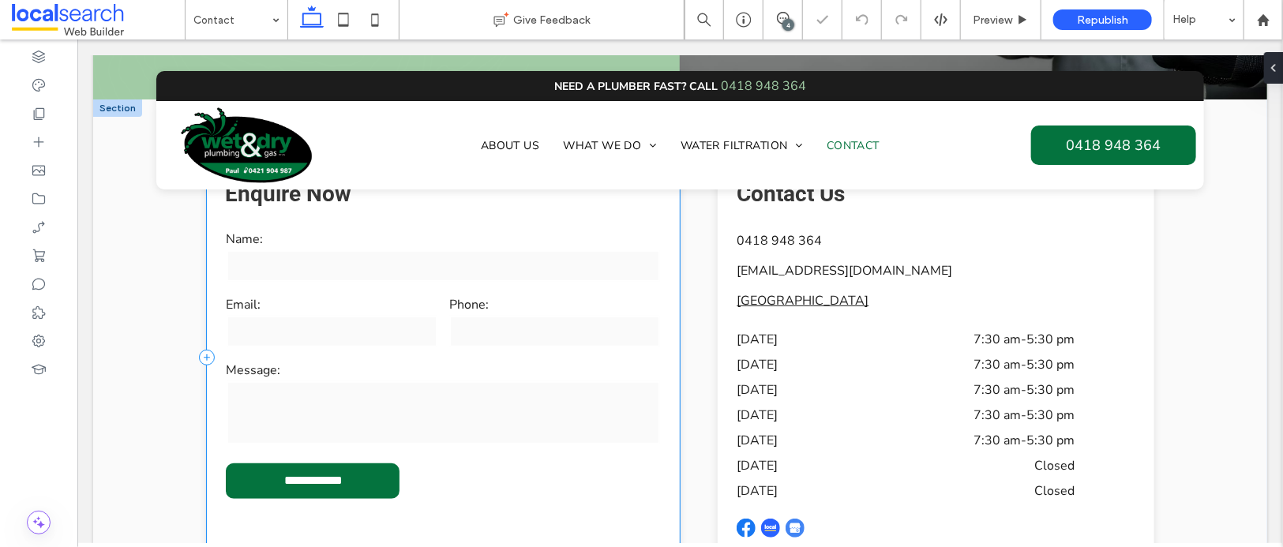
scroll to position [247, 0]
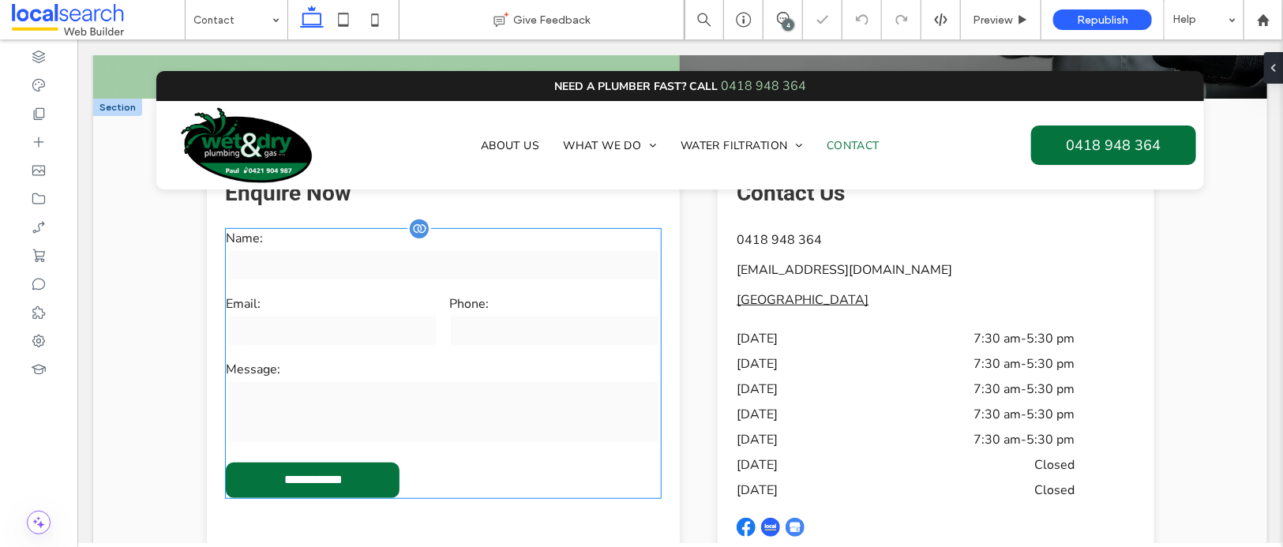
click at [433, 354] on div "Message:" at bounding box center [442, 402] width 446 height 97
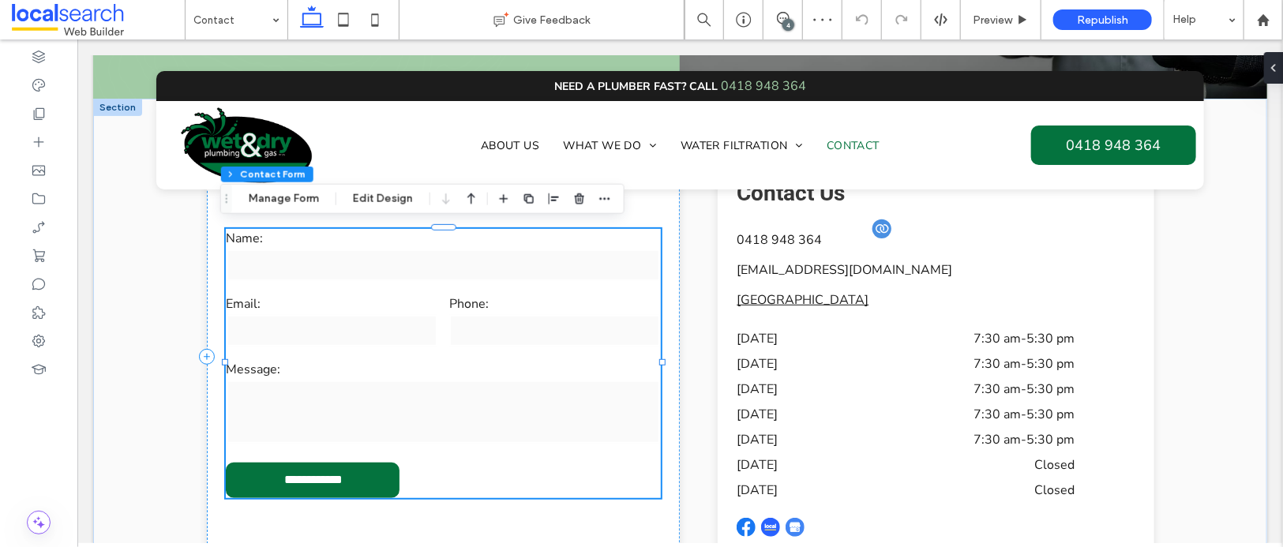
type input "*"
type input "***"
type input "*"
type input "***"
click at [280, 197] on button "Manage Form" at bounding box center [283, 198] width 91 height 19
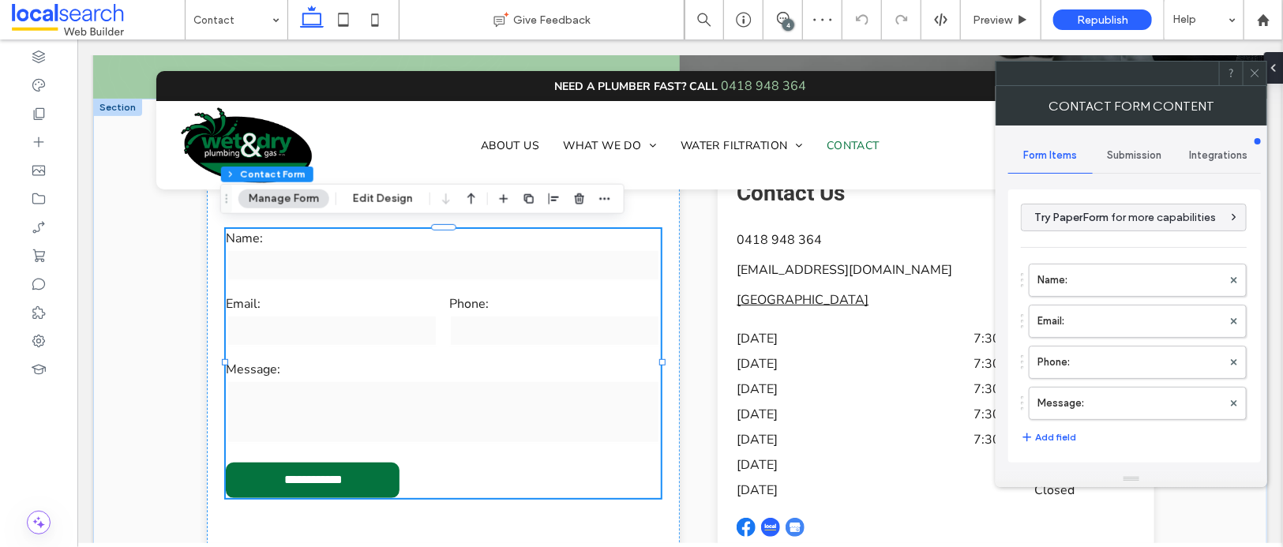
click at [1145, 144] on div "Submission" at bounding box center [1135, 155] width 84 height 35
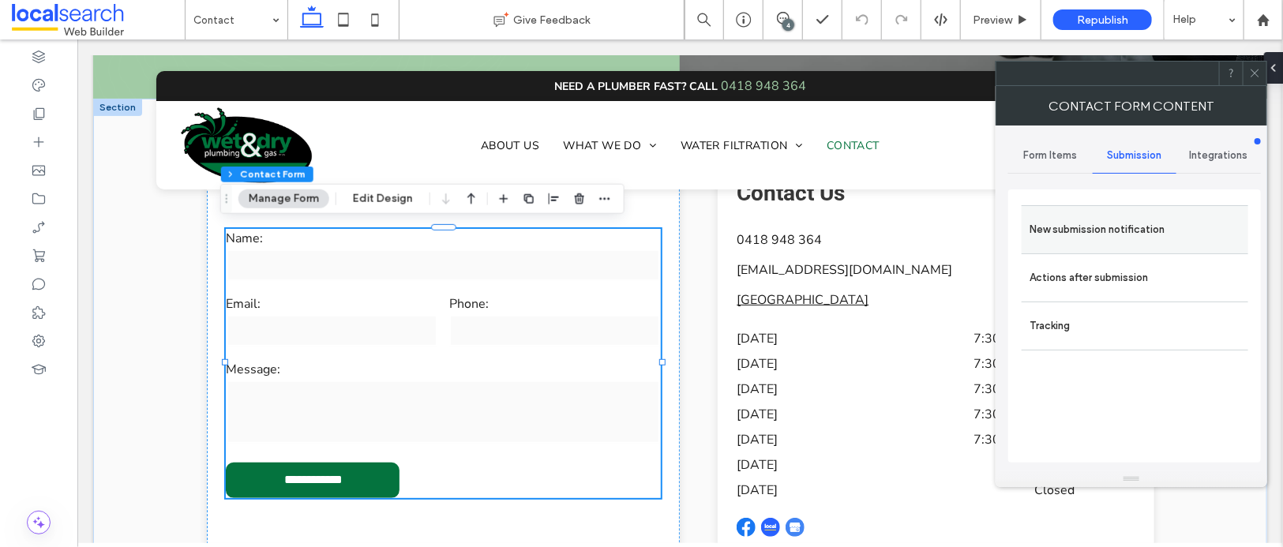
drag, startPoint x: 1073, startPoint y: 256, endPoint x: 1070, endPoint y: 244, distance: 12.1
click at [1072, 256] on div "Actions after submission" at bounding box center [1134, 277] width 227 height 48
click at [1070, 242] on label "New submission notification" at bounding box center [1134, 230] width 211 height 32
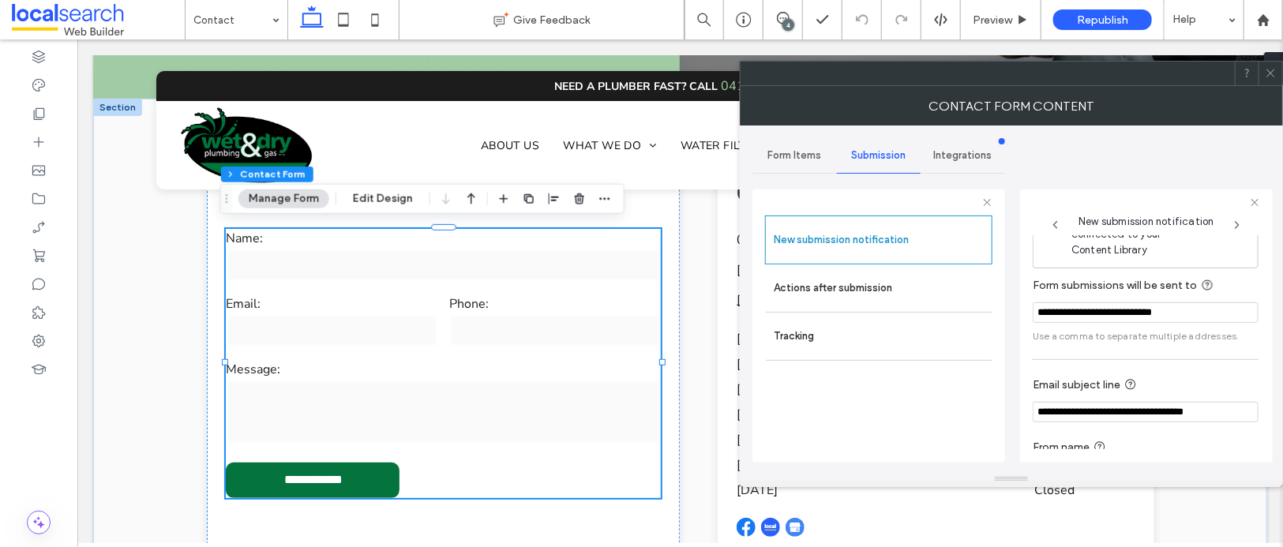
scroll to position [84, 0]
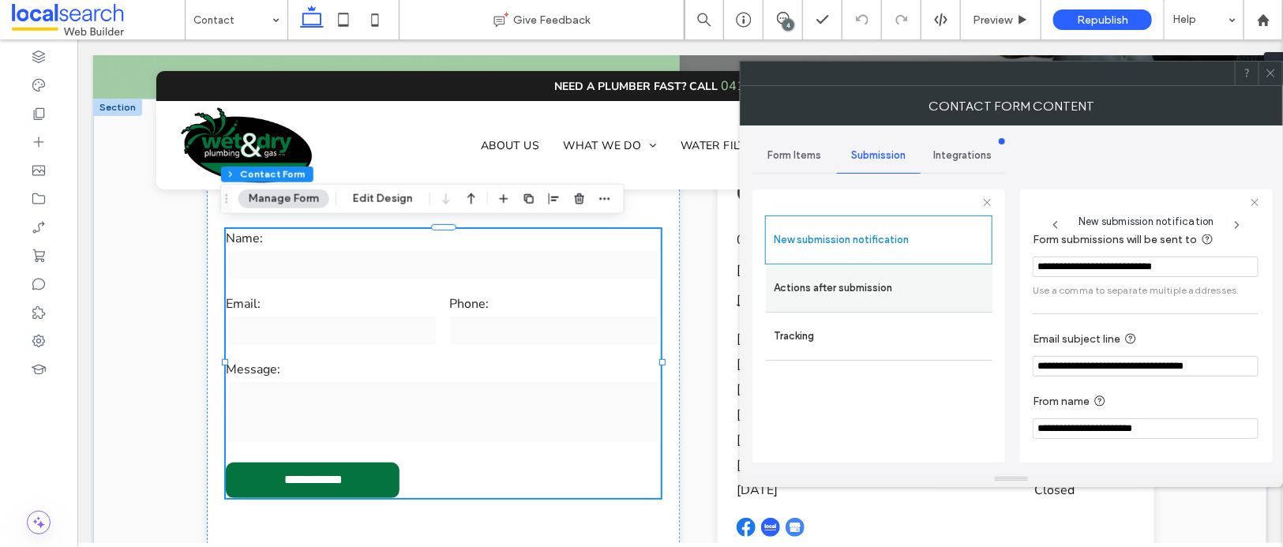
click at [946, 283] on label "Actions after submission" at bounding box center [879, 288] width 211 height 32
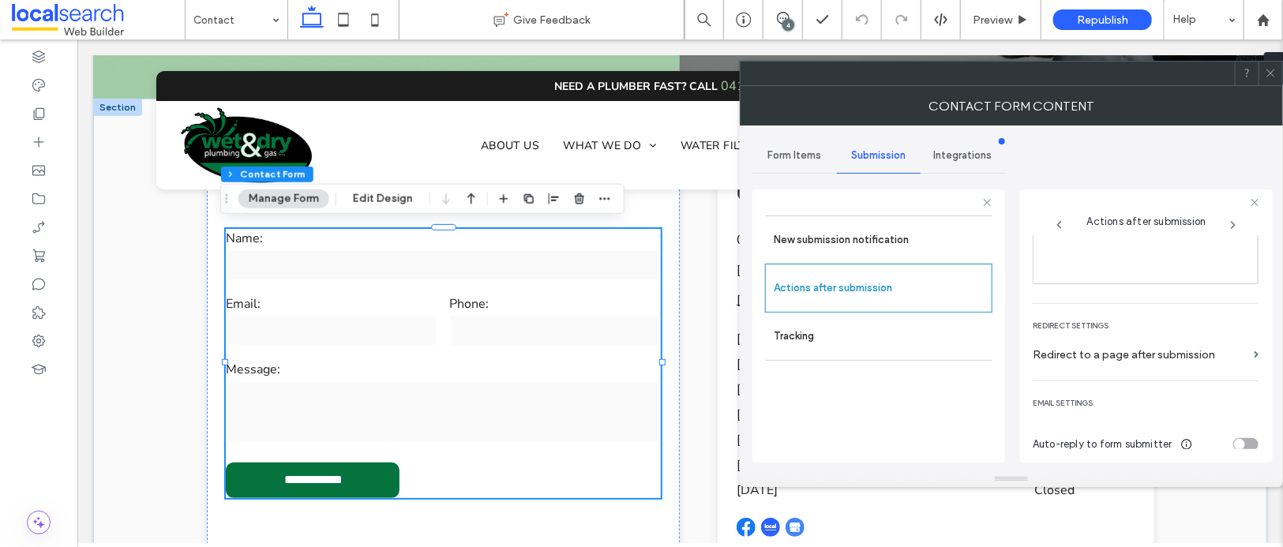
scroll to position [272, 0]
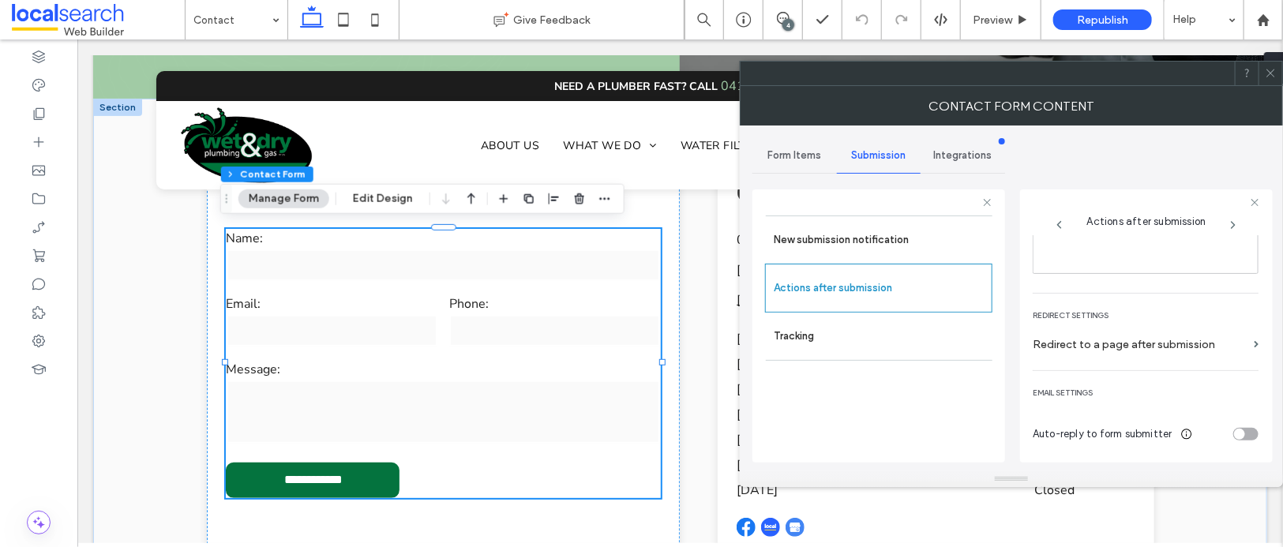
click at [1272, 71] on use at bounding box center [1270, 73] width 8 height 8
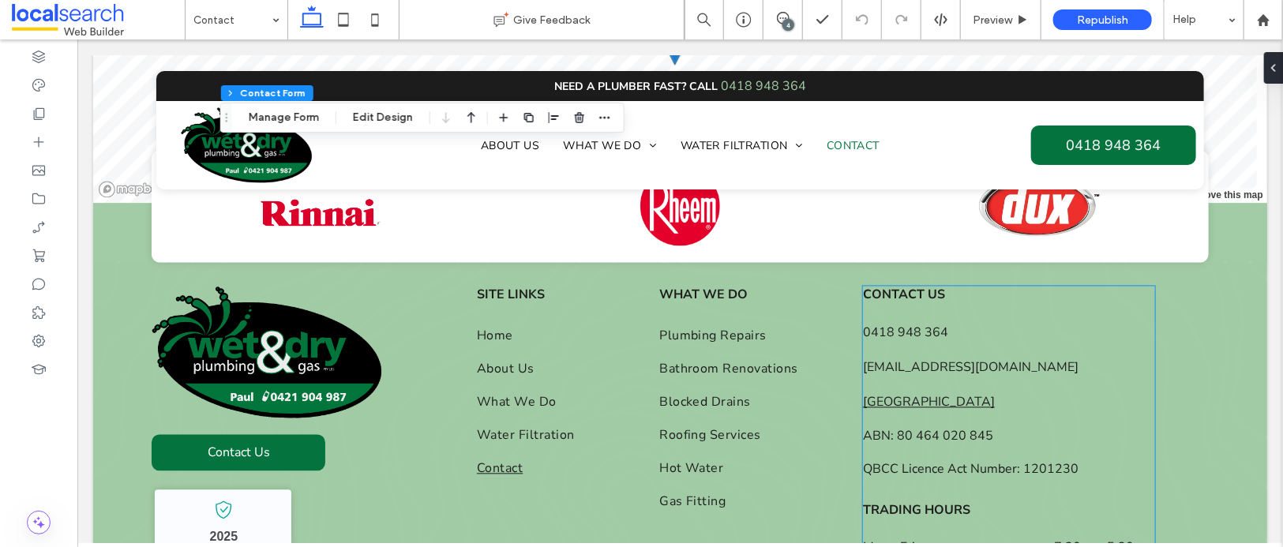
scroll to position [1547, 0]
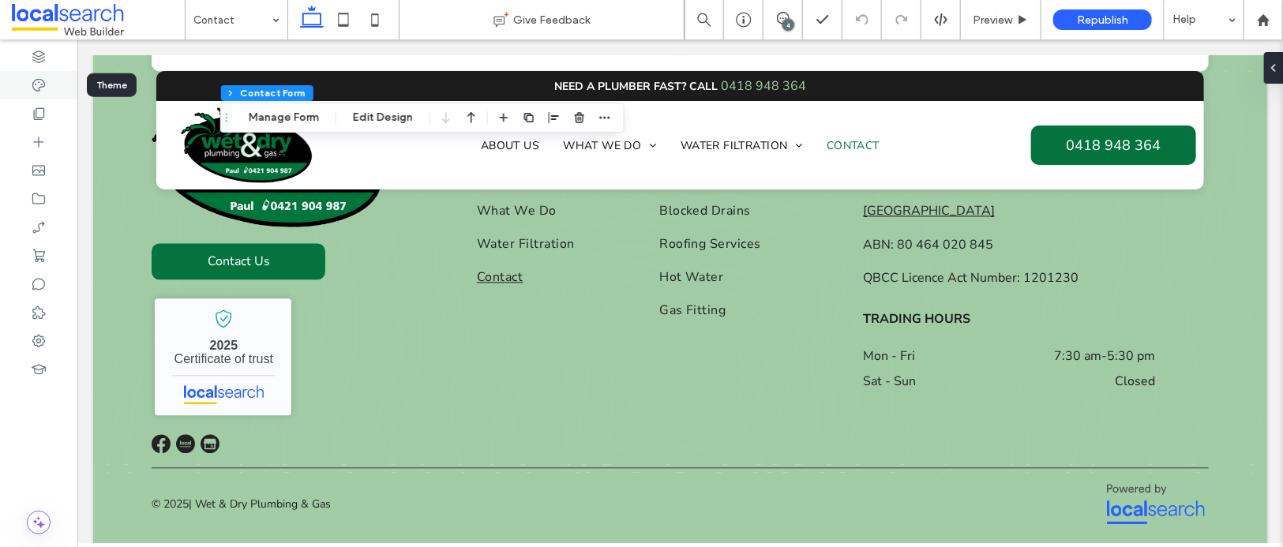
click at [36, 98] on div at bounding box center [38, 85] width 77 height 28
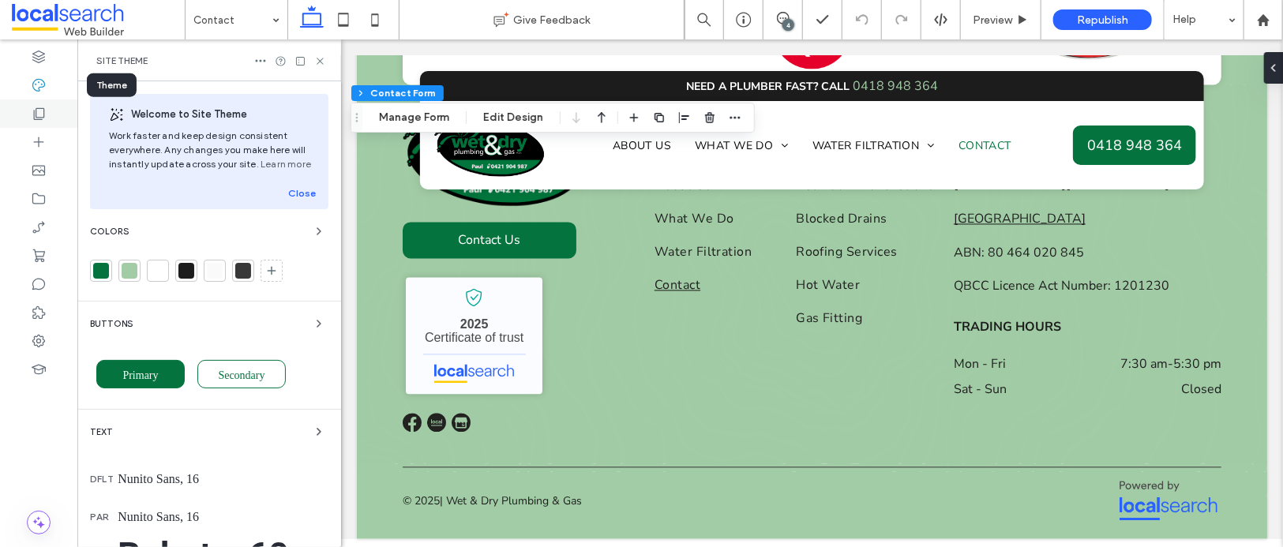
click at [37, 106] on icon at bounding box center [39, 114] width 16 height 16
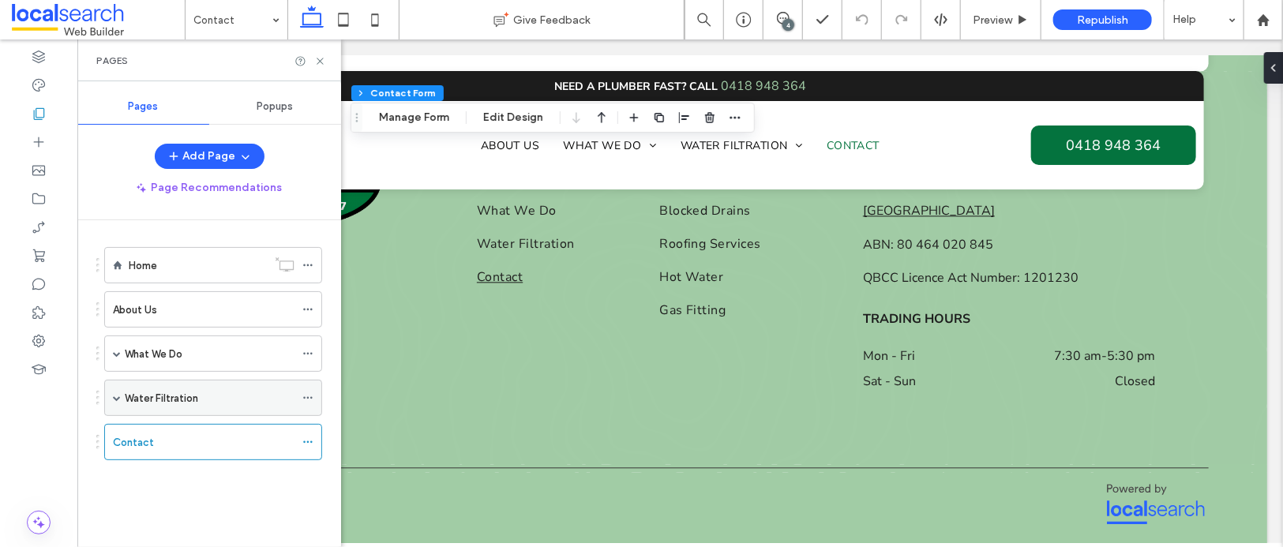
click at [192, 395] on label "Water Filtration" at bounding box center [161, 398] width 73 height 28
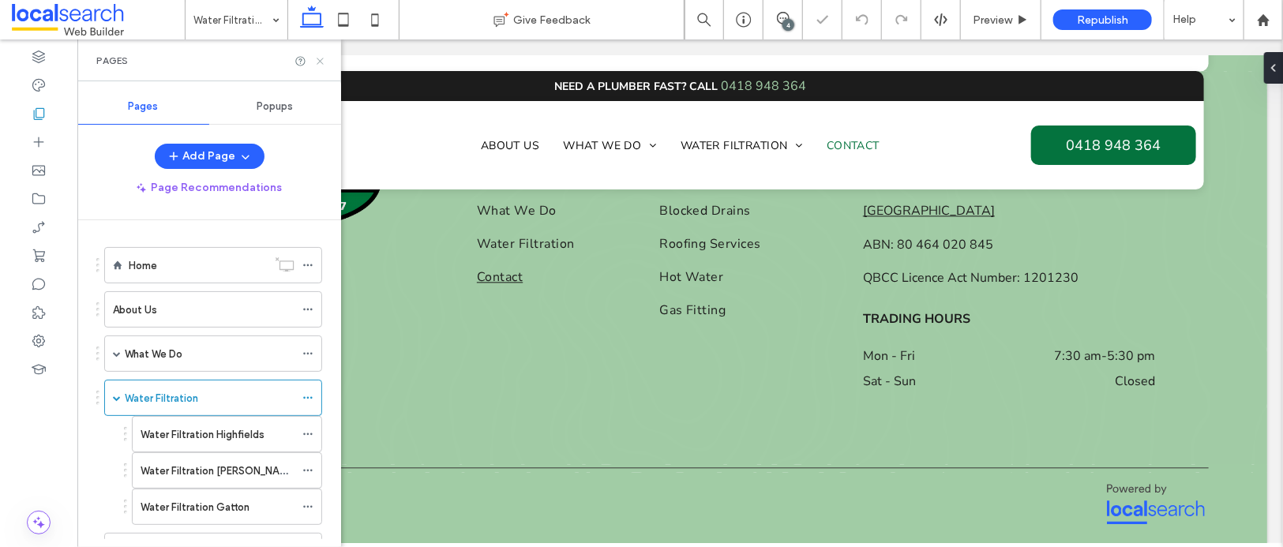
click at [322, 59] on icon at bounding box center [320, 61] width 12 height 12
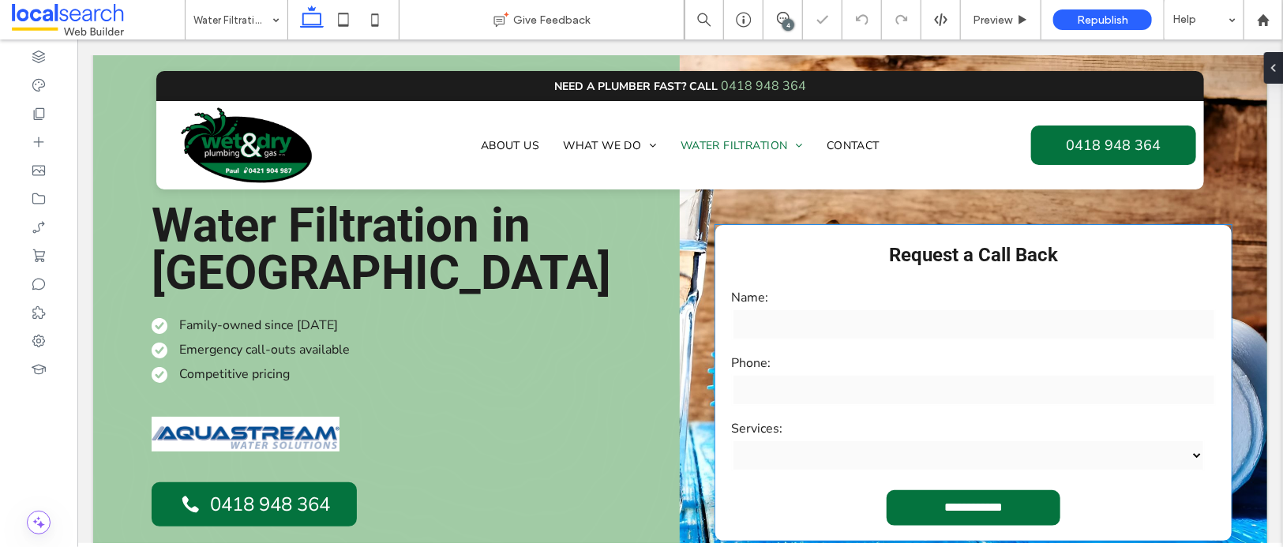
click at [963, 373] on div "Phone:" at bounding box center [973, 380] width 496 height 66
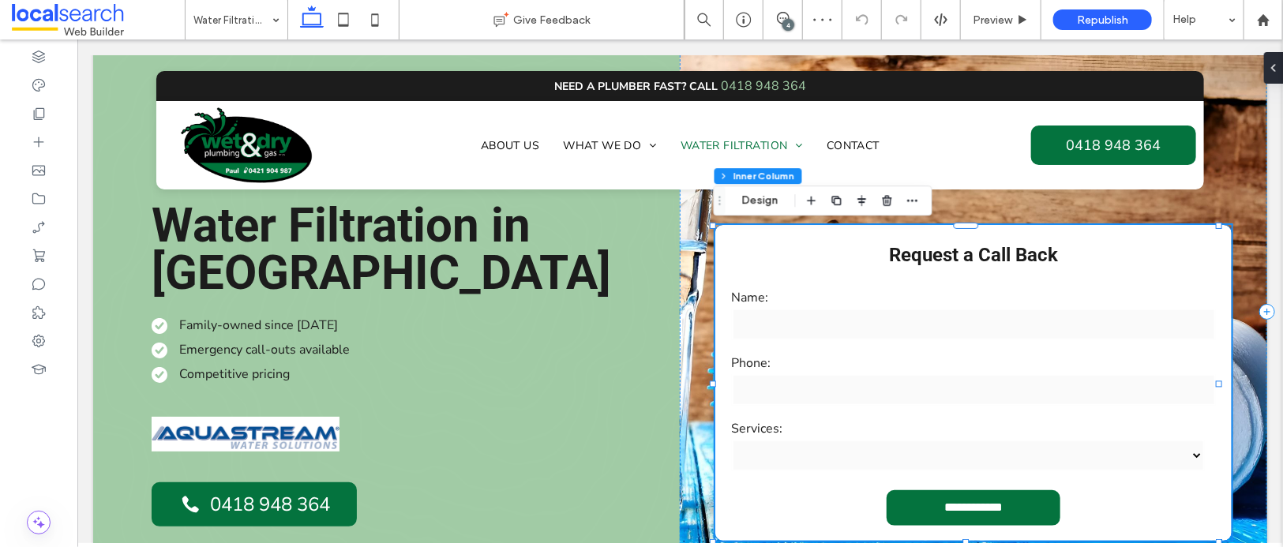
click at [988, 380] on input "tel" at bounding box center [973, 389] width 484 height 32
click at [978, 380] on input "tel" at bounding box center [973, 389] width 484 height 32
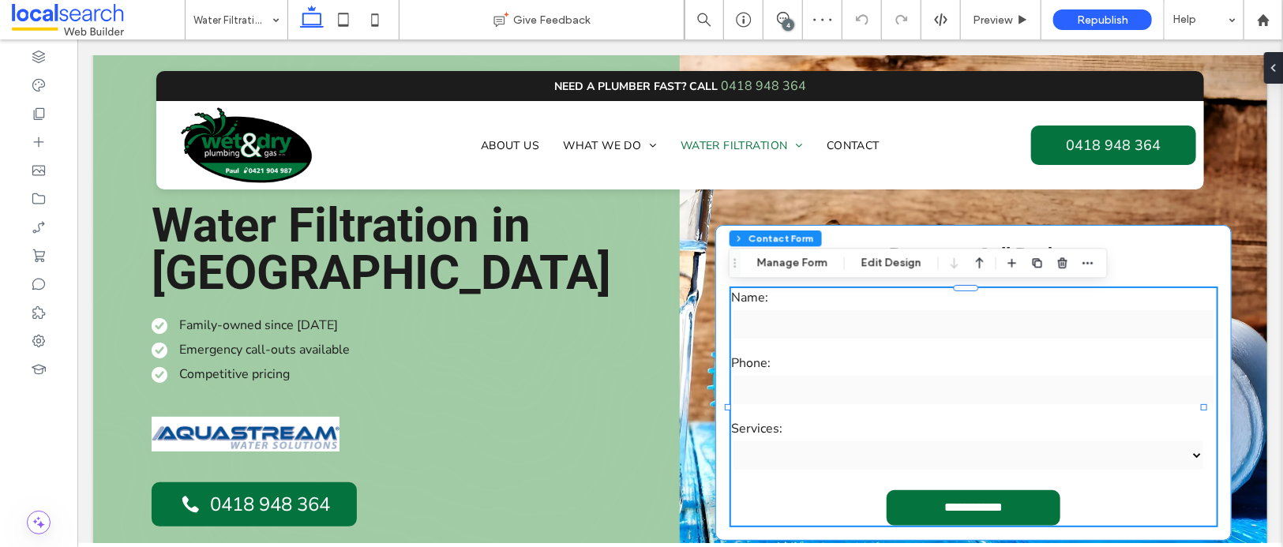
type input "*"
type input "***"
type input "*"
type input "***"
click at [978, 380] on input "tel" at bounding box center [973, 389] width 484 height 32
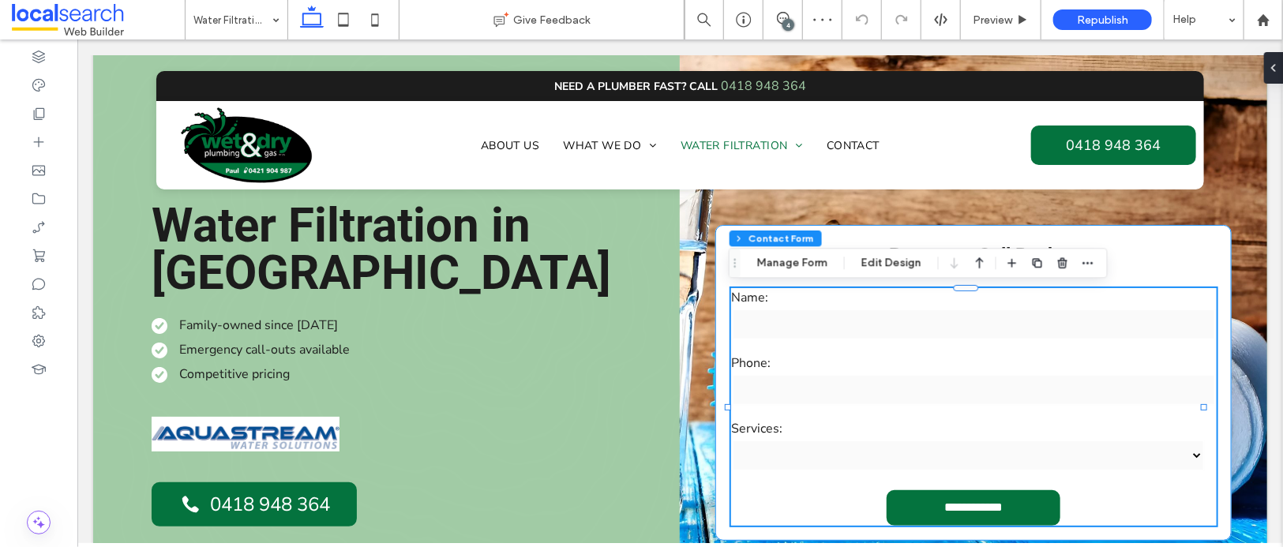
type input "*"
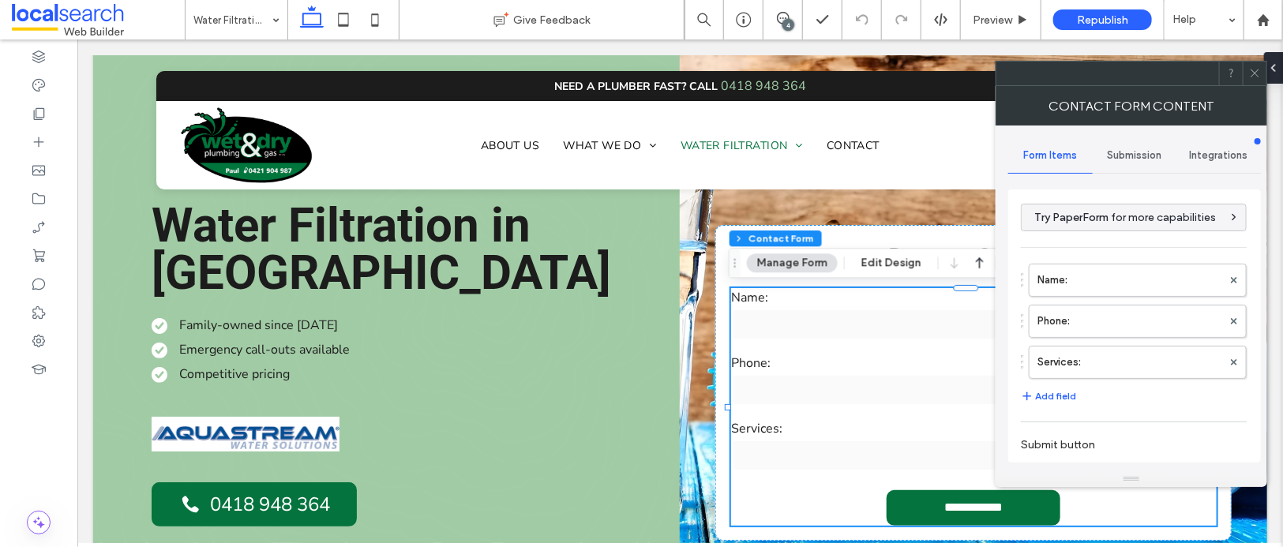
click at [1115, 156] on span "Submission" at bounding box center [1135, 155] width 54 height 13
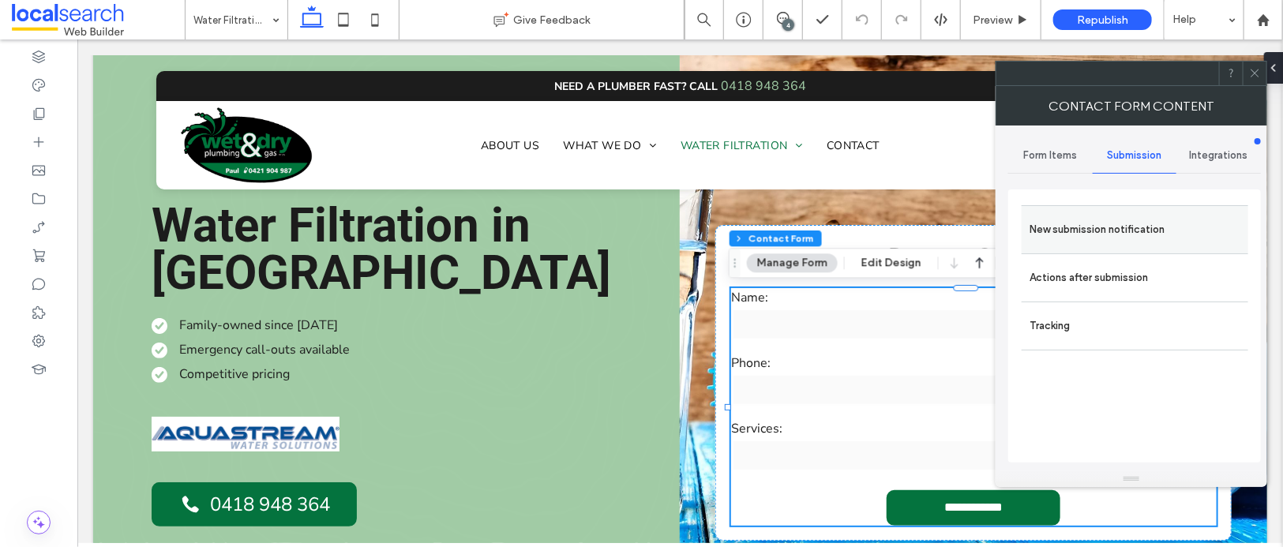
click at [1072, 214] on label "New submission notification" at bounding box center [1134, 230] width 211 height 32
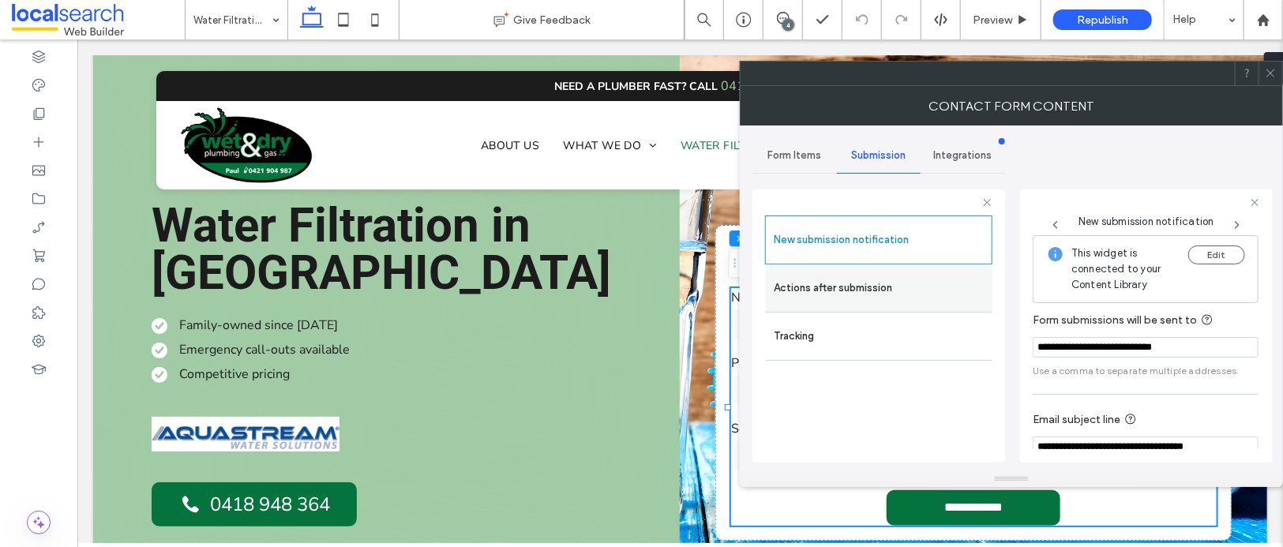
click at [923, 277] on label "Actions after submission" at bounding box center [879, 288] width 211 height 32
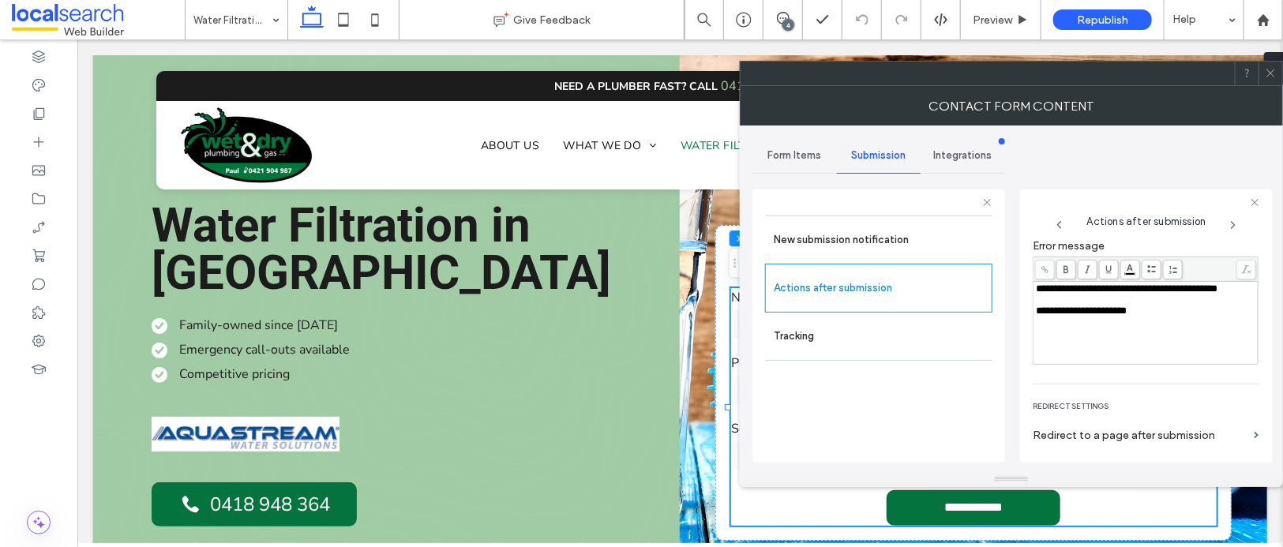
scroll to position [272, 0]
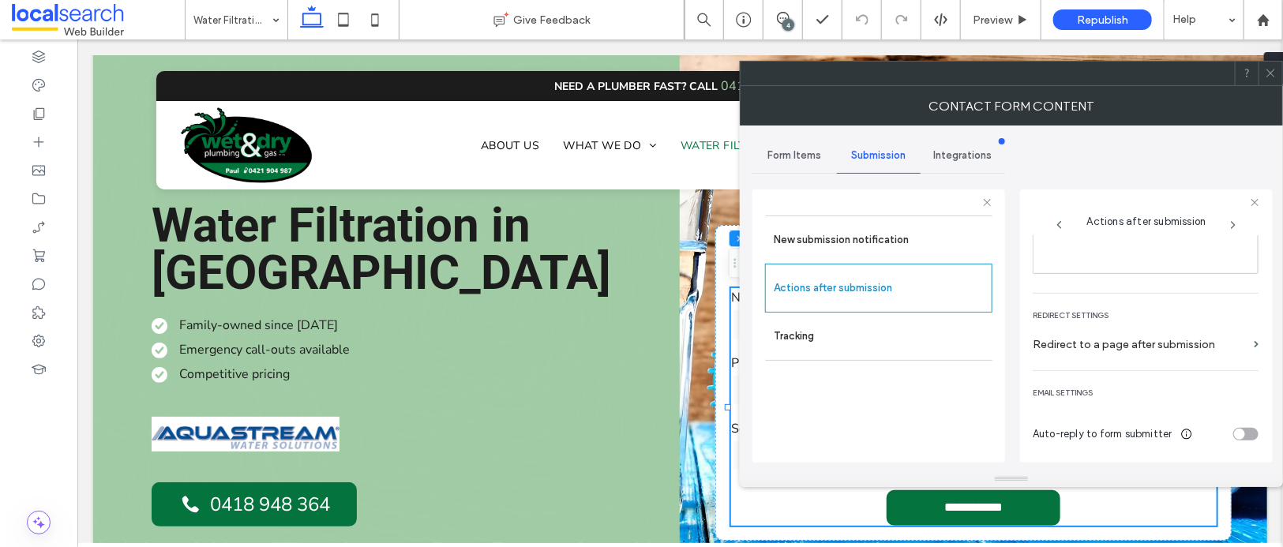
click at [1269, 69] on icon at bounding box center [1271, 73] width 12 height 12
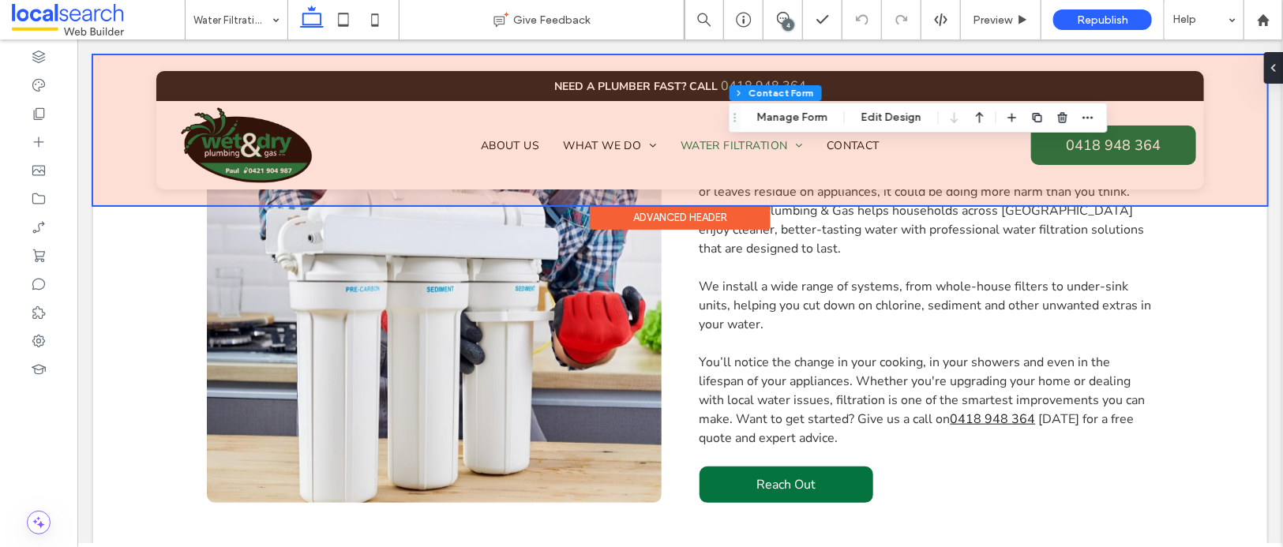
scroll to position [317, 0]
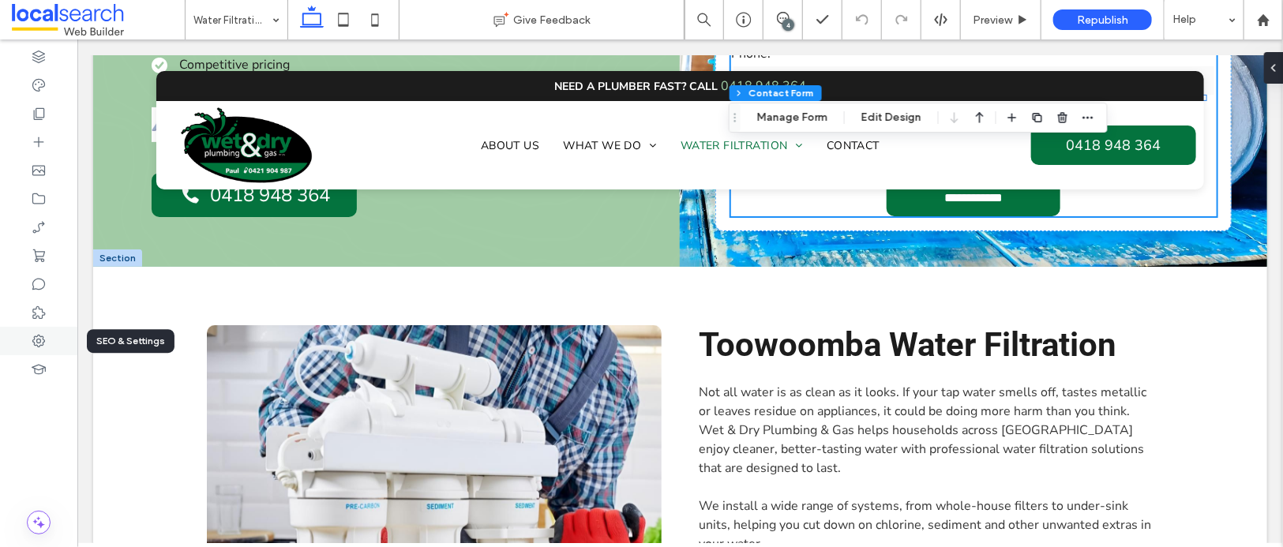
click at [37, 331] on div at bounding box center [38, 341] width 77 height 28
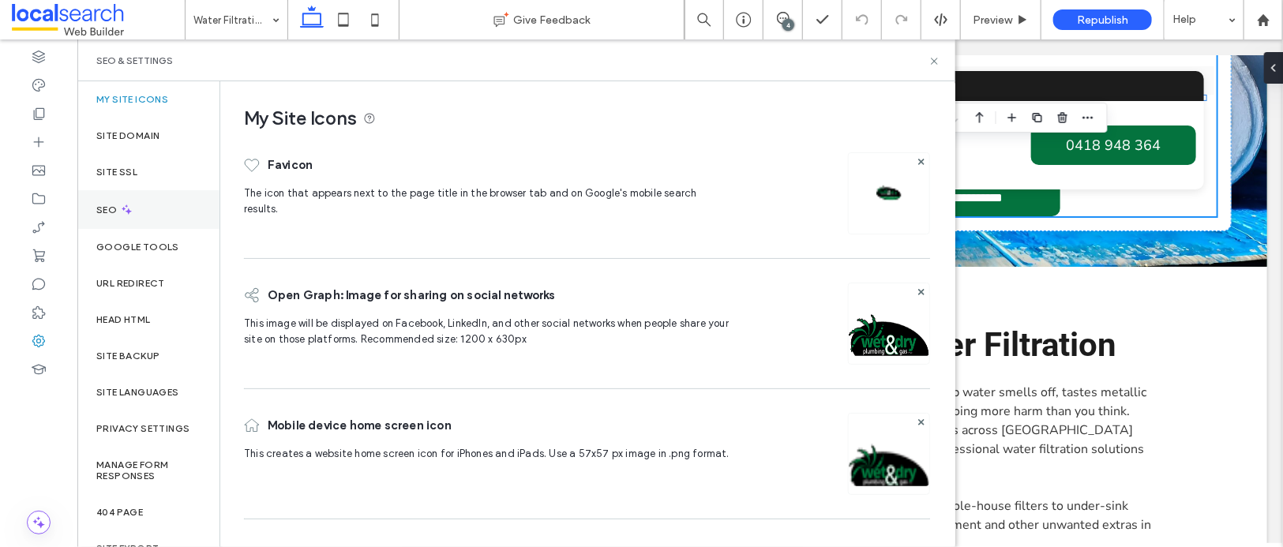
click at [118, 208] on label "SEO" at bounding box center [108, 209] width 24 height 11
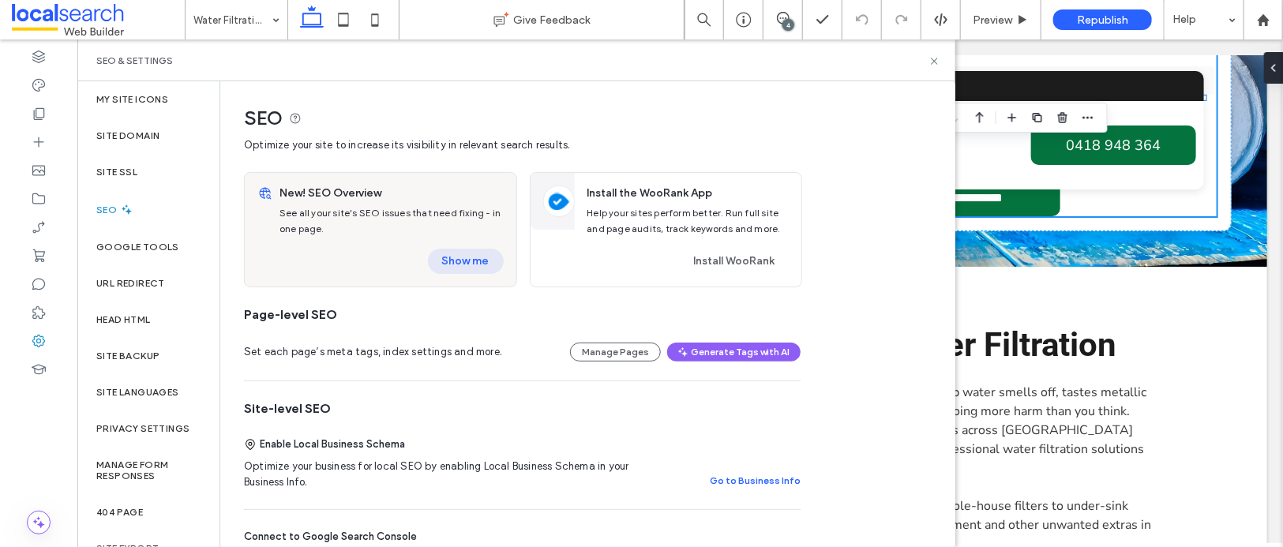
click at [475, 257] on button "Show me" at bounding box center [466, 261] width 76 height 25
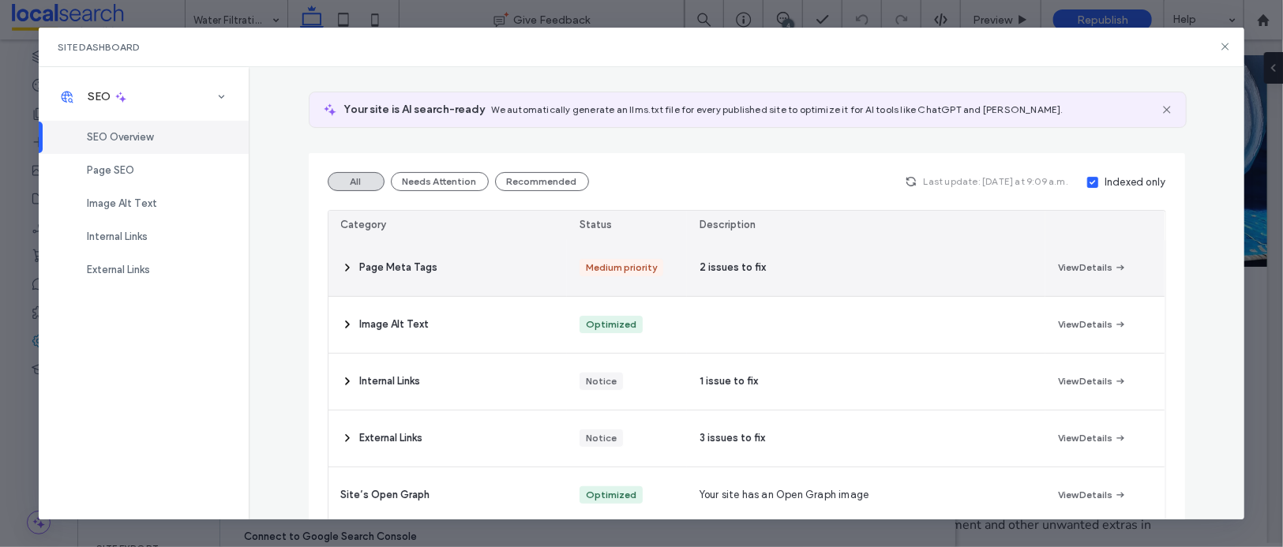
click at [360, 275] on span "Page Meta Tags" at bounding box center [399, 268] width 78 height 16
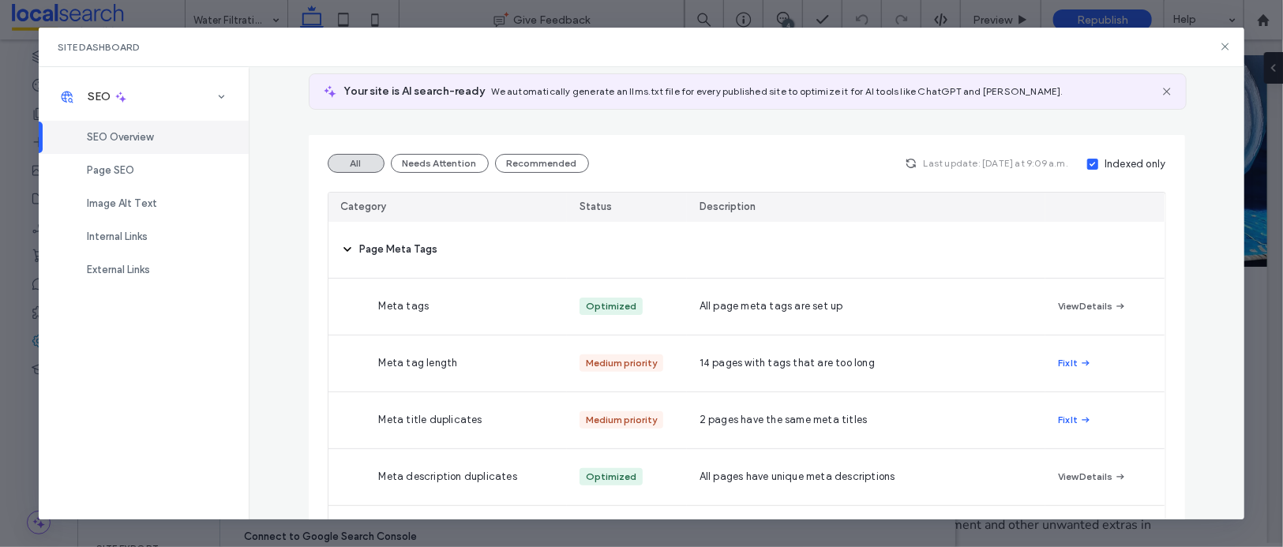
scroll to position [0, 0]
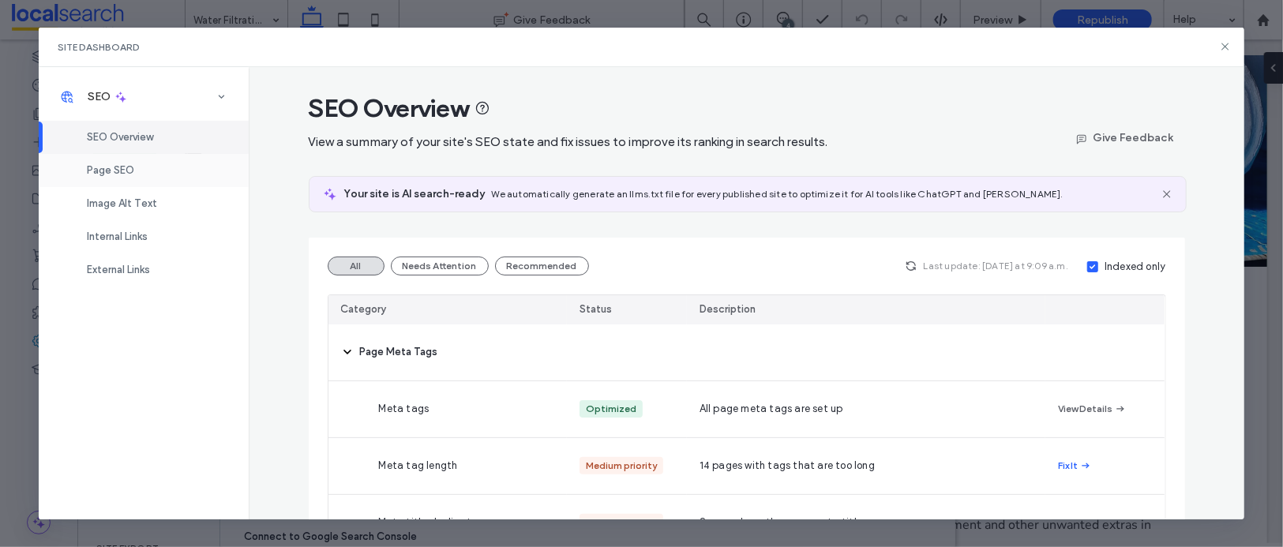
click at [100, 171] on span "Page SEO" at bounding box center [110, 170] width 47 height 12
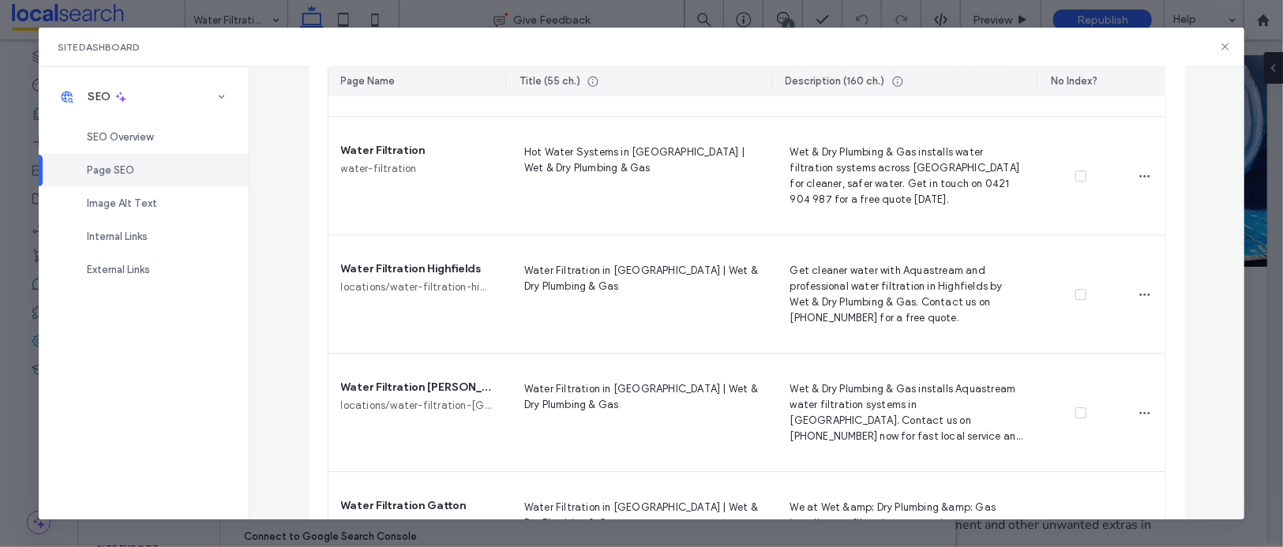
scroll to position [2318, 0]
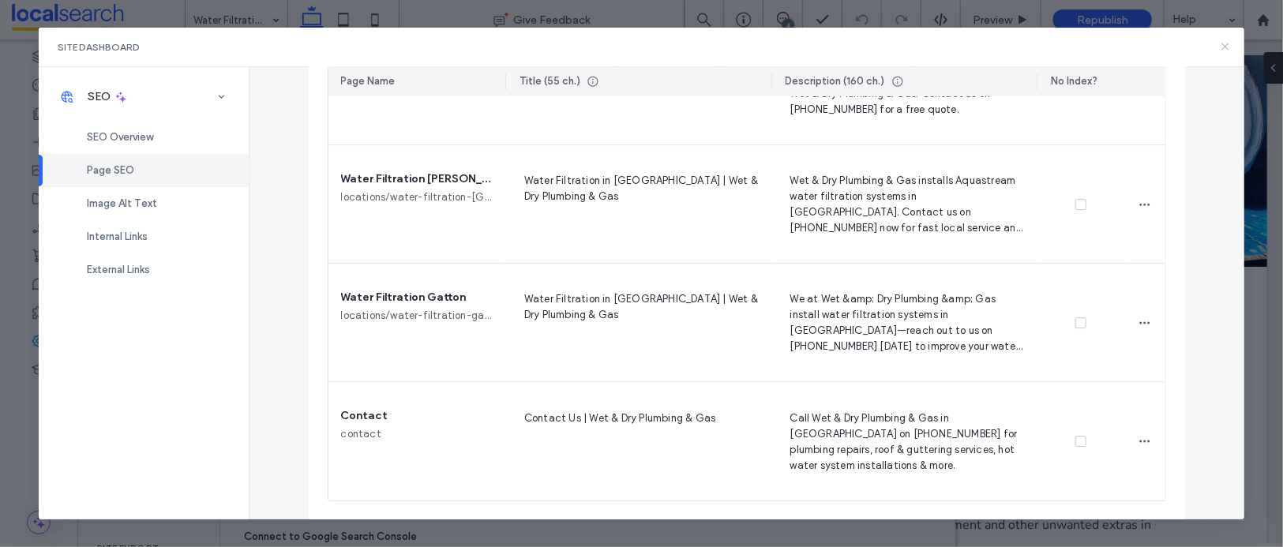
click at [1224, 44] on use at bounding box center [1225, 46] width 7 height 7
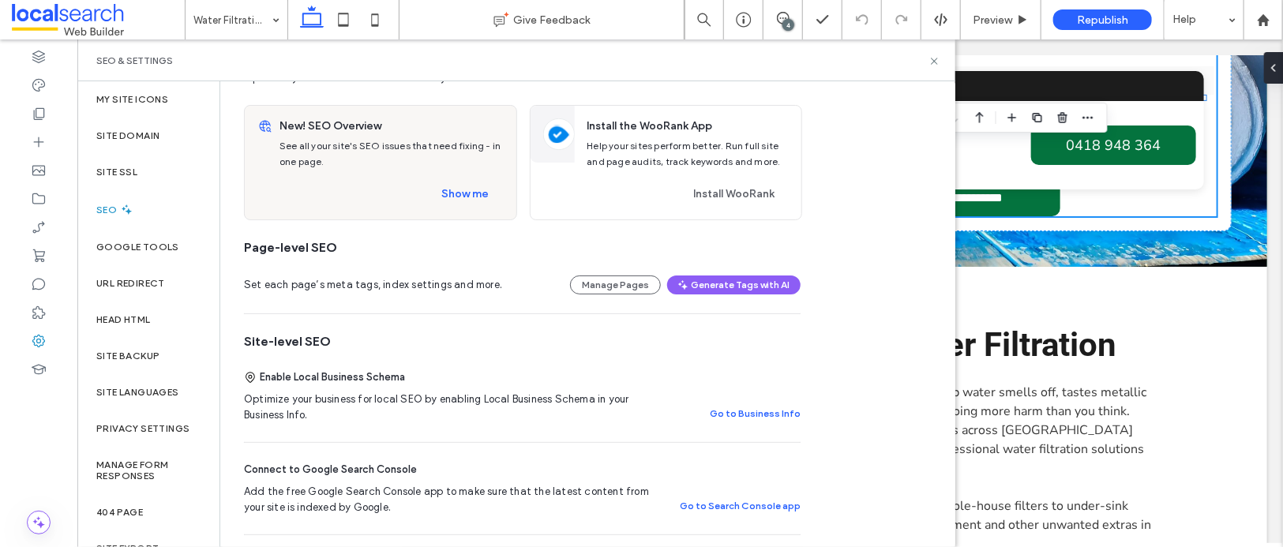
scroll to position [278, 0]
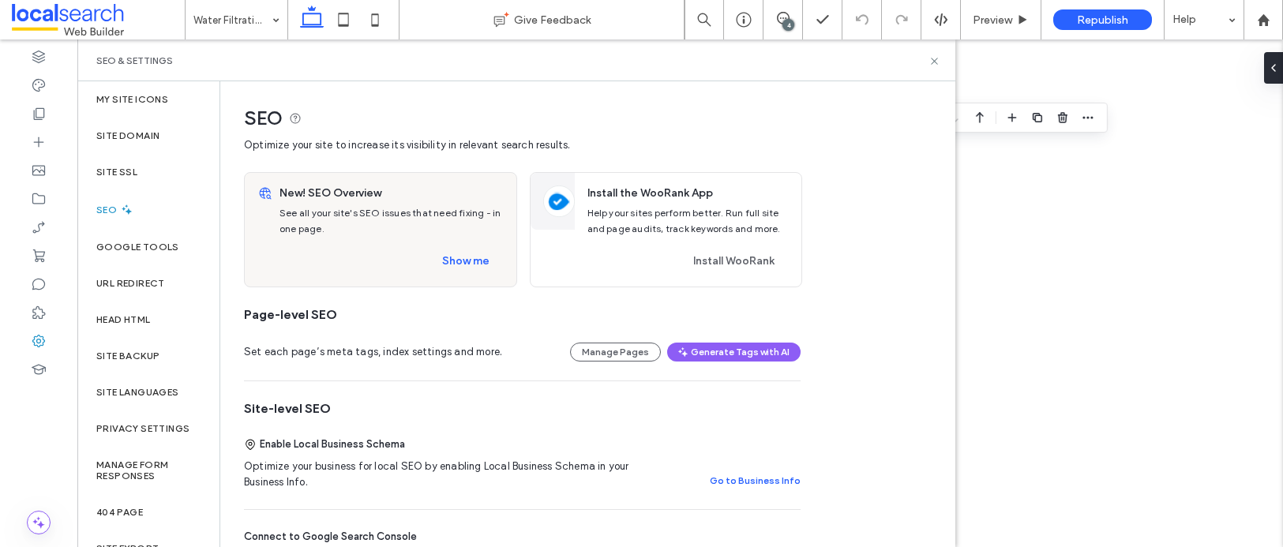
click at [931, 60] on icon at bounding box center [934, 61] width 12 height 12
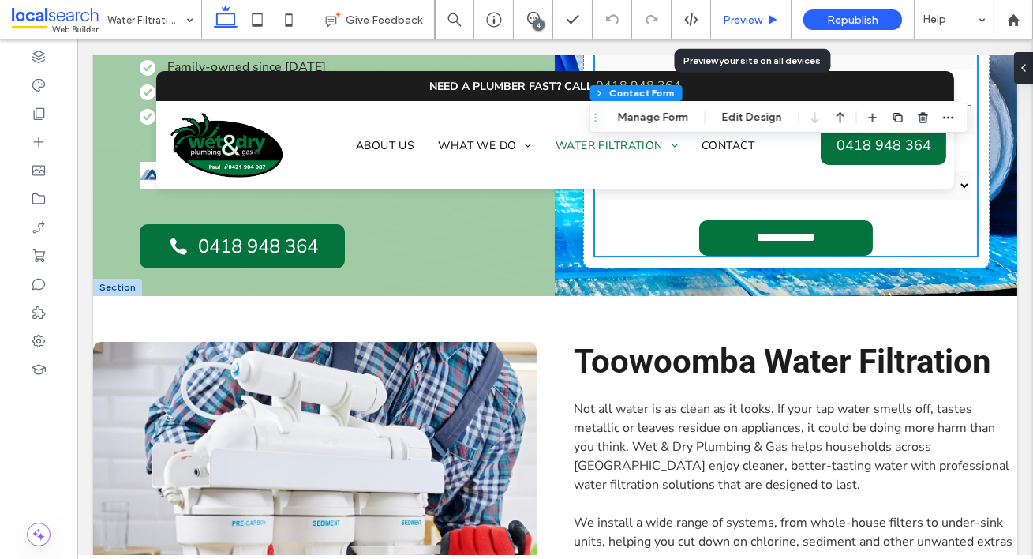
click at [740, 21] on span "Preview" at bounding box center [742, 19] width 39 height 13
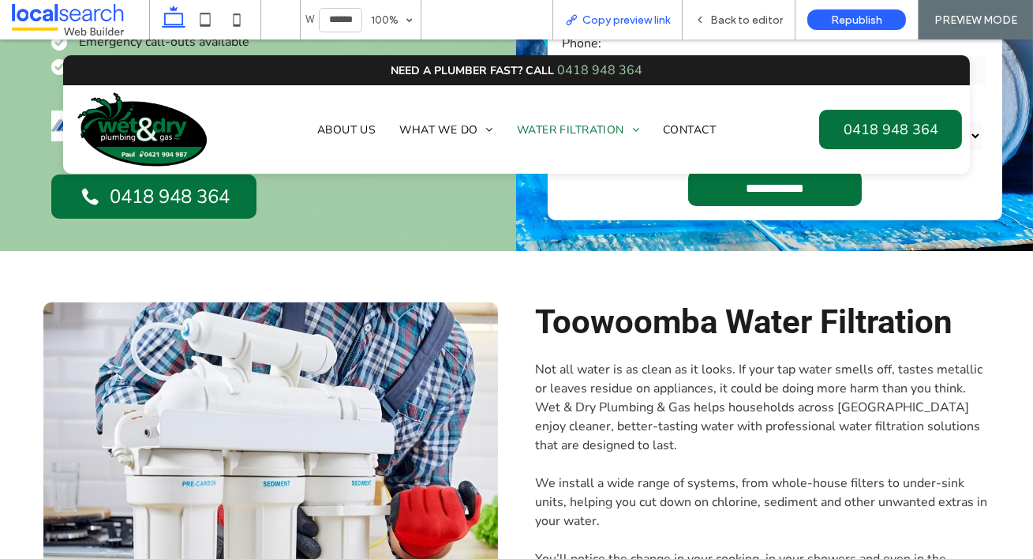
click at [650, 27] on div "Copy preview link" at bounding box center [618, 19] width 130 height 39
click at [655, 9] on div "Copy preview link" at bounding box center [618, 19] width 130 height 39
click at [641, 17] on span "Copy preview link" at bounding box center [627, 19] width 88 height 13
click at [759, 15] on span "Back to editor" at bounding box center [746, 19] width 73 height 13
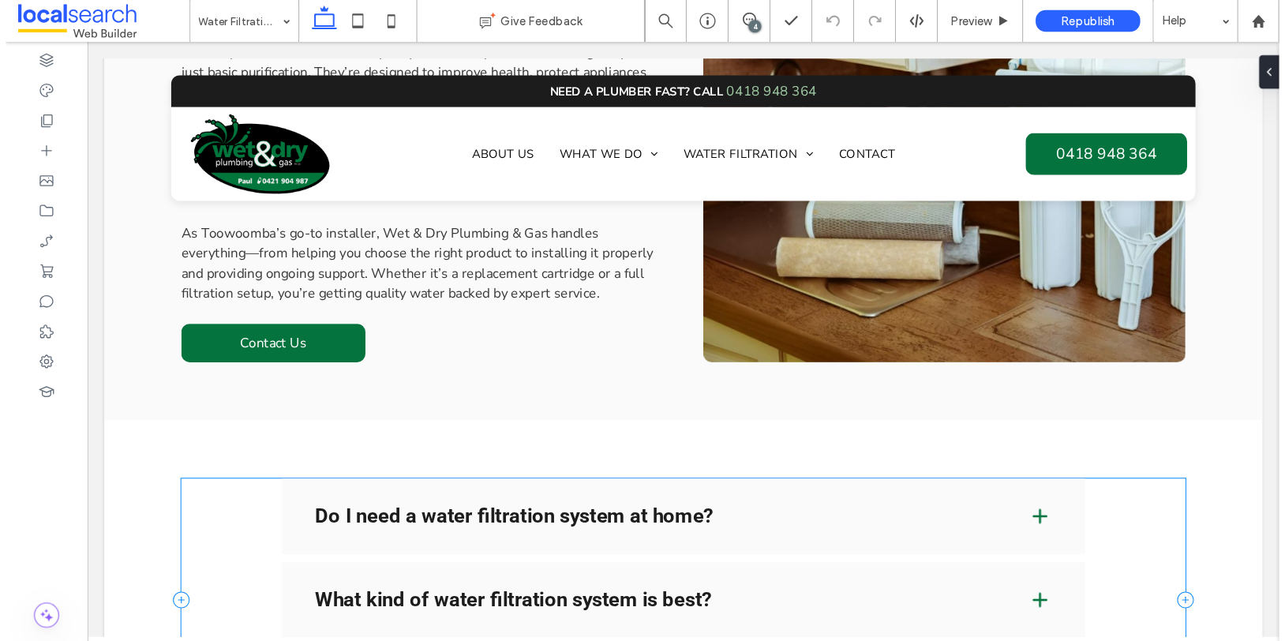
scroll to position [1284, 0]
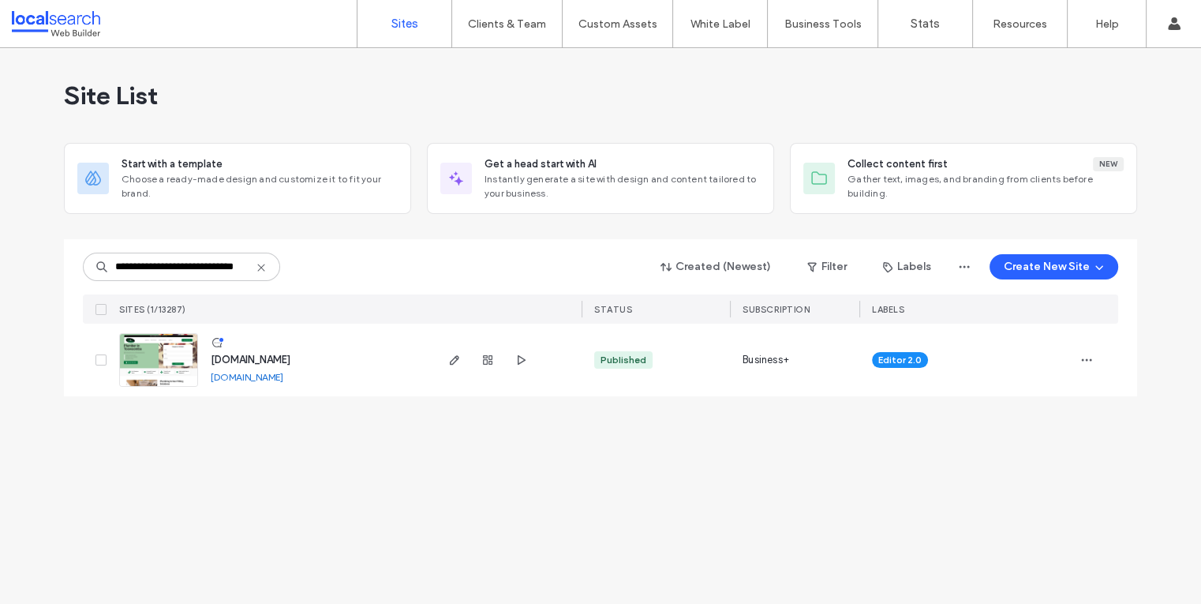
scroll to position [0, 39]
type input "**********"
click at [1086, 364] on icon "button" at bounding box center [1087, 360] width 13 height 13
click at [1029, 462] on span "Assign Label" at bounding box center [1017, 461] width 59 height 16
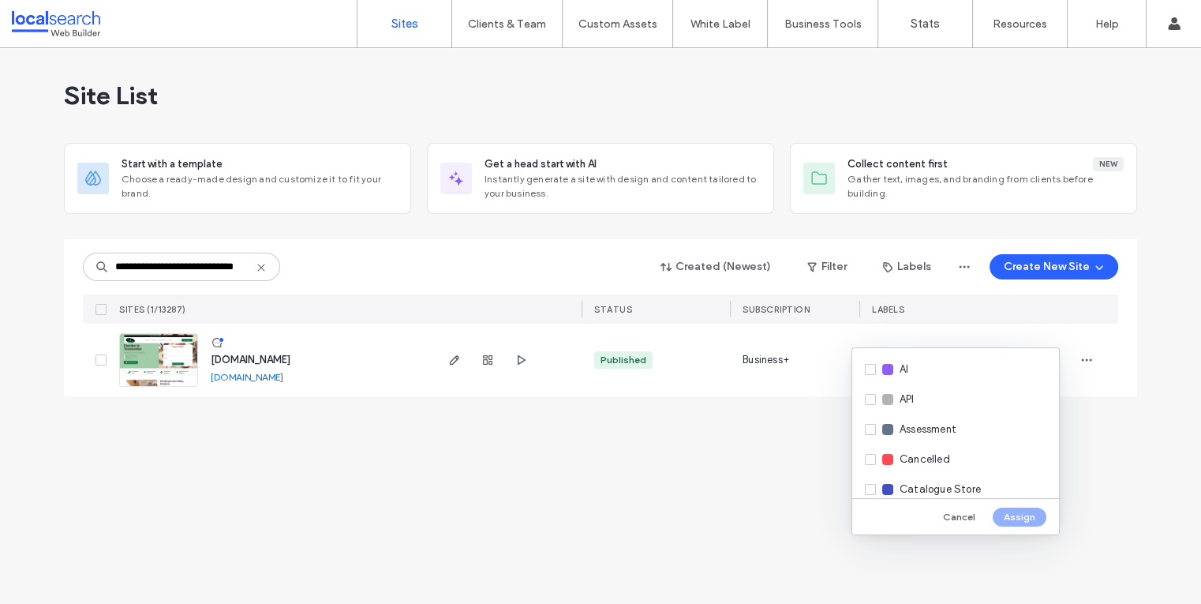
click at [734, 527] on div "**********" at bounding box center [600, 326] width 1201 height 556
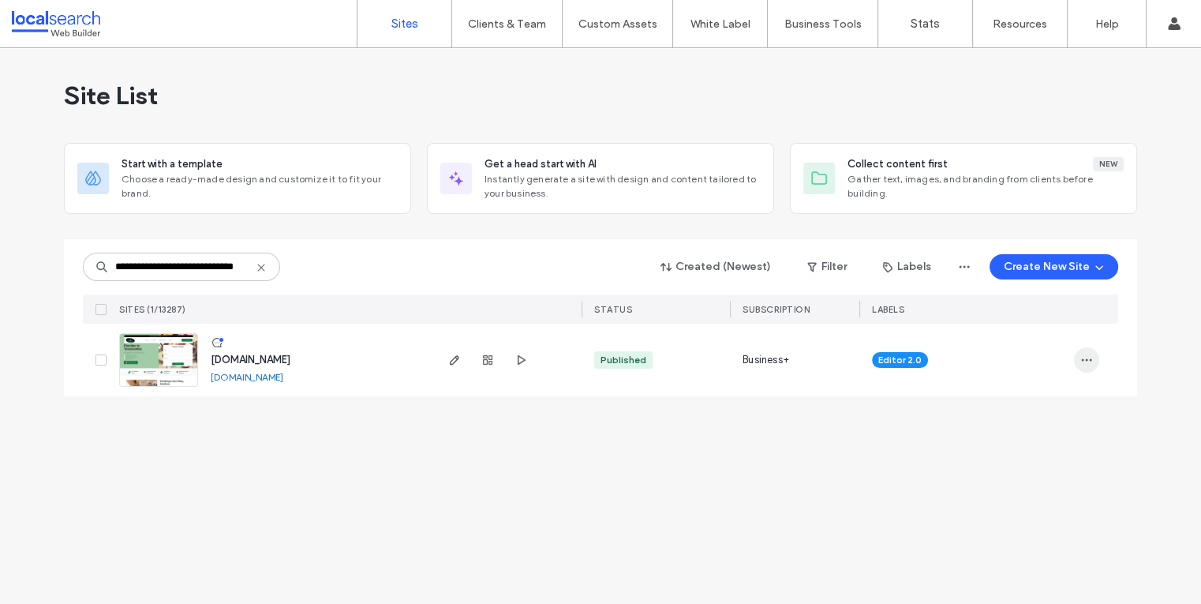
click at [1094, 356] on span "button" at bounding box center [1086, 359] width 25 height 25
click at [1047, 470] on div "Assign Label" at bounding box center [1028, 461] width 141 height 30
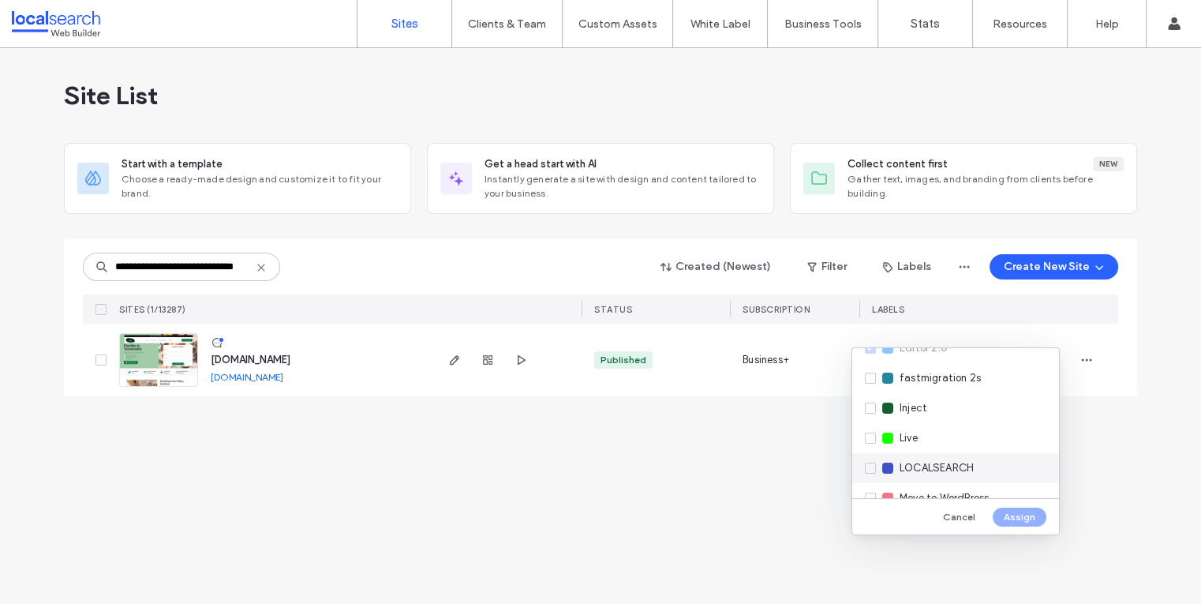
scroll to position [245, 0]
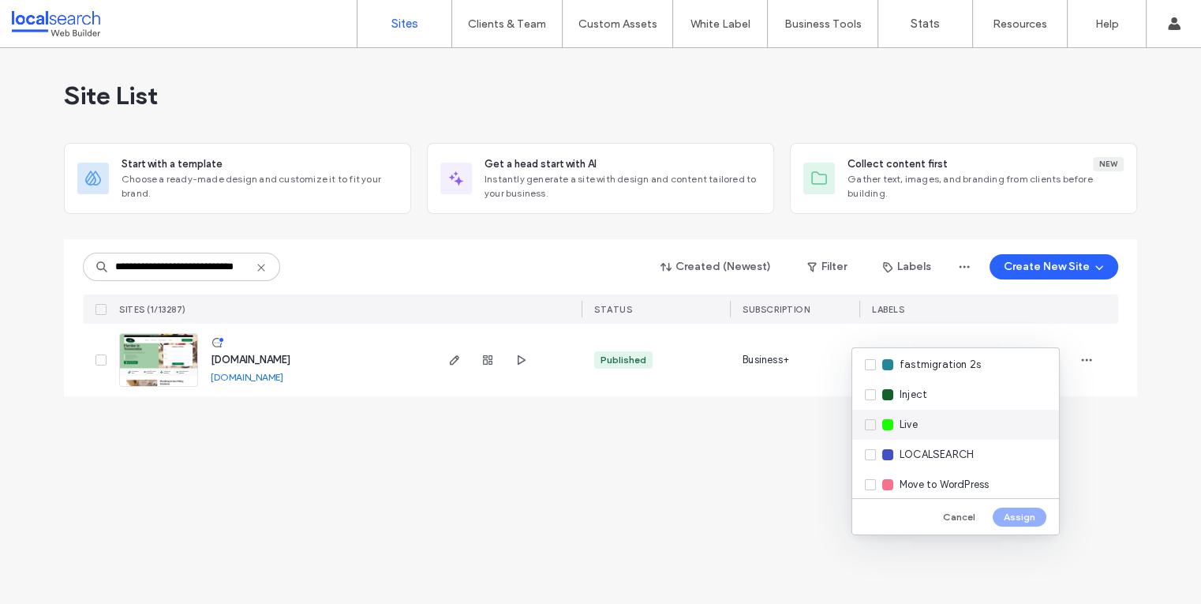
click at [927, 429] on div "Live" at bounding box center [956, 425] width 207 height 30
drag, startPoint x: 1018, startPoint y: 513, endPoint x: 901, endPoint y: 512, distance: 116.8
click at [1018, 513] on button "Assign" at bounding box center [1020, 517] width 54 height 19
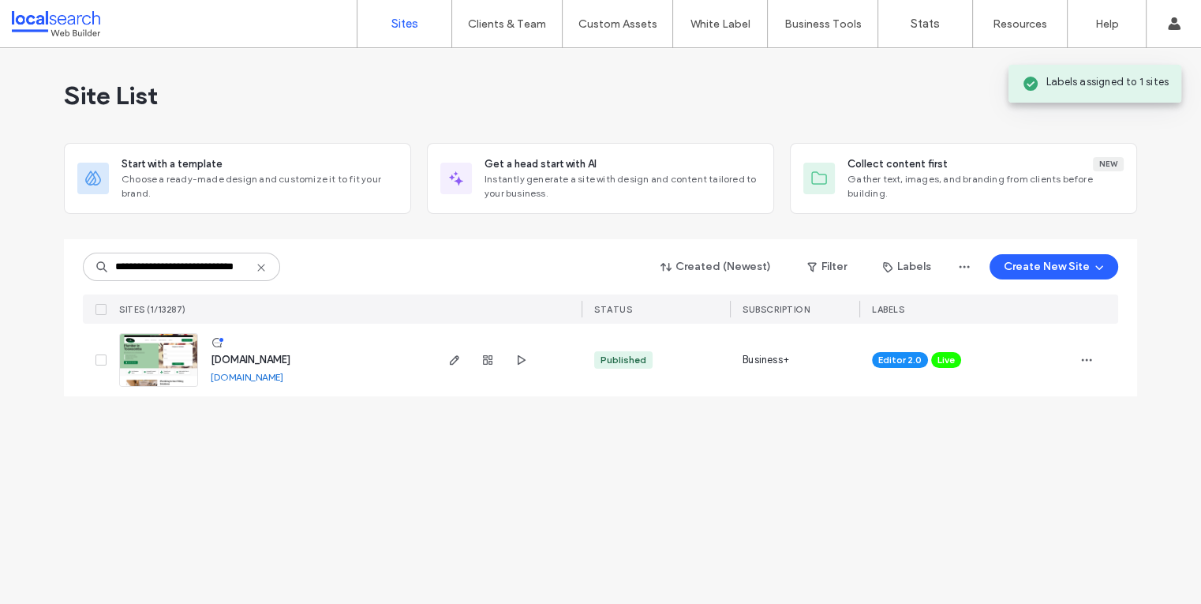
click at [740, 523] on div "**********" at bounding box center [600, 326] width 1201 height 556
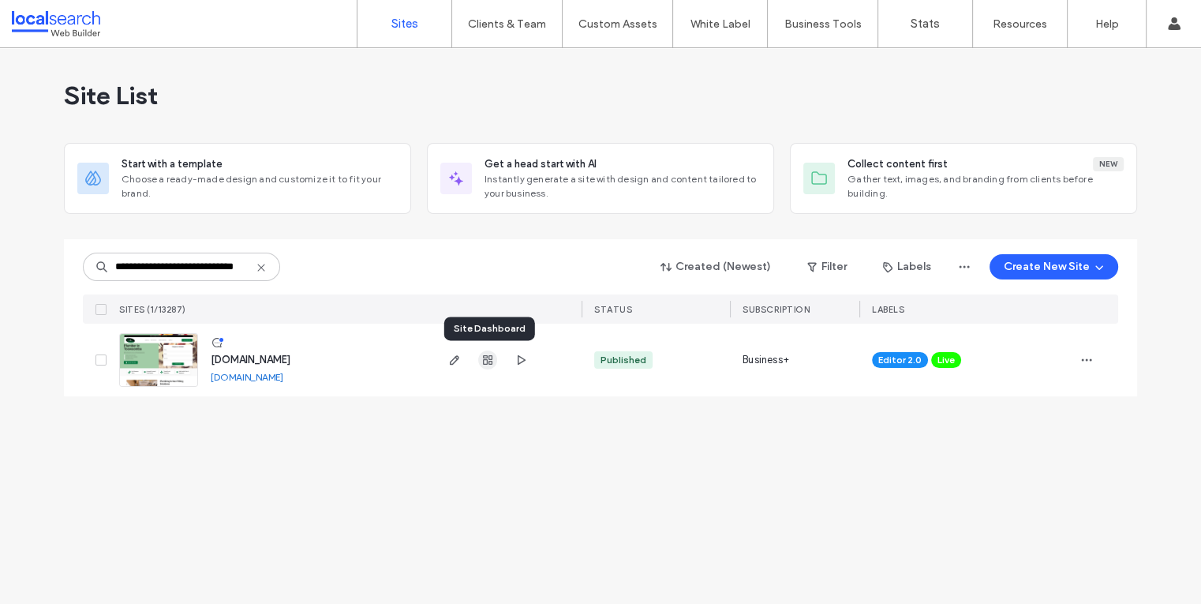
click at [493, 359] on icon "button" at bounding box center [488, 360] width 13 height 13
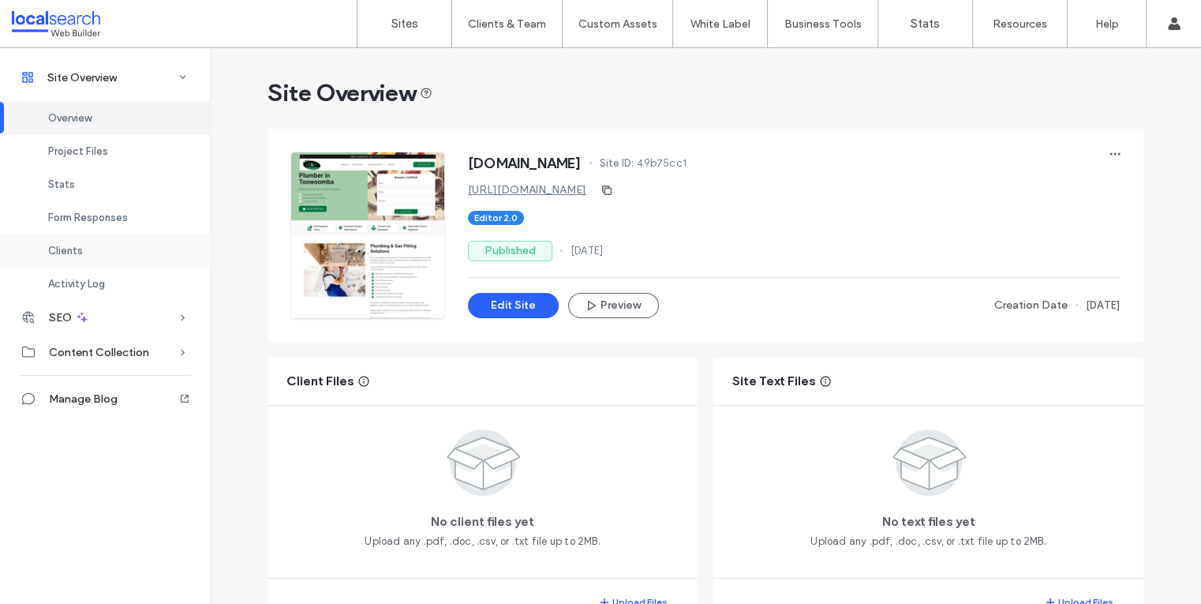
click at [114, 254] on div "Clients" at bounding box center [105, 250] width 210 height 33
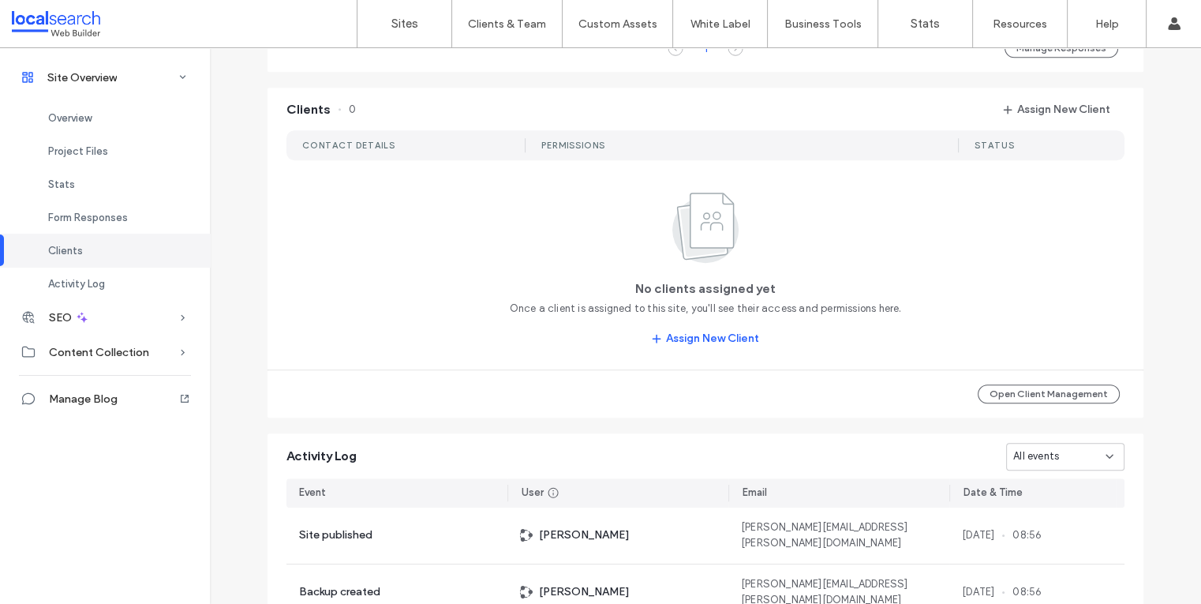
scroll to position [1149, 0]
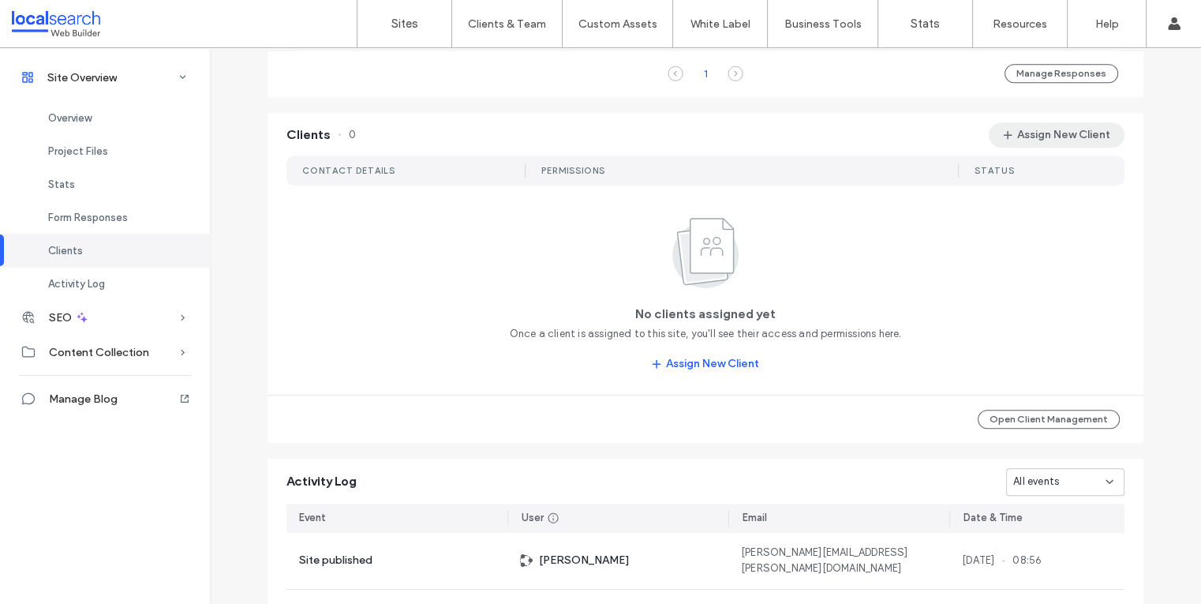
click at [1053, 136] on button "Assign New Client" at bounding box center [1057, 134] width 136 height 25
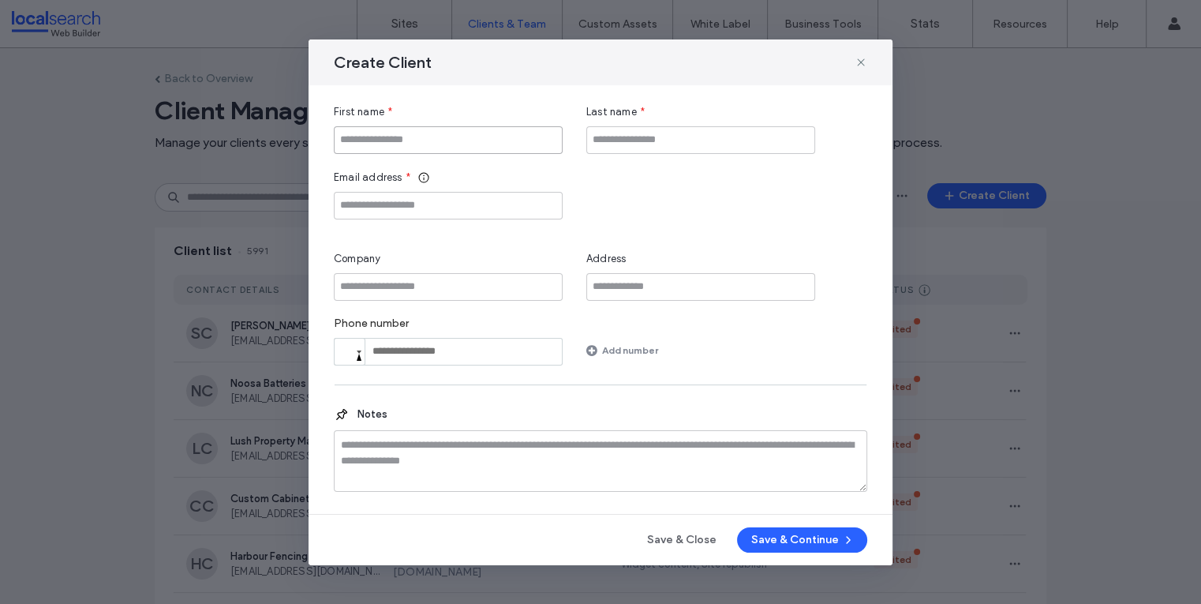
click at [403, 128] on input "First name" at bounding box center [448, 140] width 229 height 28
paste input "**********"
click at [368, 138] on input "**********" at bounding box center [448, 140] width 229 height 28
type input "**********"
click at [632, 141] on input "Last name" at bounding box center [701, 140] width 229 height 28
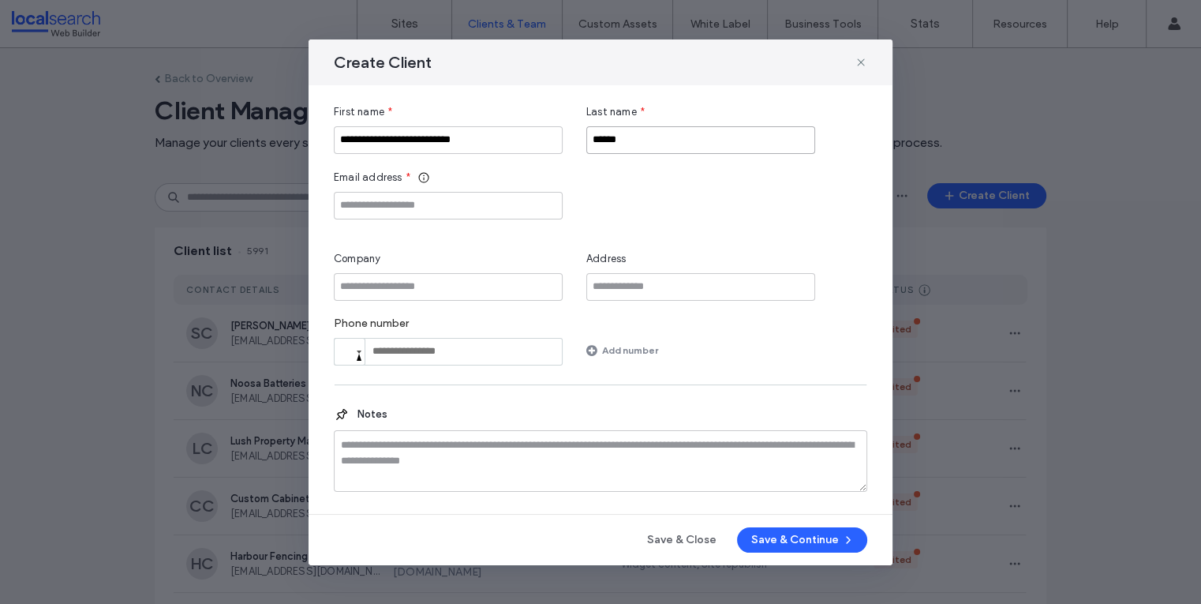
type input "******"
click at [418, 203] on input "Email address" at bounding box center [448, 206] width 229 height 28
paste input "**********"
type input "**********"
click at [630, 210] on div "**********" at bounding box center [601, 195] width 534 height 50
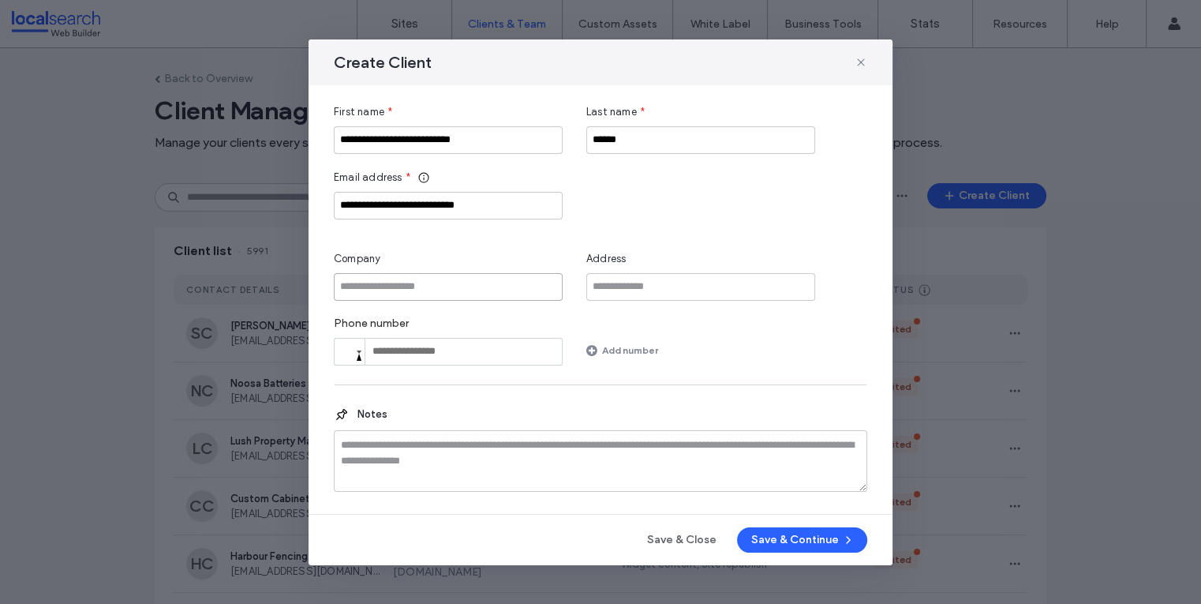
click at [489, 294] on input "Company" at bounding box center [448, 287] width 229 height 28
click at [500, 144] on input "**********" at bounding box center [448, 140] width 229 height 28
click at [420, 296] on input "Company" at bounding box center [448, 287] width 229 height 28
paste input "**********"
type input "**********"
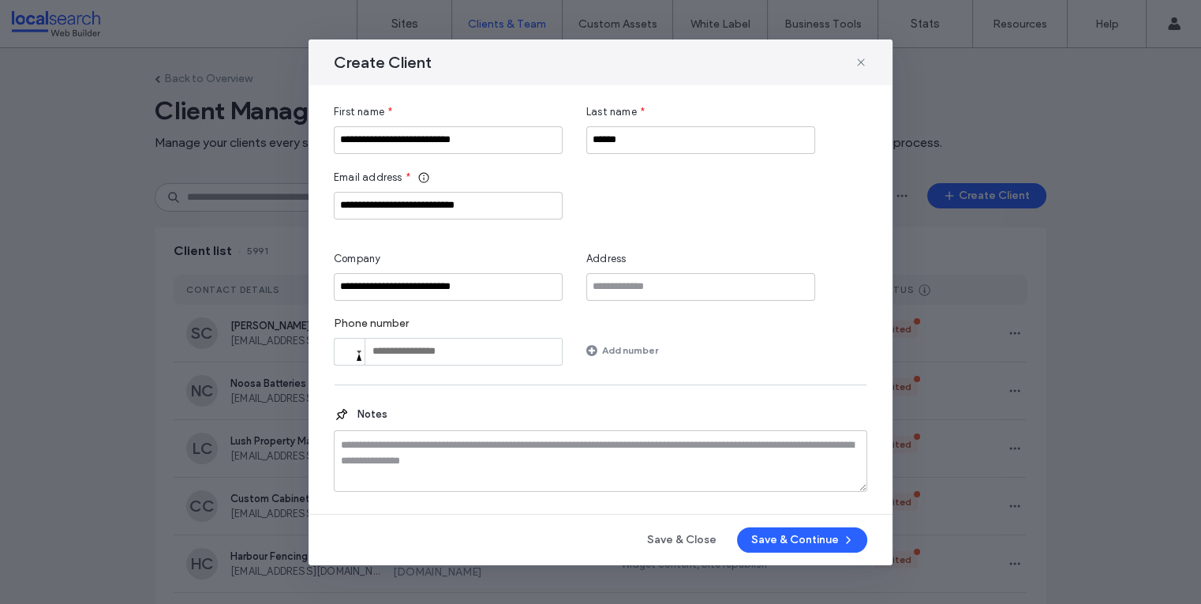
click at [653, 210] on div "**********" at bounding box center [601, 195] width 534 height 50
click at [796, 542] on button "Save & Continue" at bounding box center [802, 539] width 130 height 25
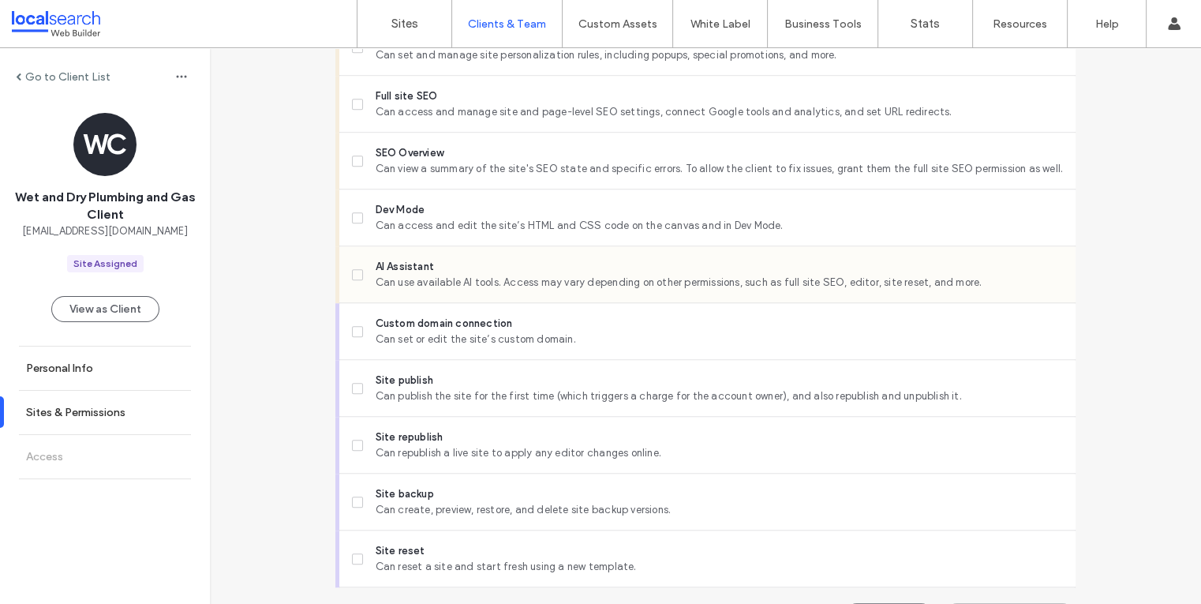
scroll to position [1326, 0]
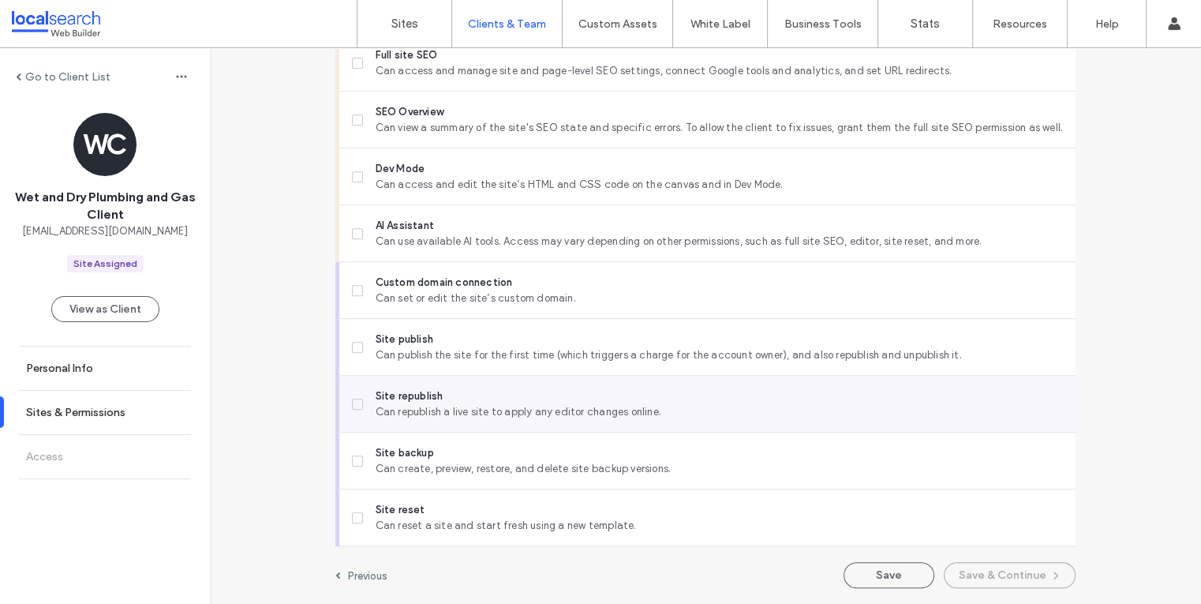
click at [474, 393] on span "Site republish" at bounding box center [720, 396] width 688 height 16
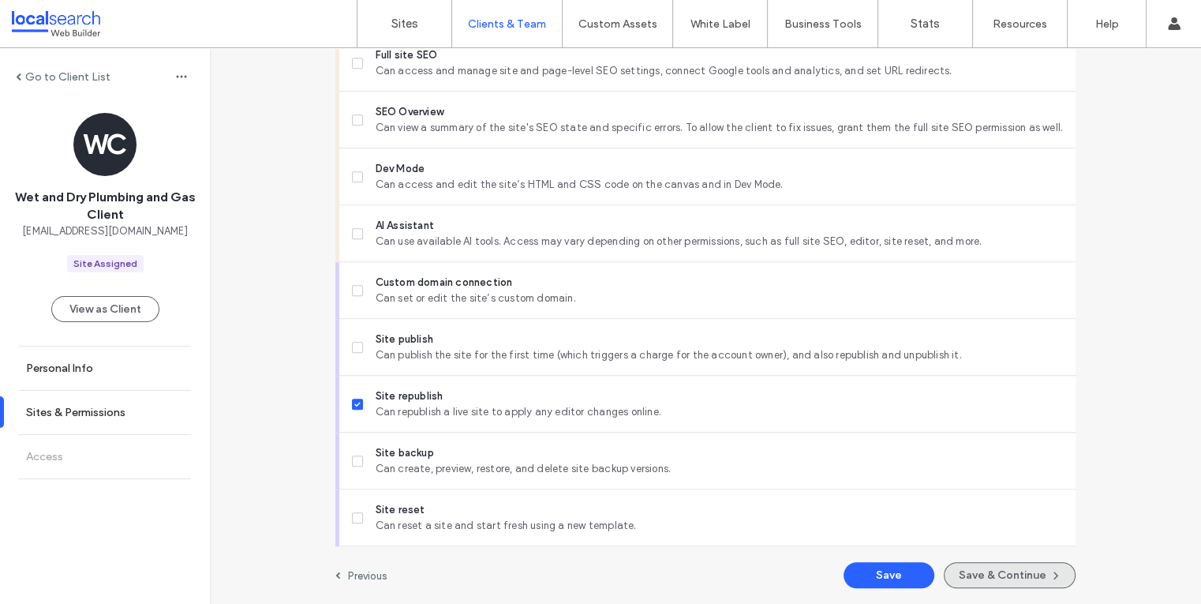
click at [1050, 575] on icon "button" at bounding box center [1056, 575] width 13 height 13
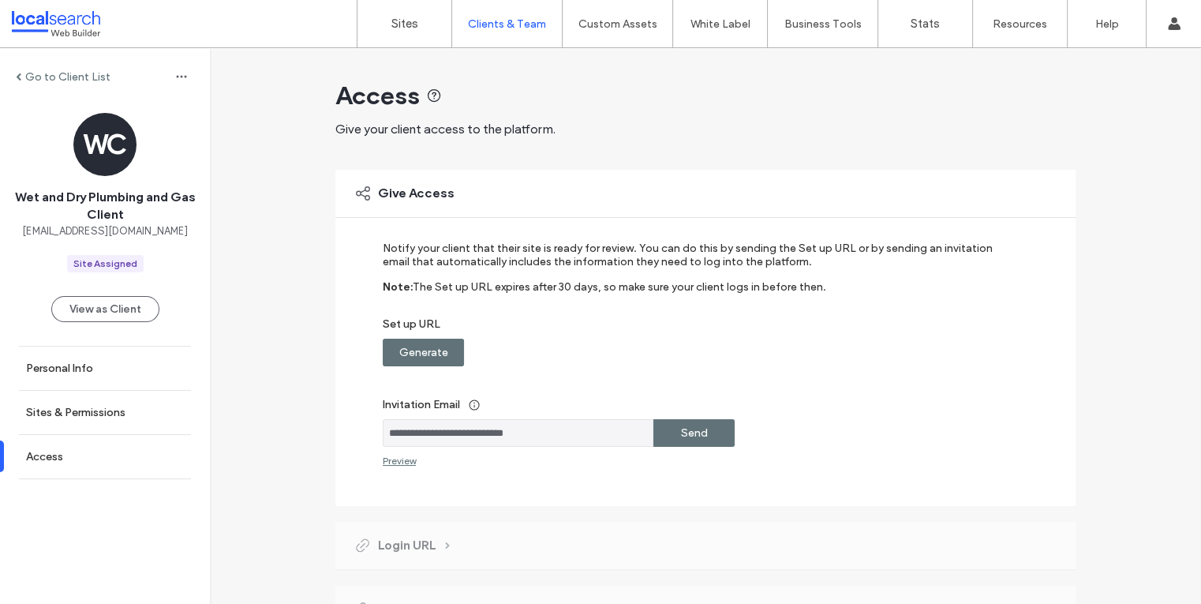
scroll to position [2, 0]
click at [407, 347] on label "Generate" at bounding box center [423, 349] width 49 height 29
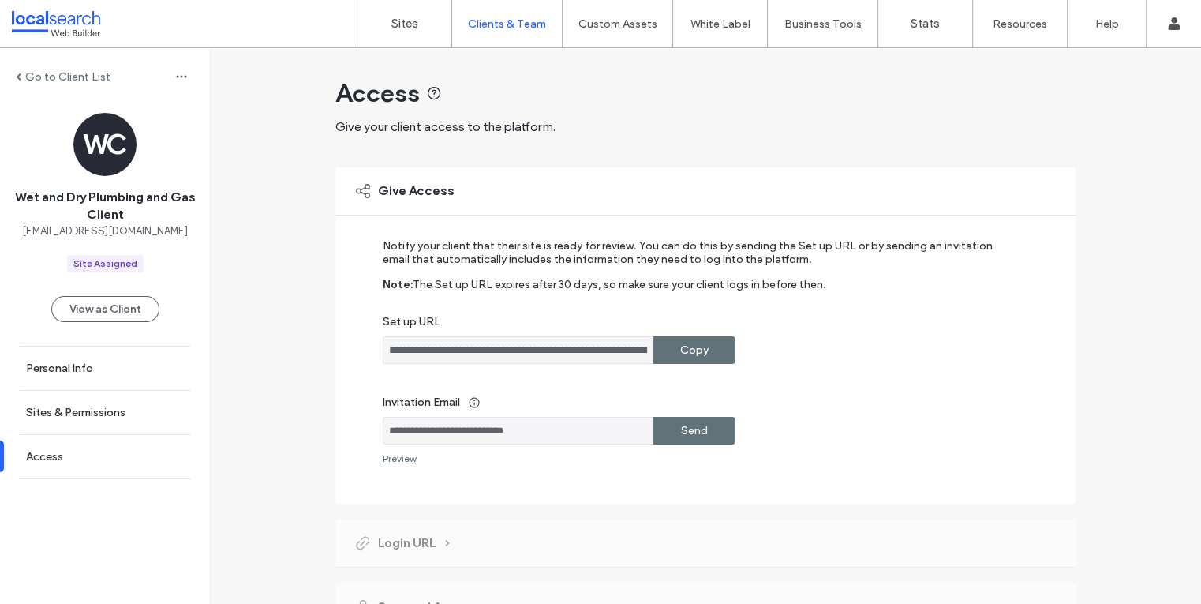
click at [684, 347] on label "Copy" at bounding box center [694, 349] width 28 height 29
drag, startPoint x: 559, startPoint y: 435, endPoint x: 374, endPoint y: 430, distance: 184.8
click at [374, 430] on div "**********" at bounding box center [705, 335] width 740 height 336
